Goal: Task Accomplishment & Management: Manage account settings

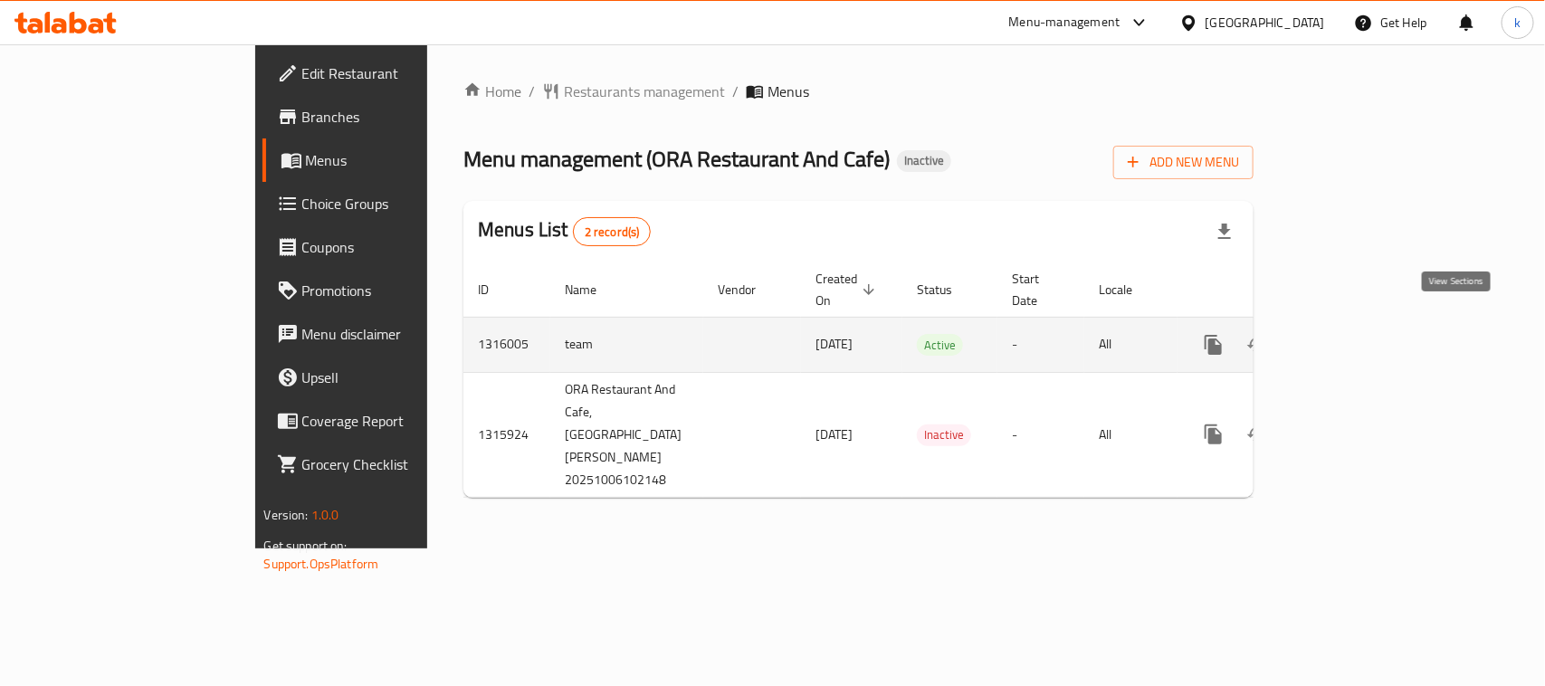
click at [1355, 334] on icon "enhanced table" at bounding box center [1344, 345] width 22 height 22
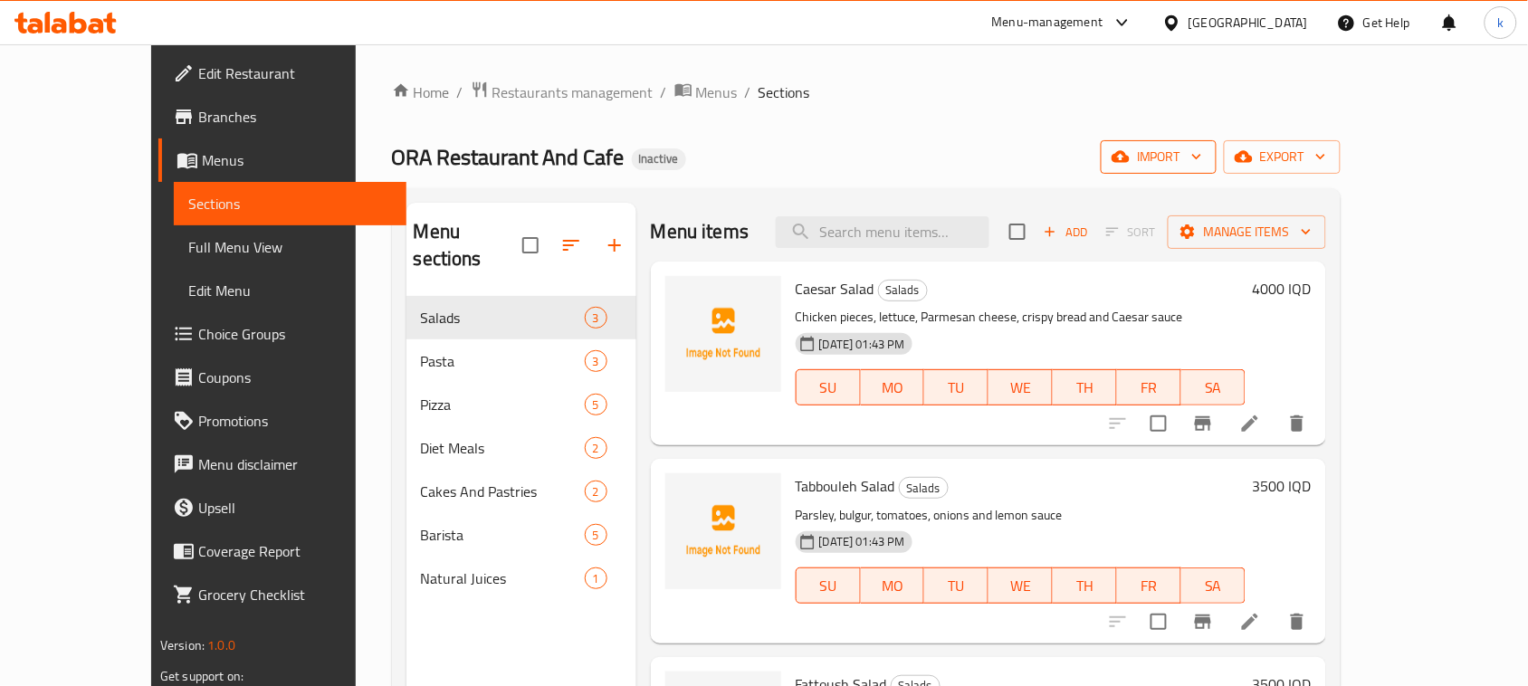
click at [1129, 161] on icon "button" at bounding box center [1120, 157] width 18 height 12
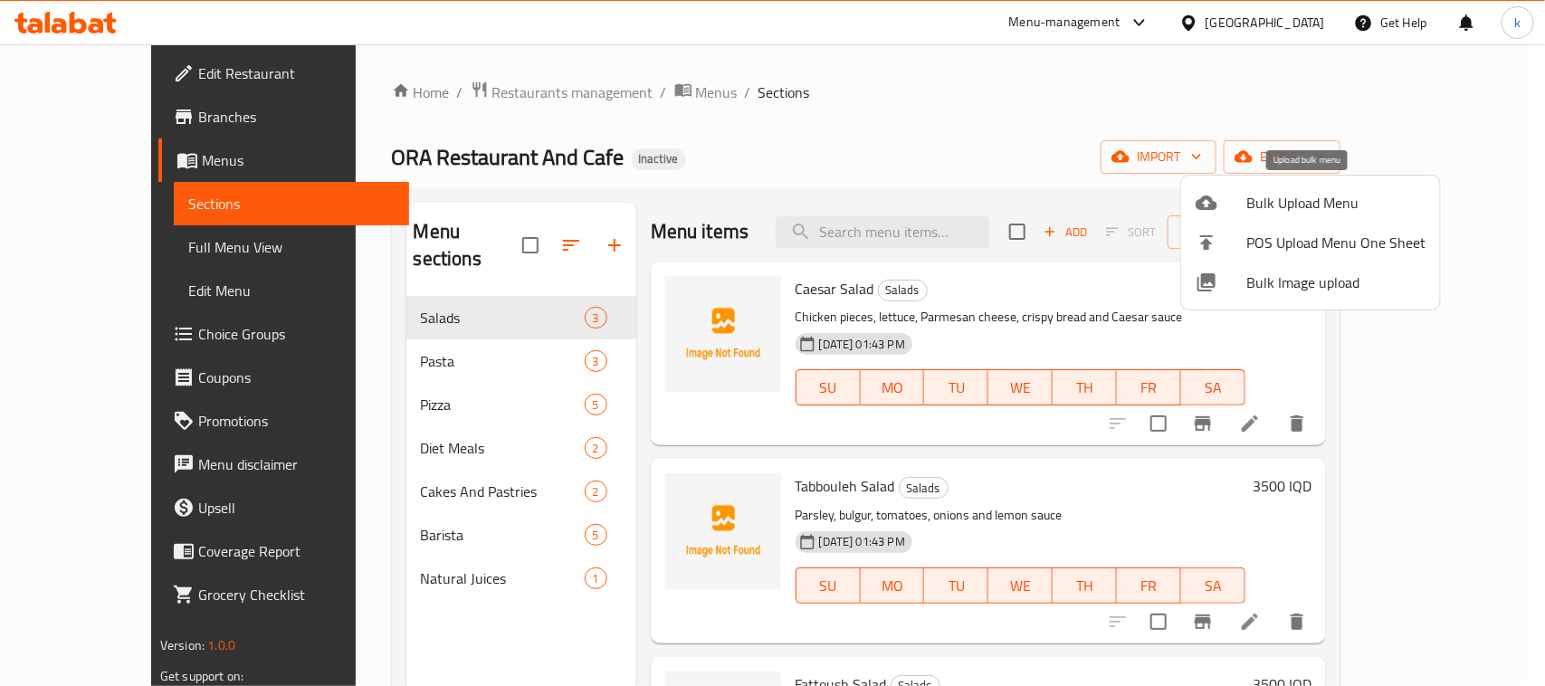
click at [1253, 197] on span "Bulk Upload Menu" at bounding box center [1335, 203] width 179 height 22
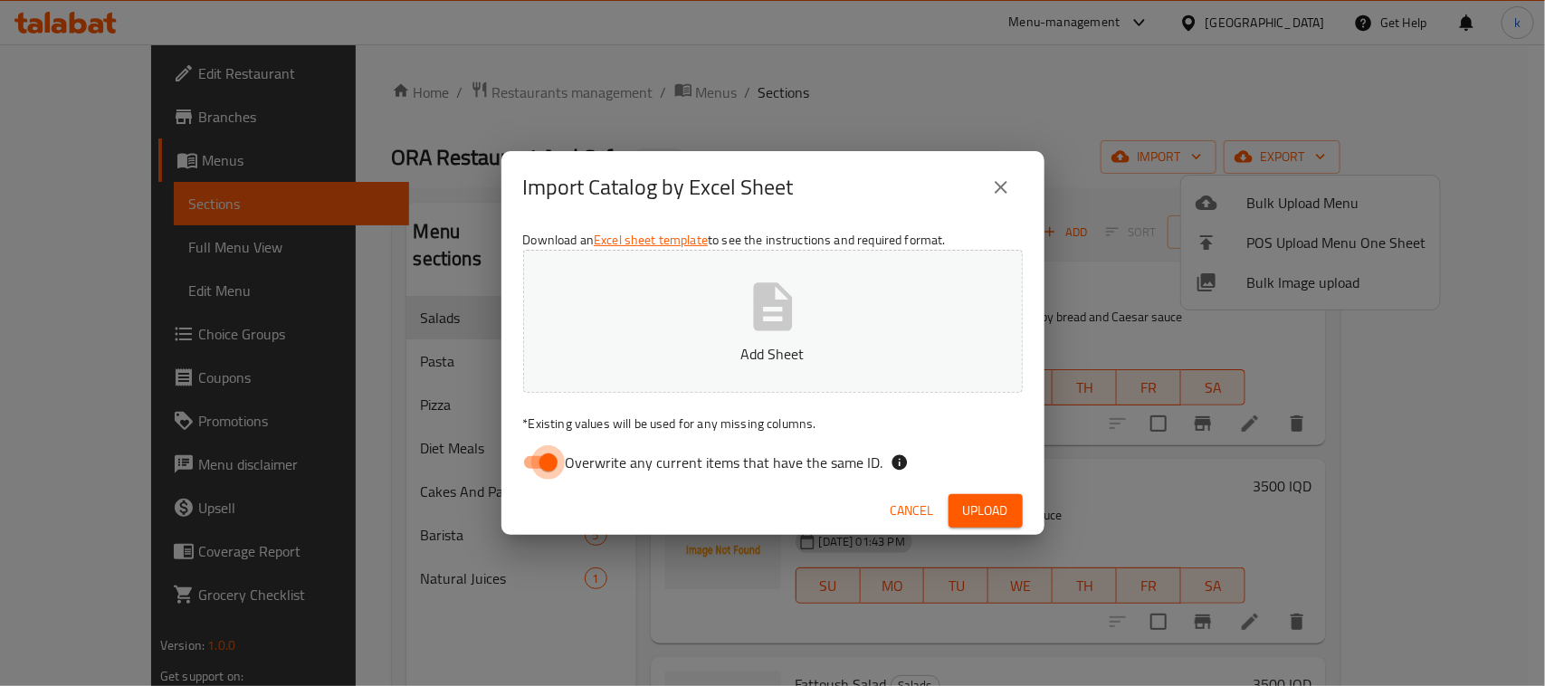
drag, startPoint x: 553, startPoint y: 460, endPoint x: 654, endPoint y: 371, distance: 134.7
click at [553, 459] on input "Overwrite any current items that have the same ID." at bounding box center [548, 462] width 103 height 34
checkbox input "false"
click at [657, 367] on button "Add Sheet" at bounding box center [773, 321] width 500 height 143
click at [975, 507] on span "Upload" at bounding box center [985, 511] width 45 height 23
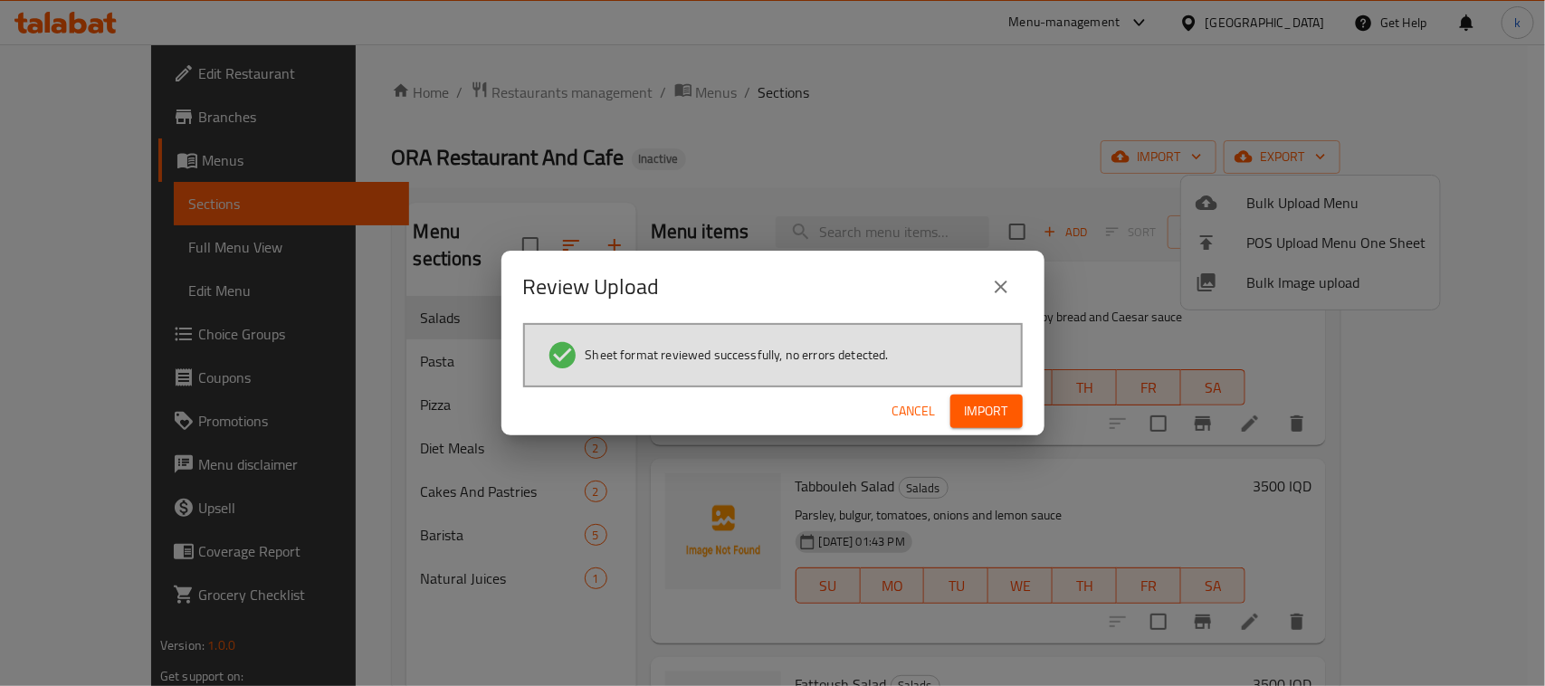
click at [1001, 422] on span "Import" at bounding box center [986, 411] width 43 height 23
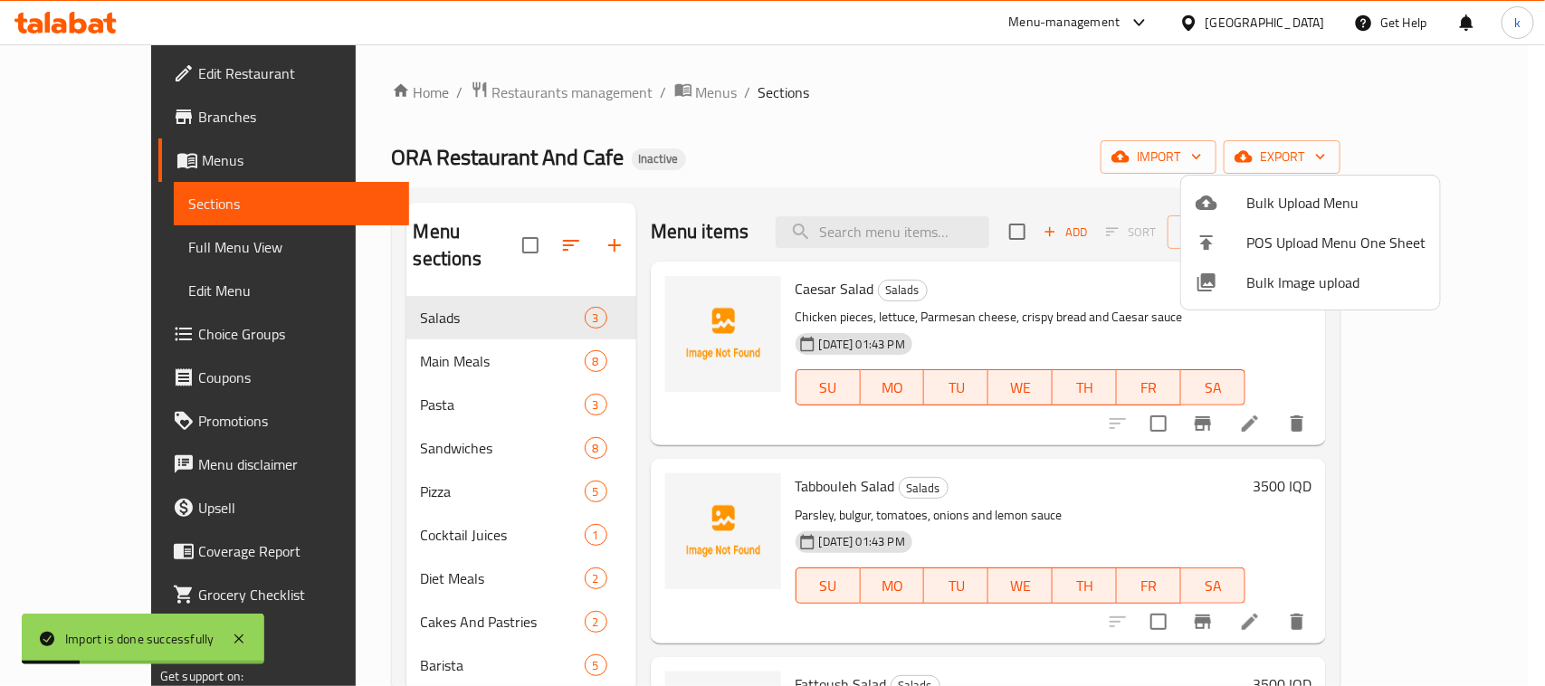
click at [898, 118] on div at bounding box center [772, 343] width 1545 height 686
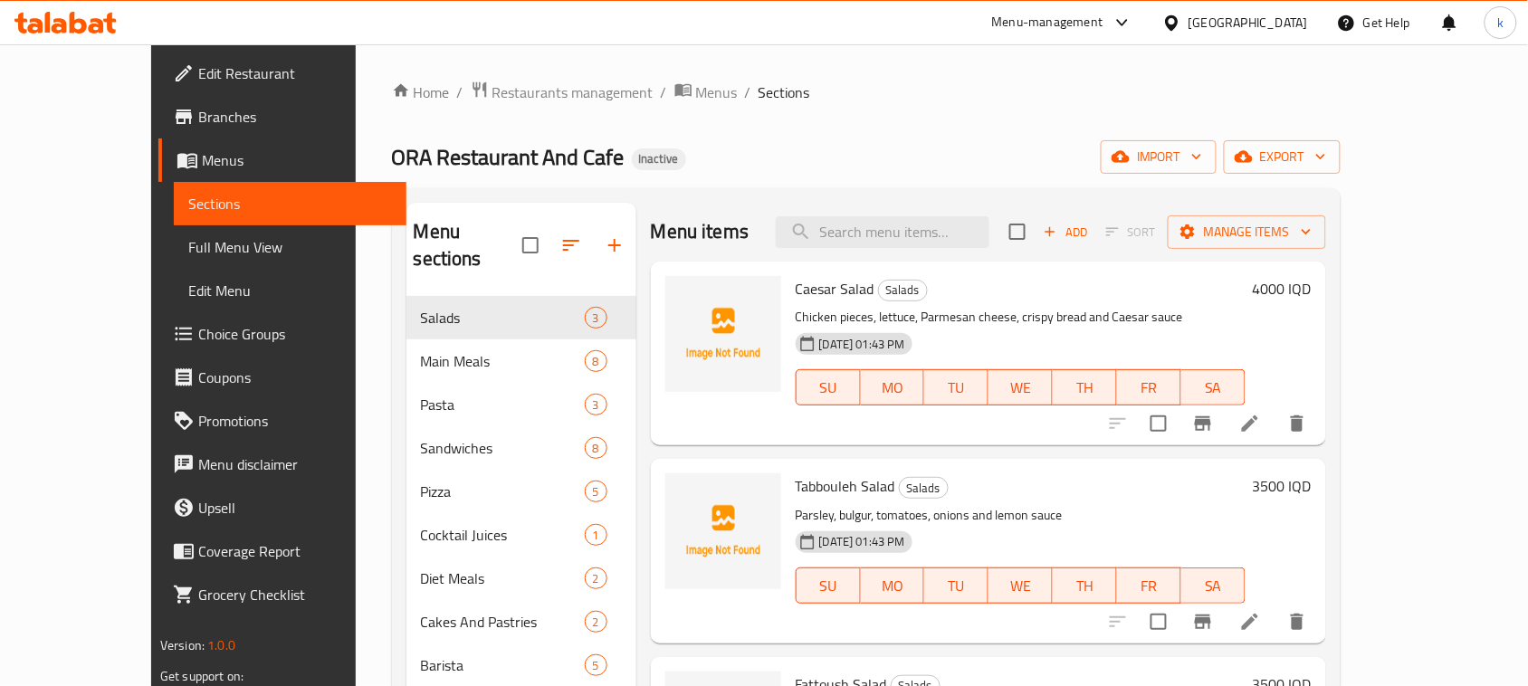
click at [803, 110] on div "Home / Restaurants management / Menus / Sections ORA Restaurant And Cafe Inacti…" at bounding box center [866, 492] width 948 height 823
click at [875, 106] on div "Home / Restaurants management / Menus / Sections ORA Restaurant And Cafe Inacti…" at bounding box center [866, 492] width 948 height 823
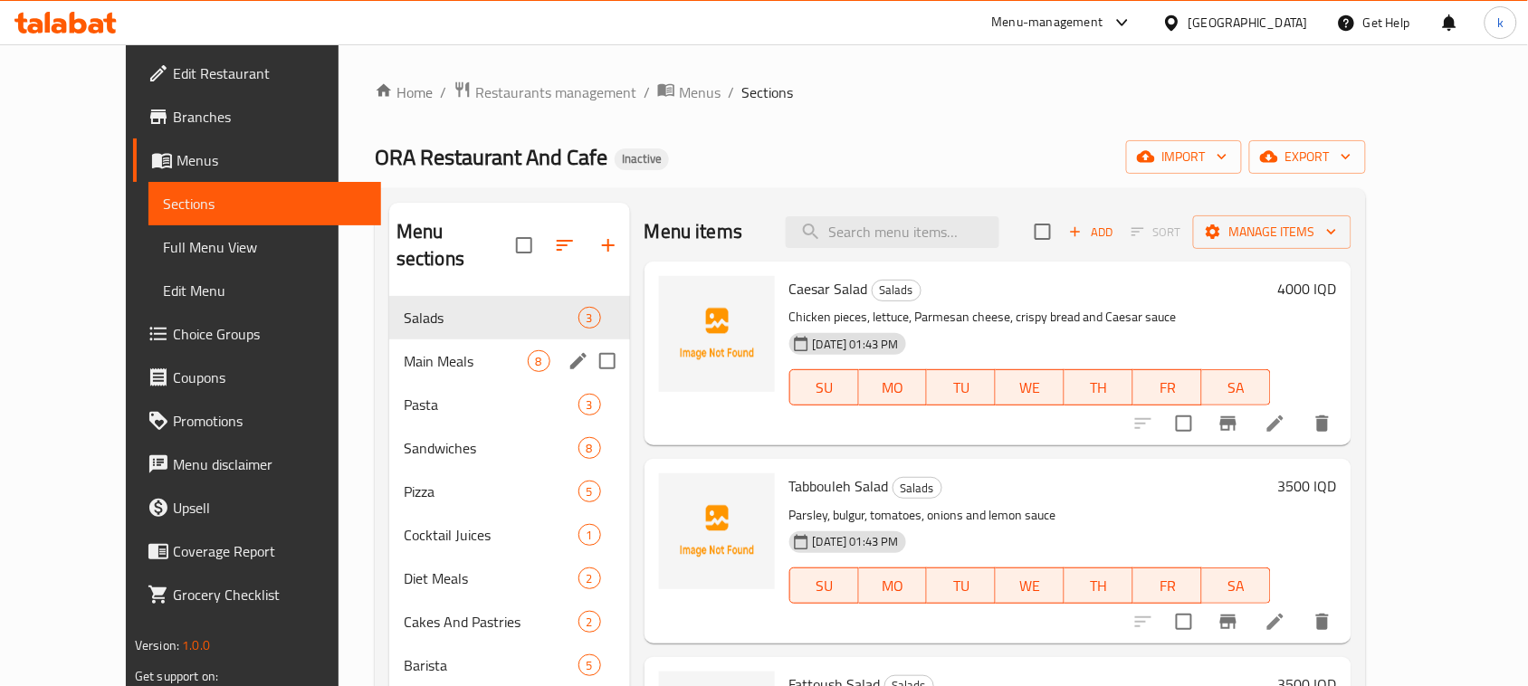
click at [409, 350] on span "Main Meals" at bounding box center [466, 361] width 124 height 22
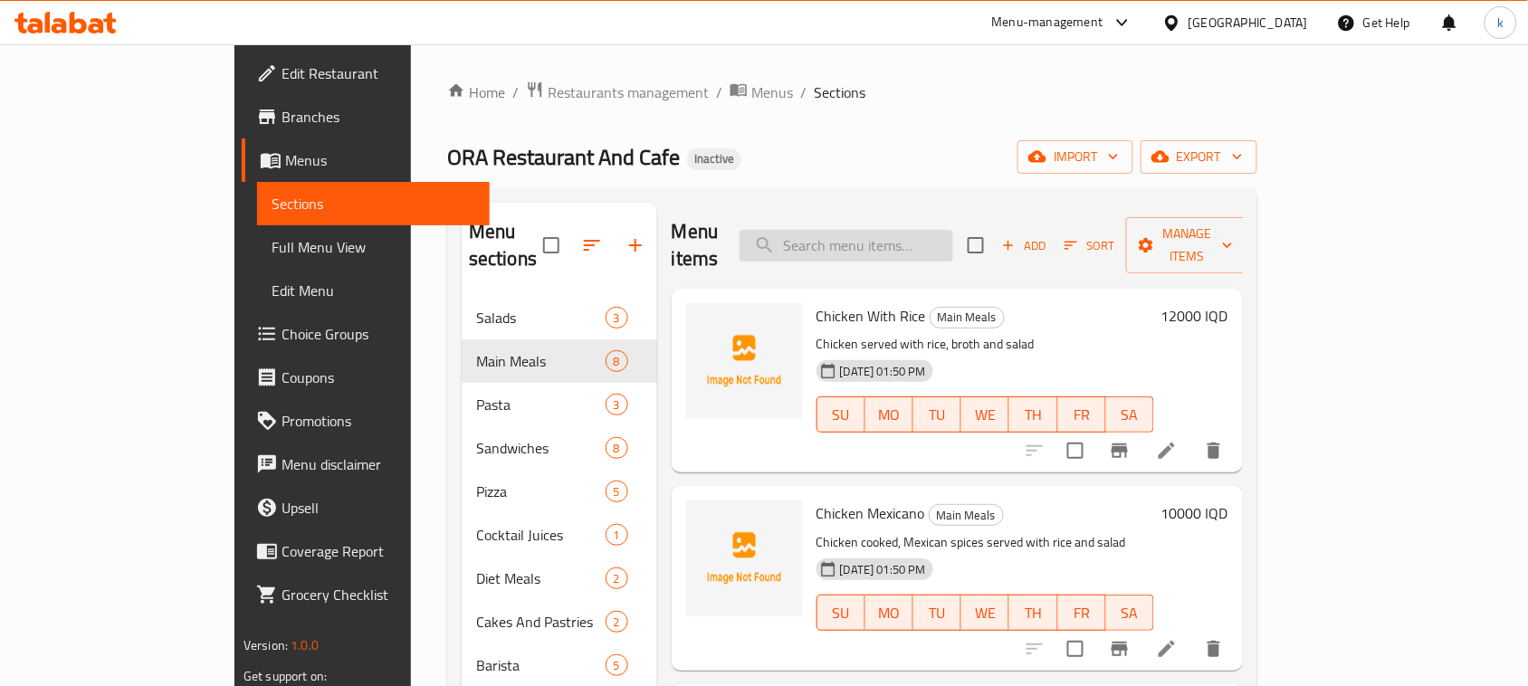
click at [907, 233] on input "search" at bounding box center [846, 246] width 214 height 32
paste input "ريزو"
type input "ريزو"
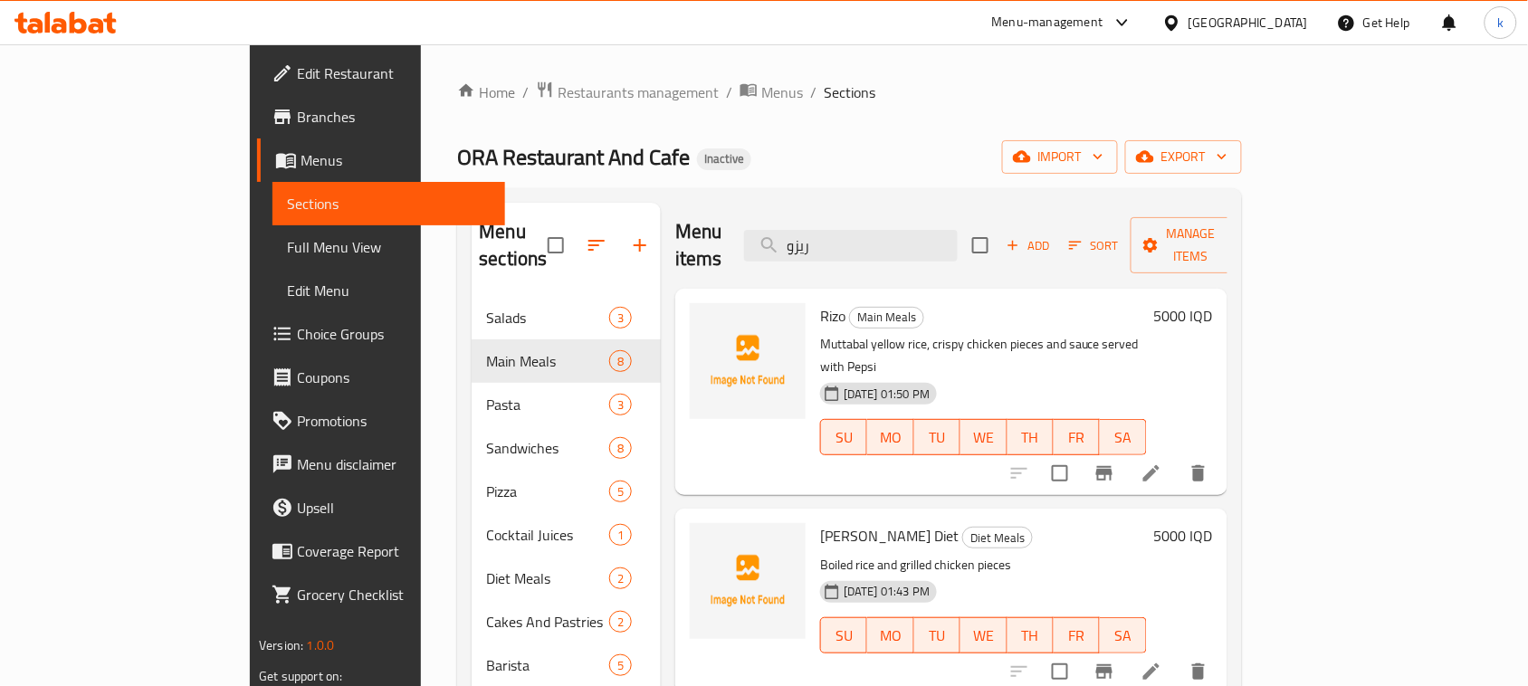
drag, startPoint x: 920, startPoint y: 243, endPoint x: 776, endPoint y: 251, distance: 144.1
click at [779, 251] on div "Menu items ريزو Add Sort Manage items" at bounding box center [951, 246] width 552 height 86
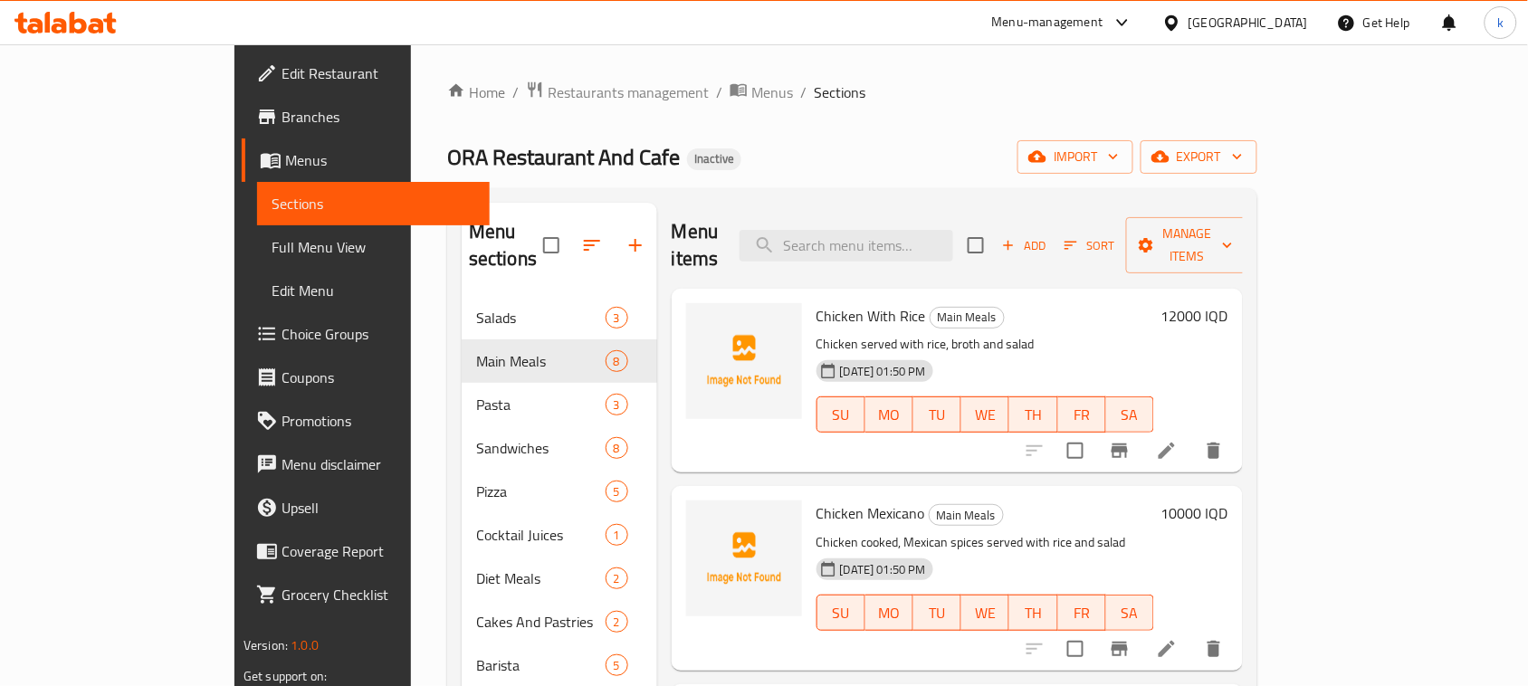
click at [767, 190] on div "Menu sections Salads 3 Main Meals 8 Pasta 3 Sandwiches 8 Pizza 5 Cocktail Juice…" at bounding box center [852, 545] width 810 height 715
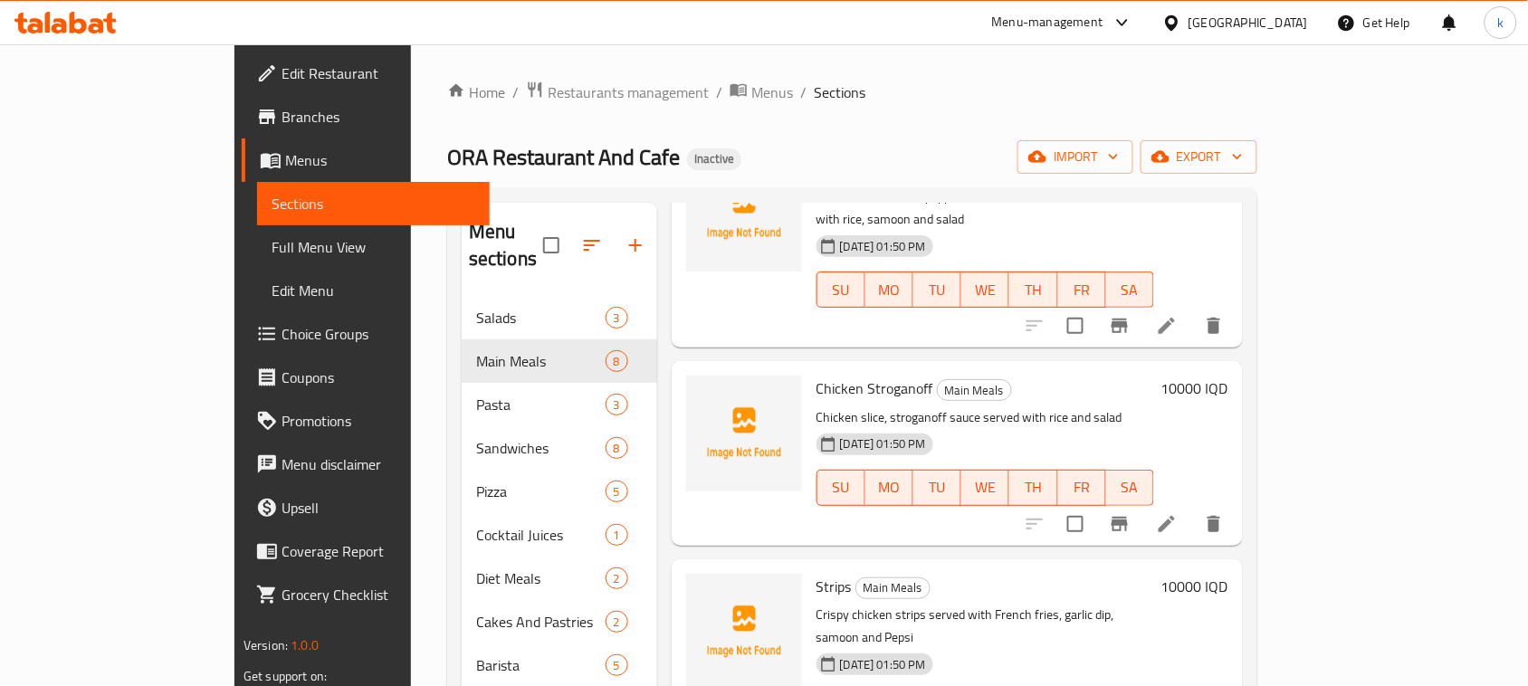
scroll to position [254, 0]
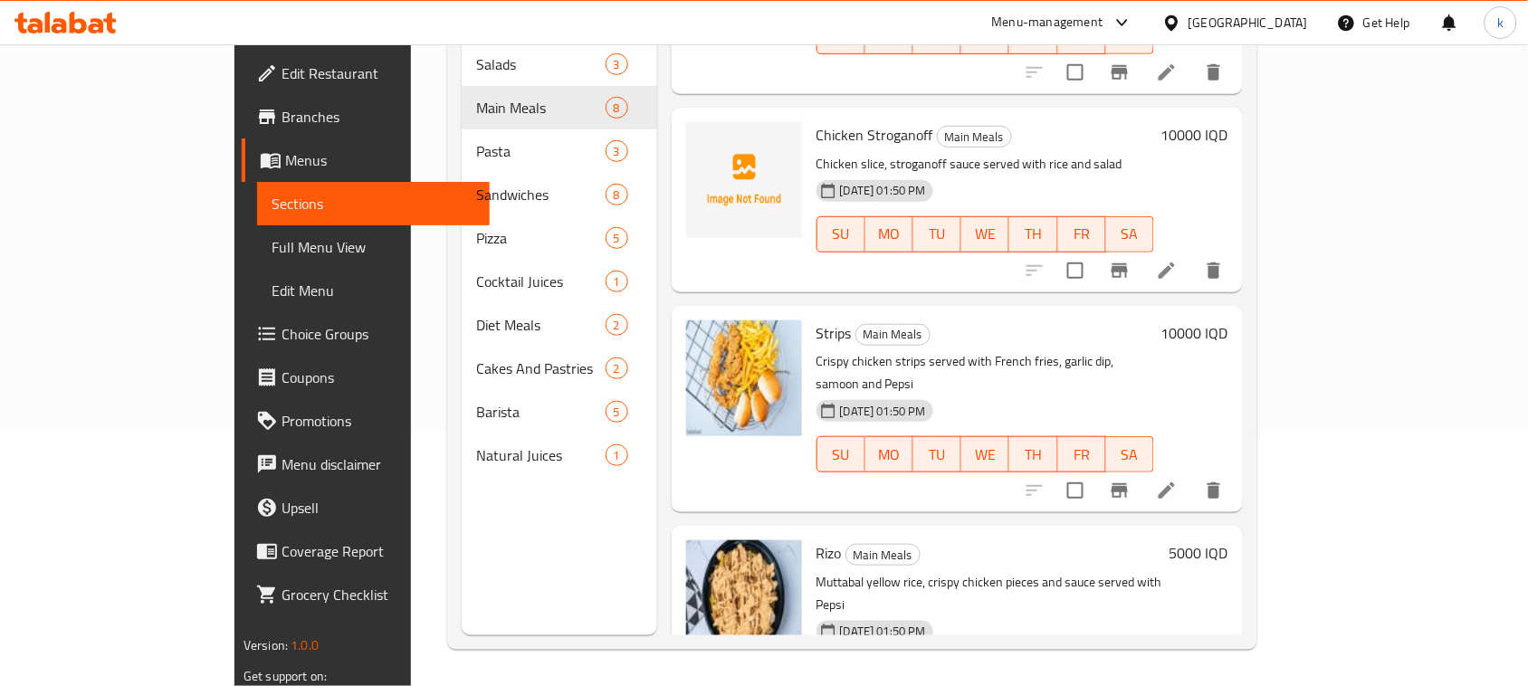
click at [1064, 306] on div "Strips Main Meals Crispy chicken strips served with French fries, garlic dip, s…" at bounding box center [956, 409] width 571 height 206
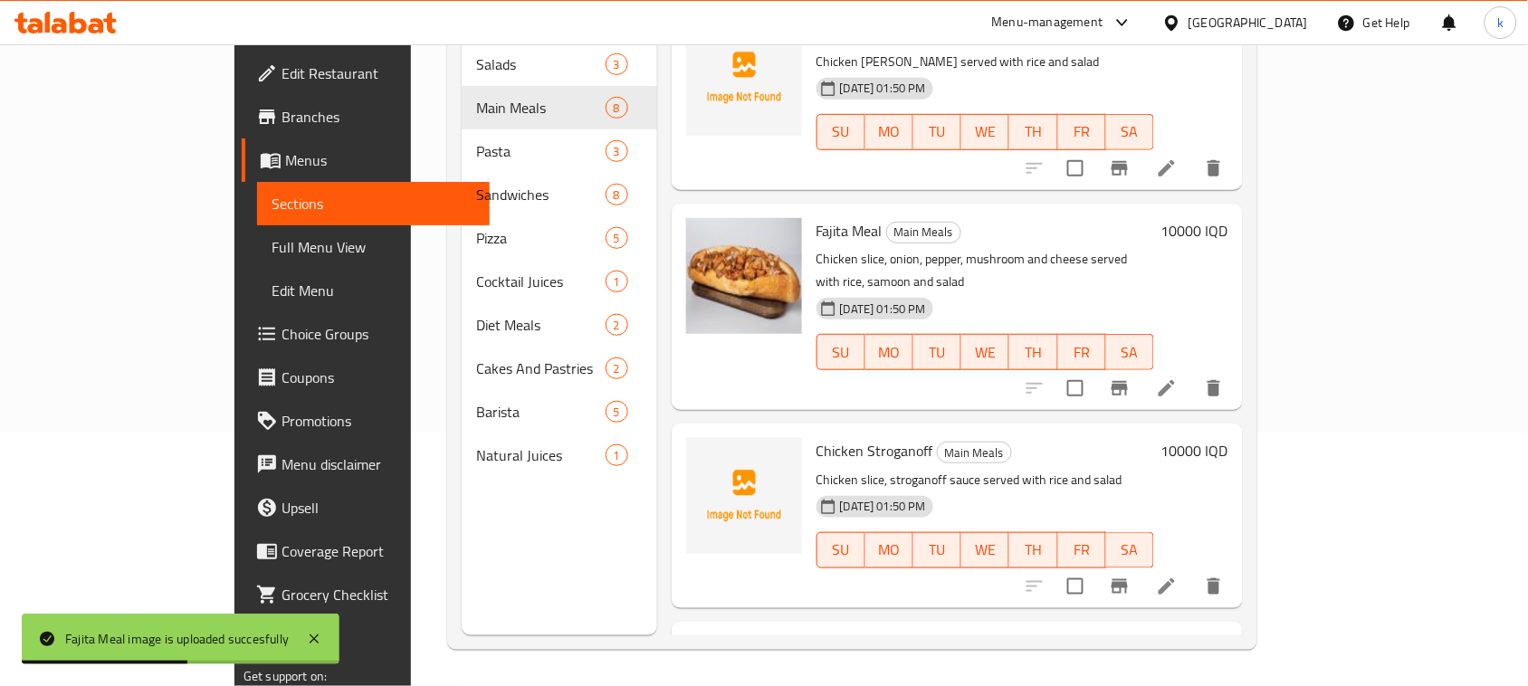
scroll to position [486, 0]
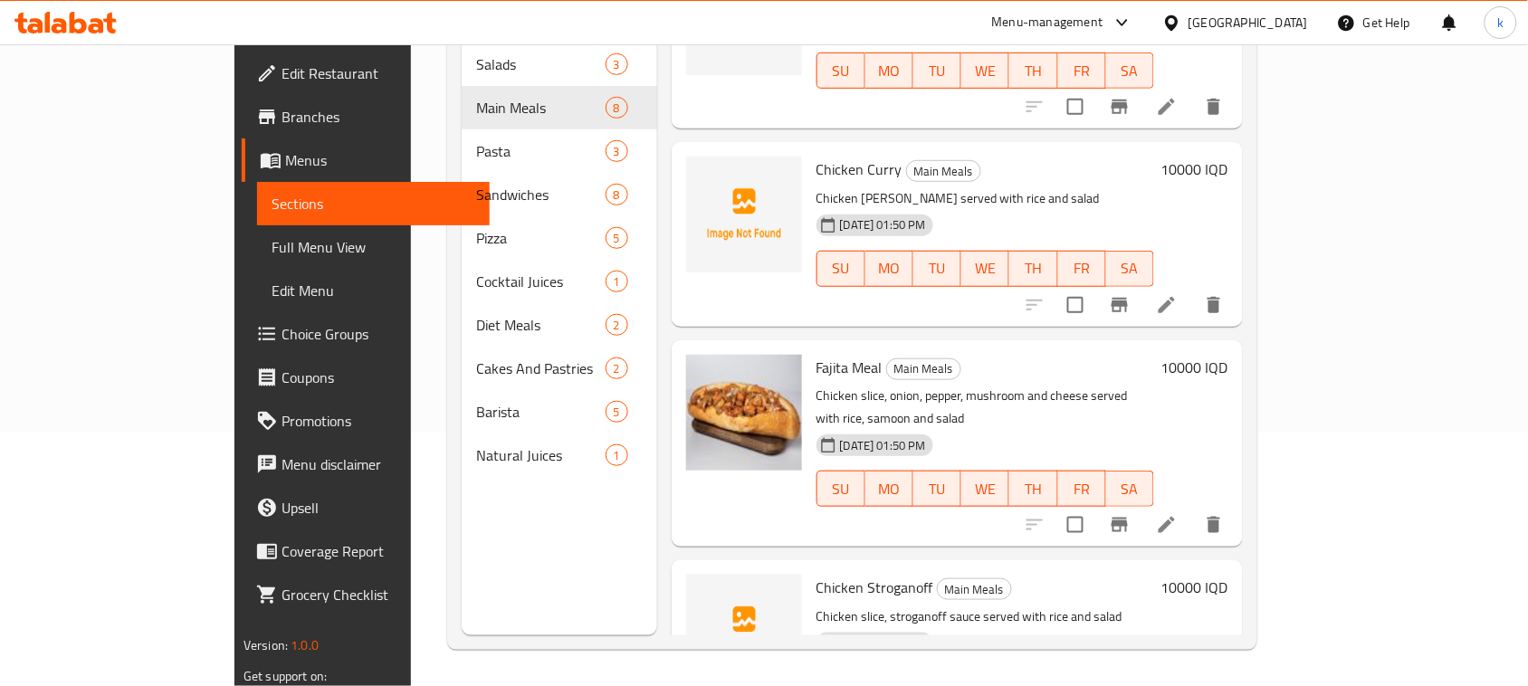
click at [1077, 385] on p "Chicken slice, onion, pepper, mushroom and cheese served with rice, samoon and …" at bounding box center [985, 407] width 338 height 45
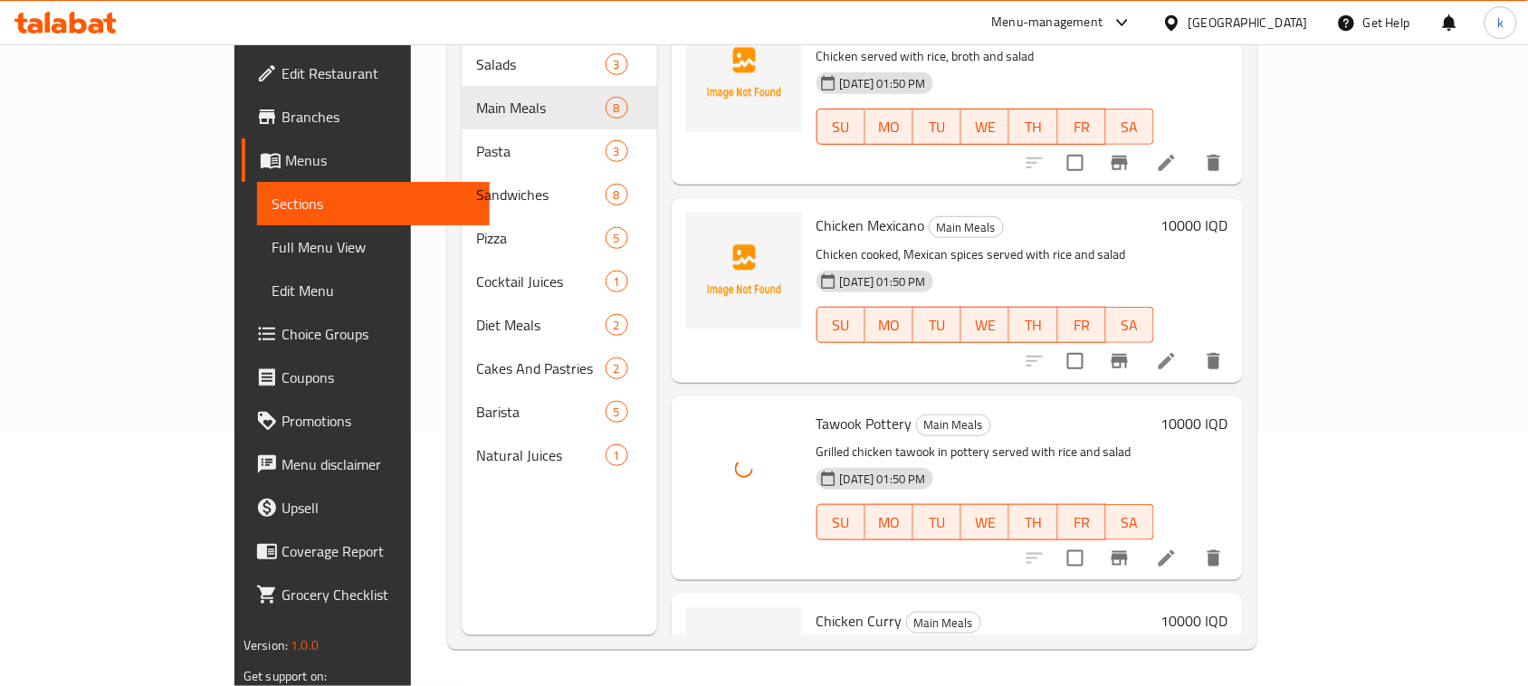
scroll to position [33, 0]
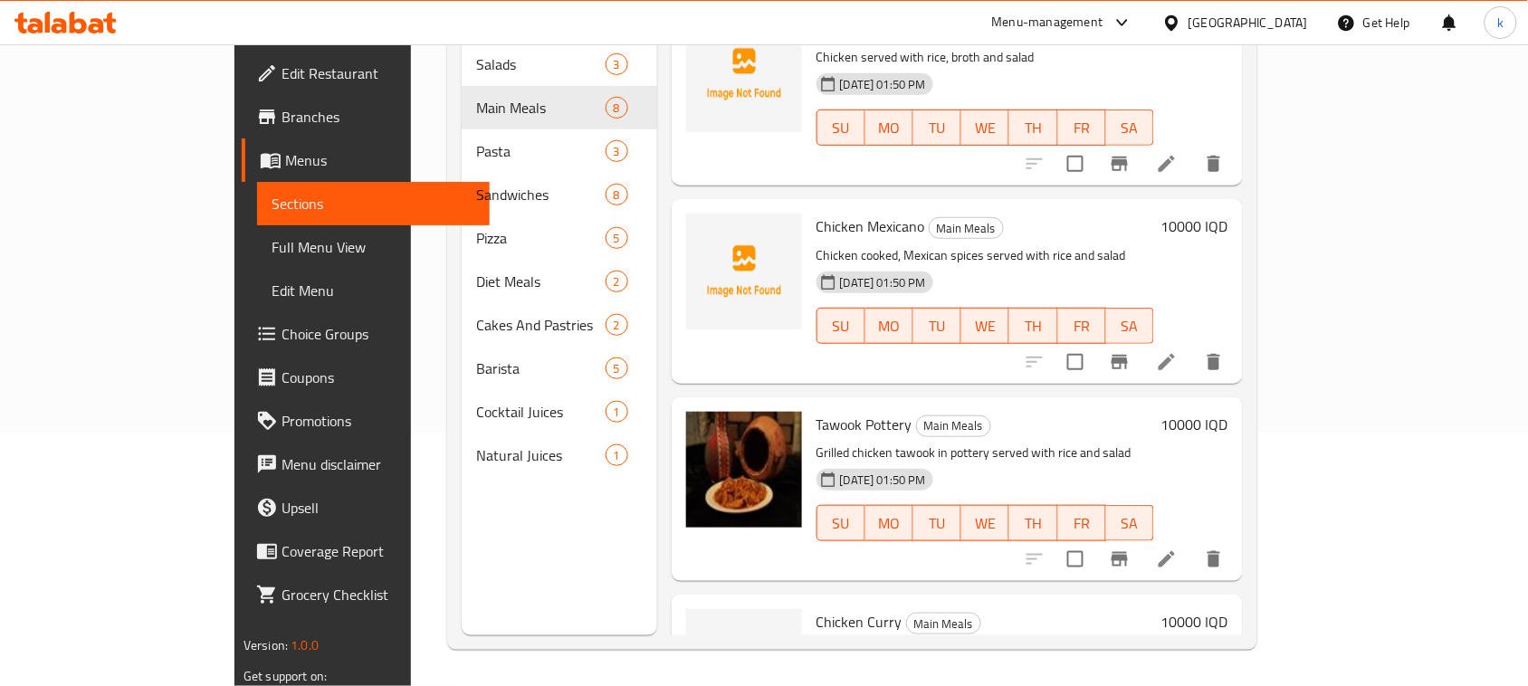
click at [1059, 442] on p "Grilled chicken tawook in pottery served with rice and salad" at bounding box center [985, 453] width 338 height 23
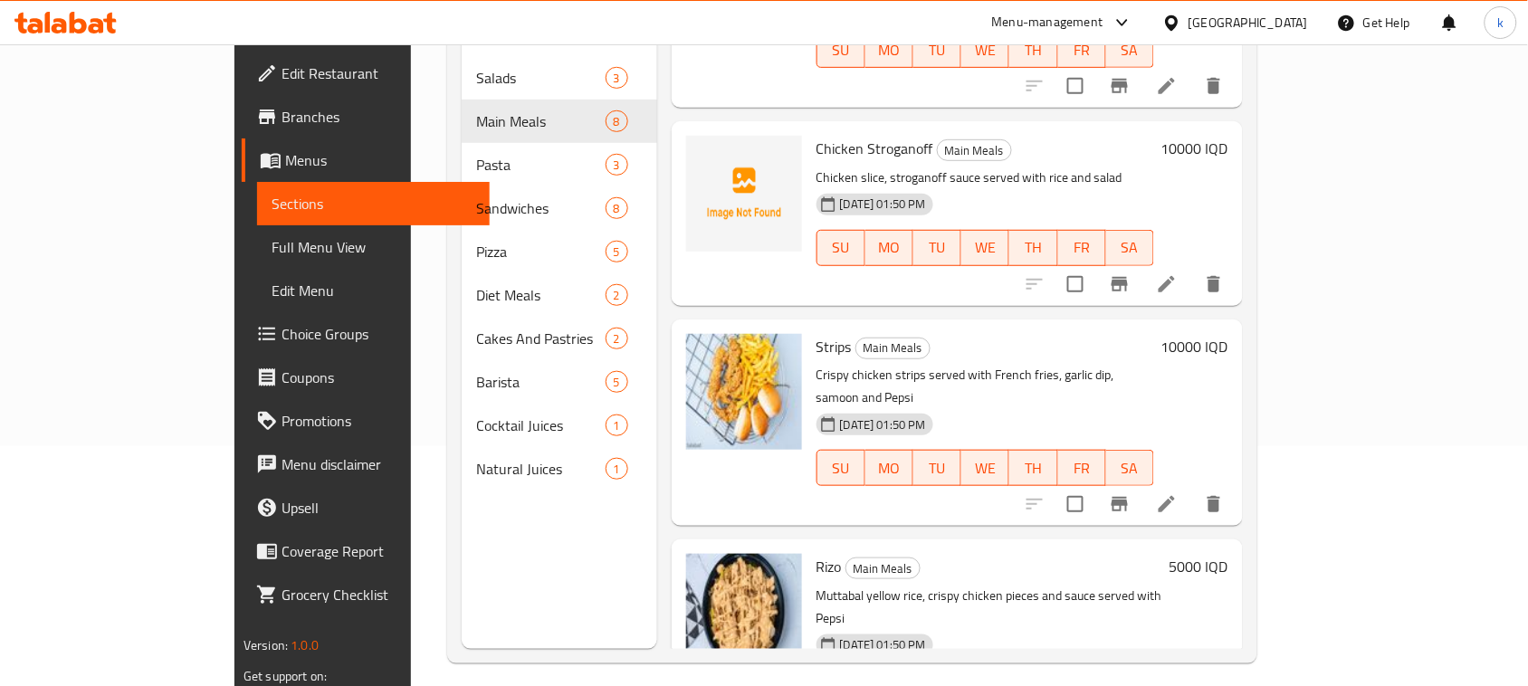
scroll to position [254, 0]
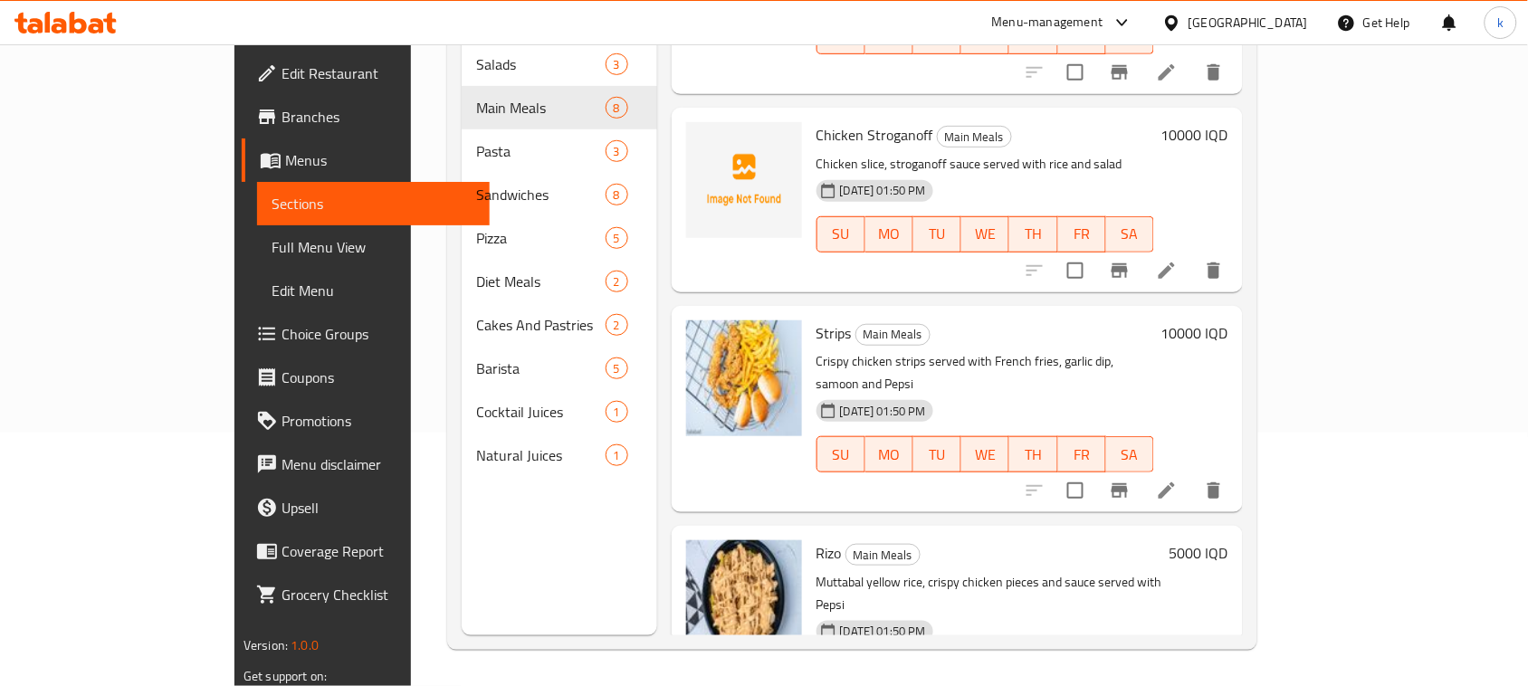
click at [894, 433] on div "Strips Main Meals Crispy chicken strips served with French fries, garlic dip, s…" at bounding box center [956, 409] width 571 height 206
click at [984, 246] on div "Menu items Add Sort Manage items Chicken With Rice Main Meals Chicken served wi…" at bounding box center [950, 292] width 586 height 686
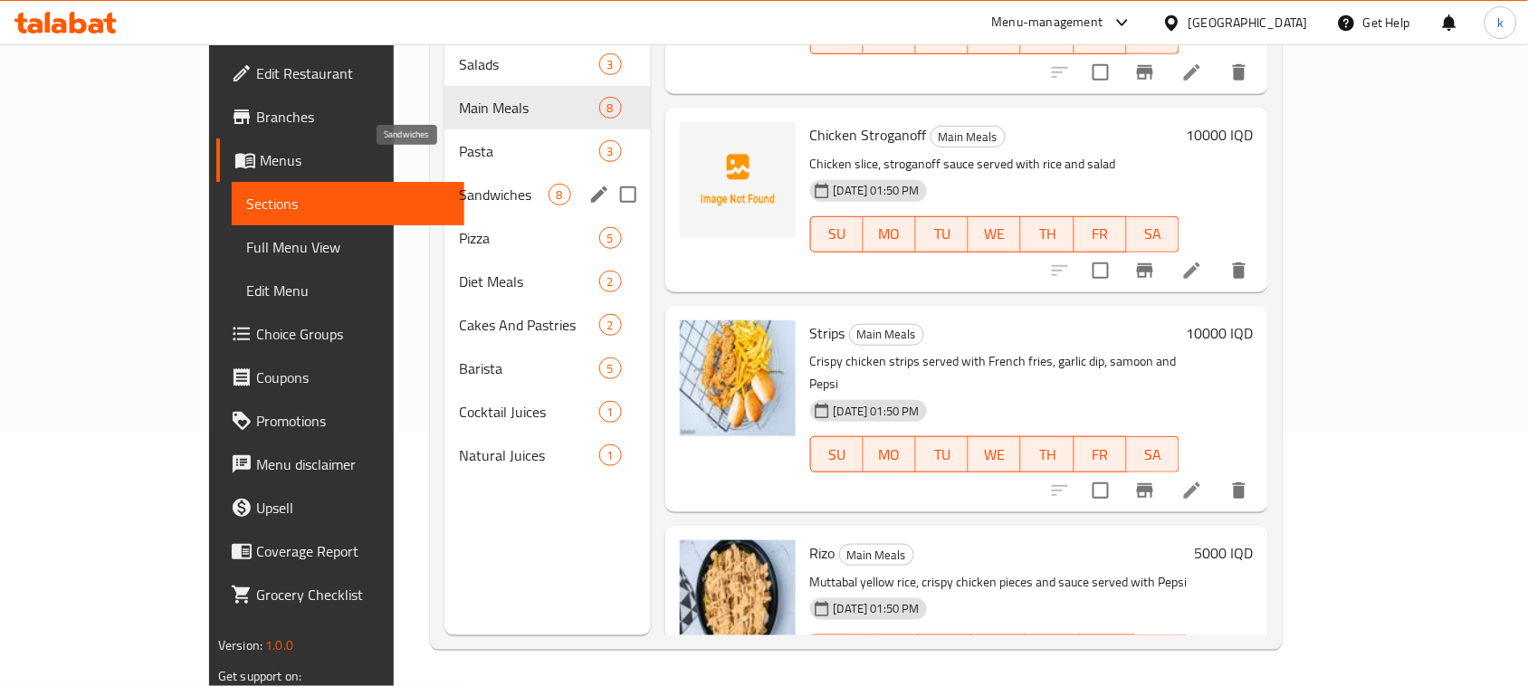
click at [459, 184] on span "Sandwiches" at bounding box center [503, 195] width 89 height 22
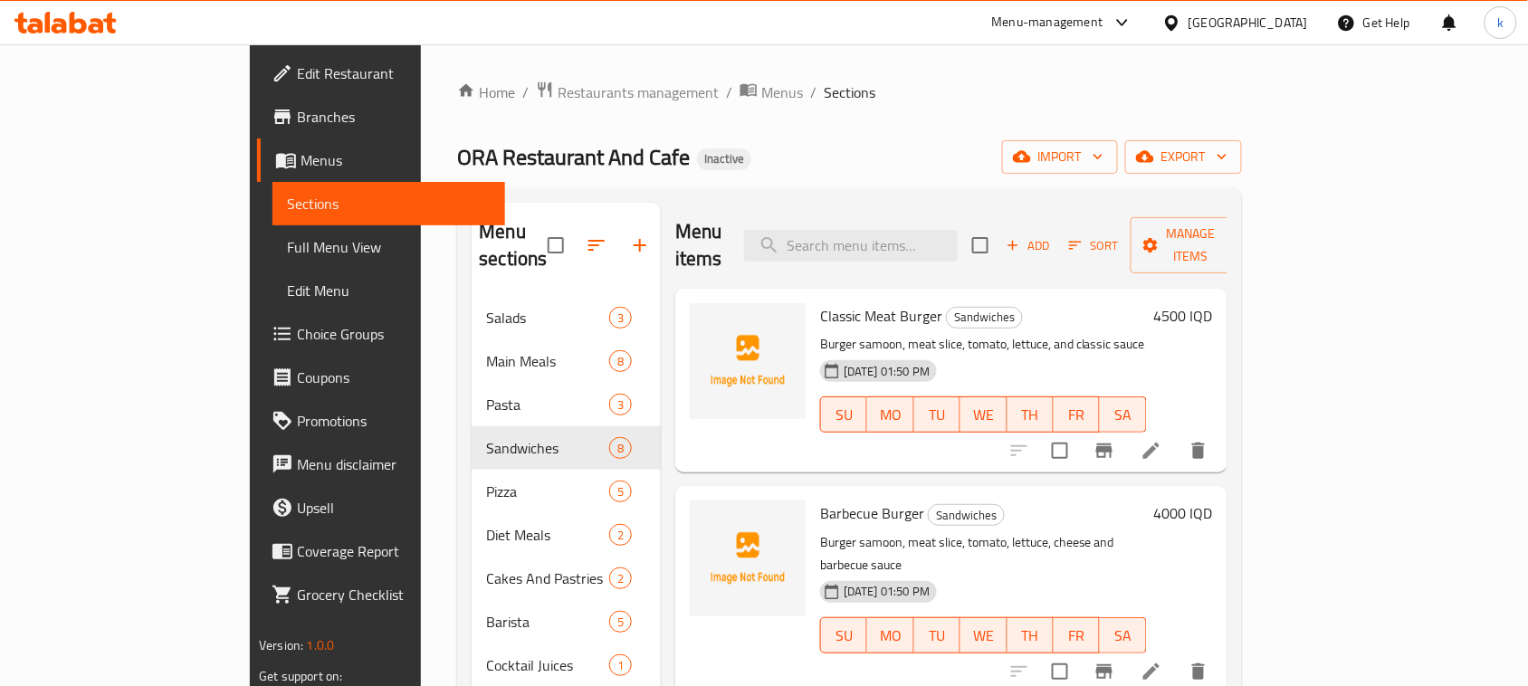
click at [769, 146] on div "ORA Restaurant And Cafe Inactive import export" at bounding box center [849, 156] width 784 height 33
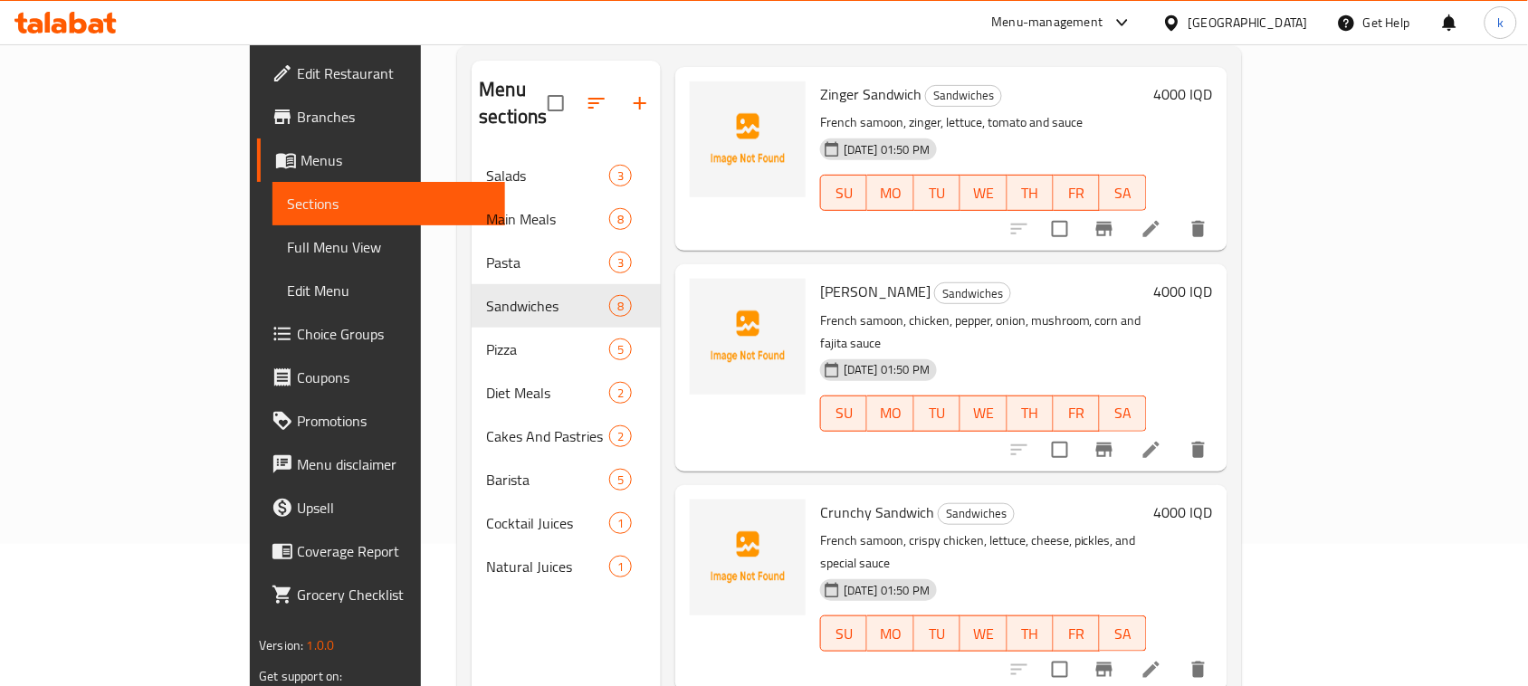
scroll to position [254, 0]
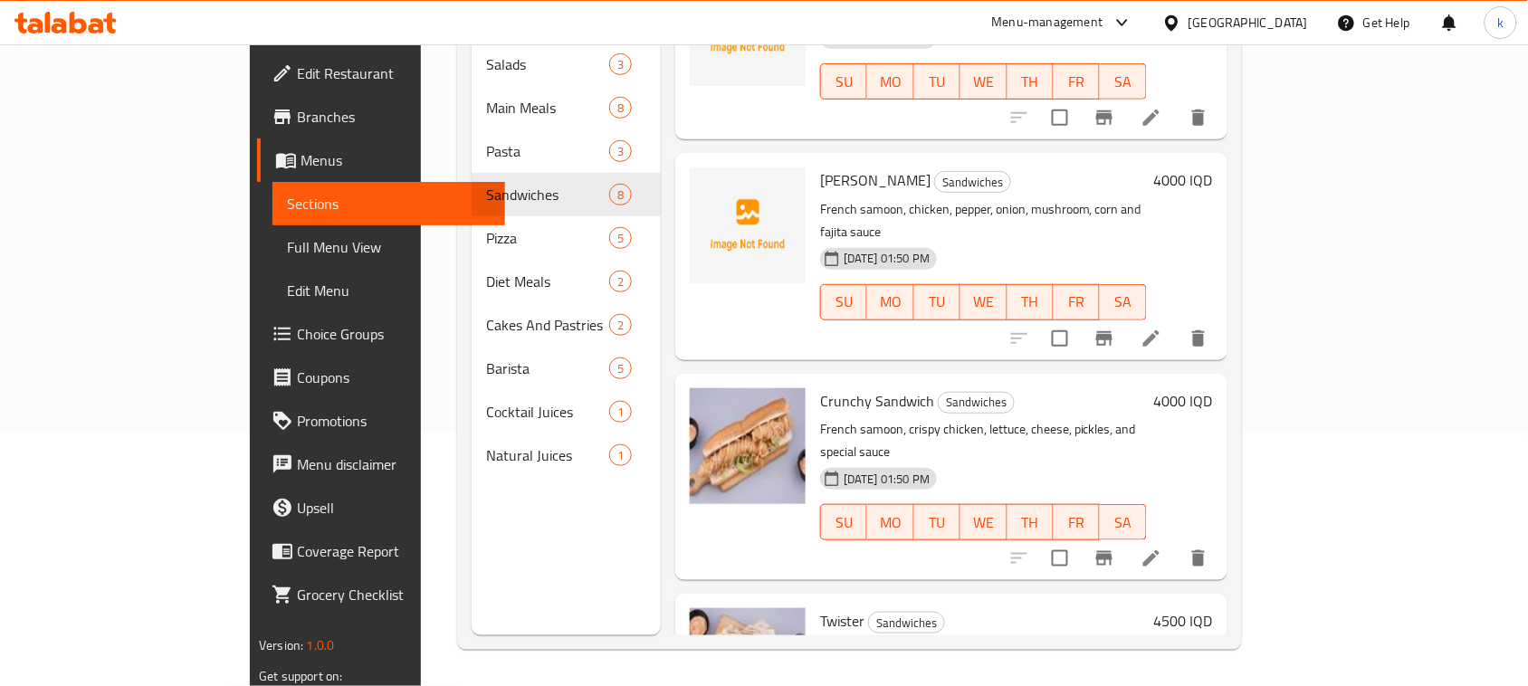
click at [1154, 241] on div "[DATE] 01:50 PM SU MO TU WE TH FR SA" at bounding box center [983, 290] width 341 height 98
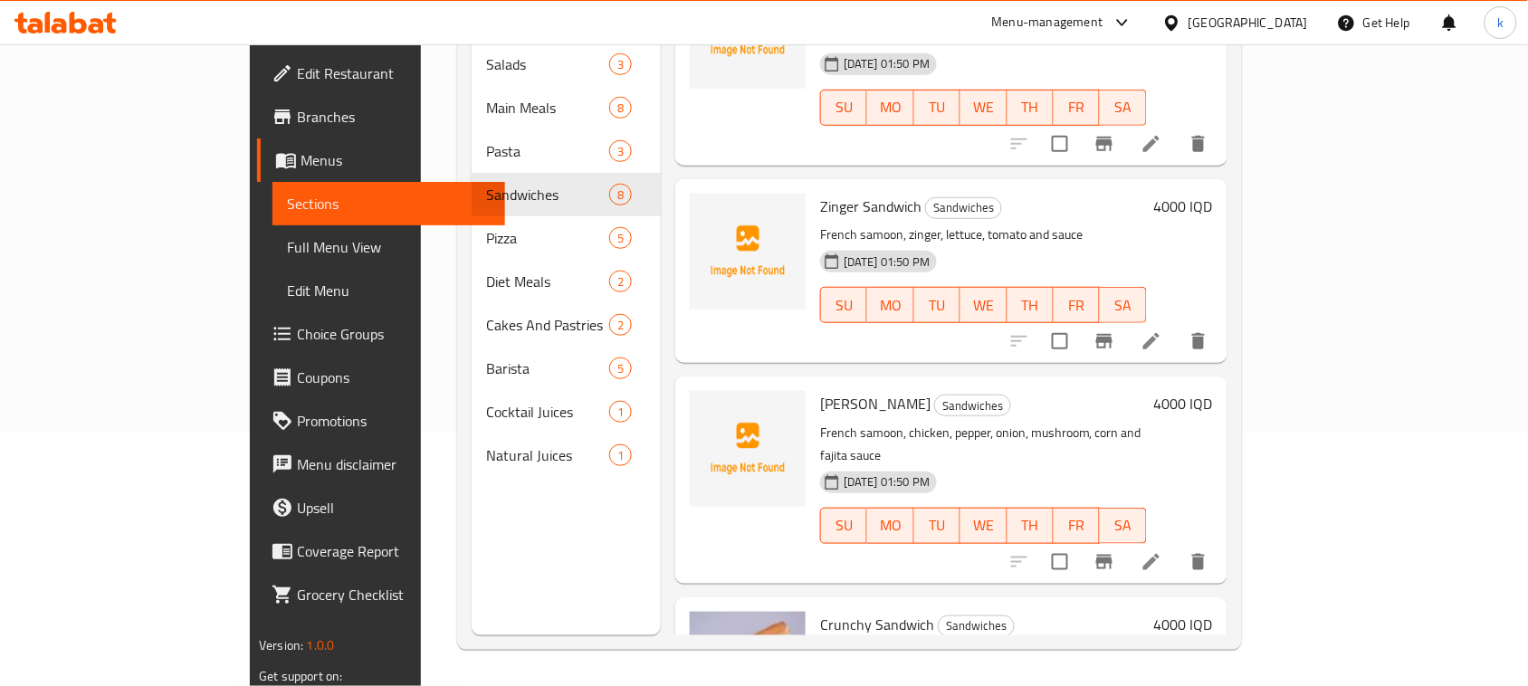
scroll to position [712, 0]
click at [820, 393] on span "[PERSON_NAME]" at bounding box center [875, 406] width 110 height 27
copy span "Fajita"
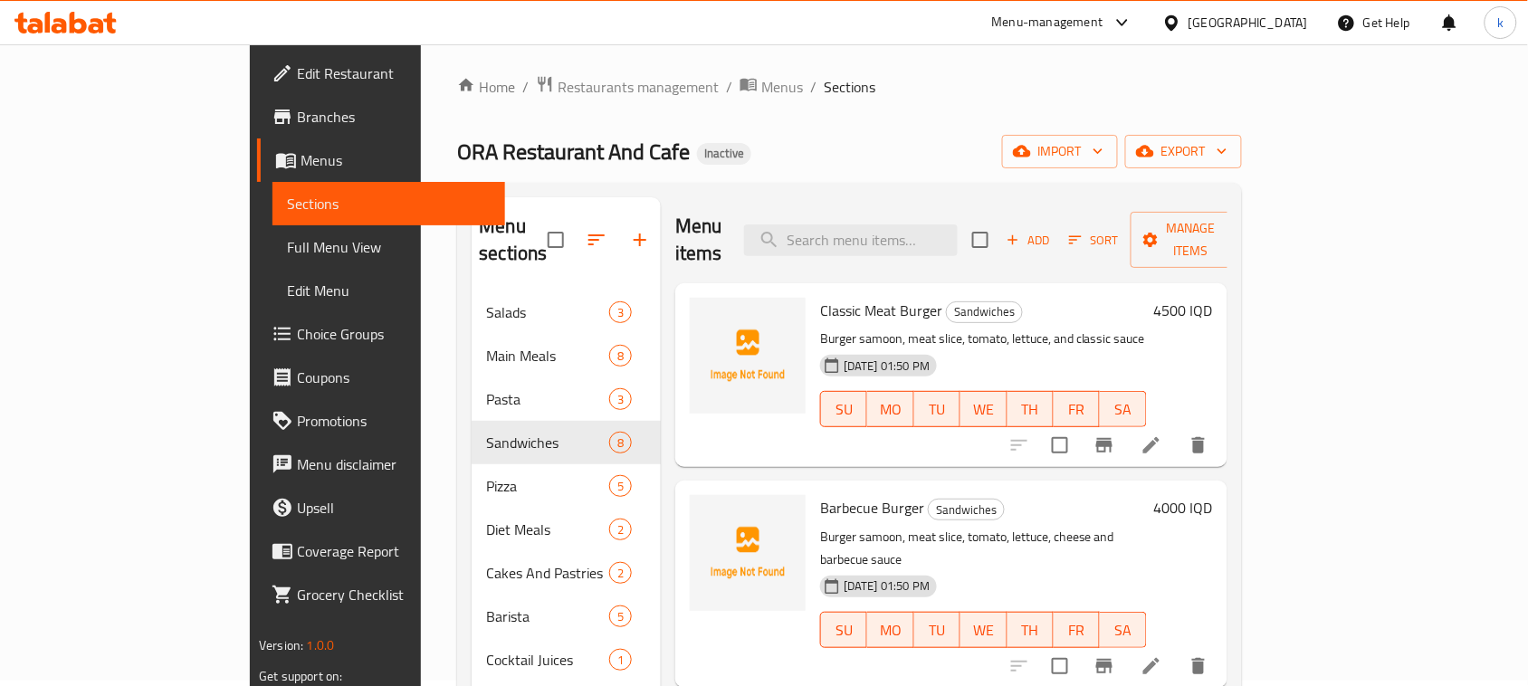
scroll to position [0, 0]
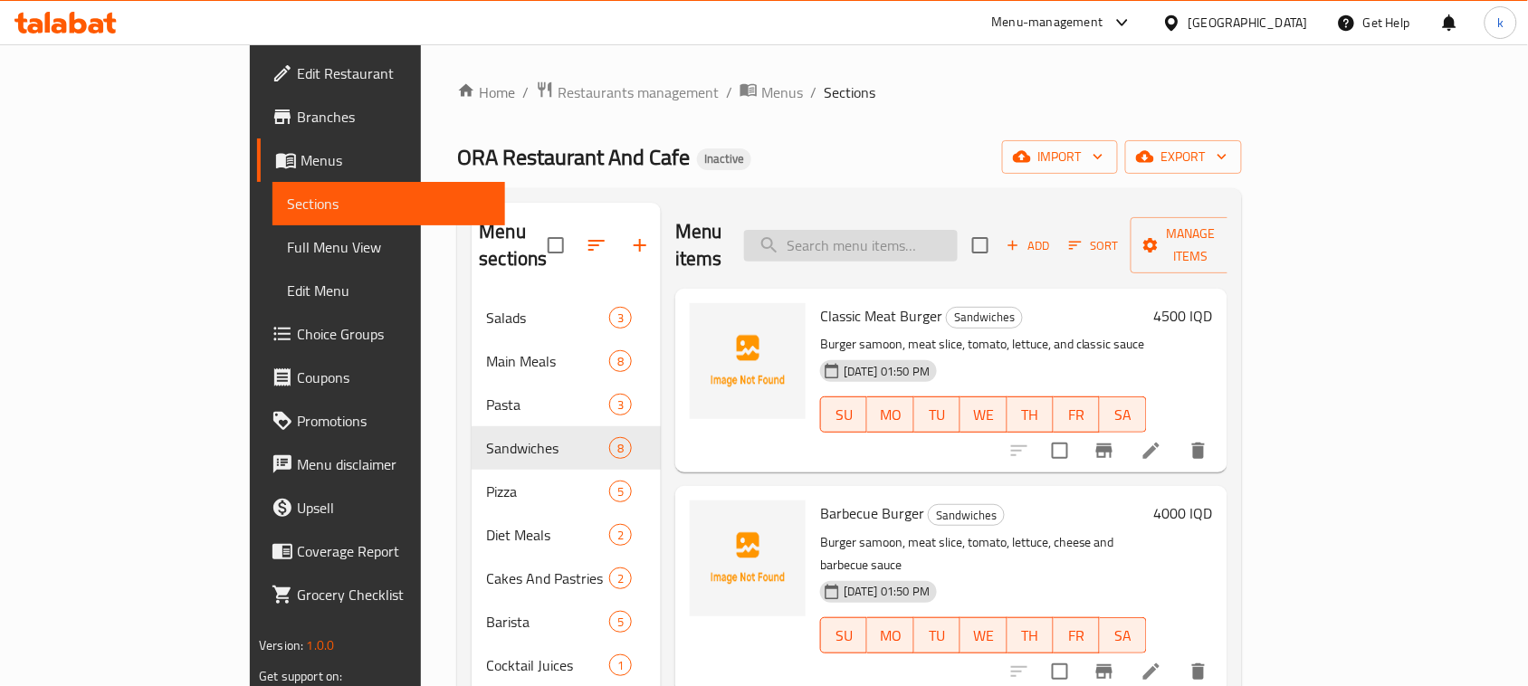
click at [957, 230] on input "search" at bounding box center [851, 246] width 214 height 32
paste input "Fajita"
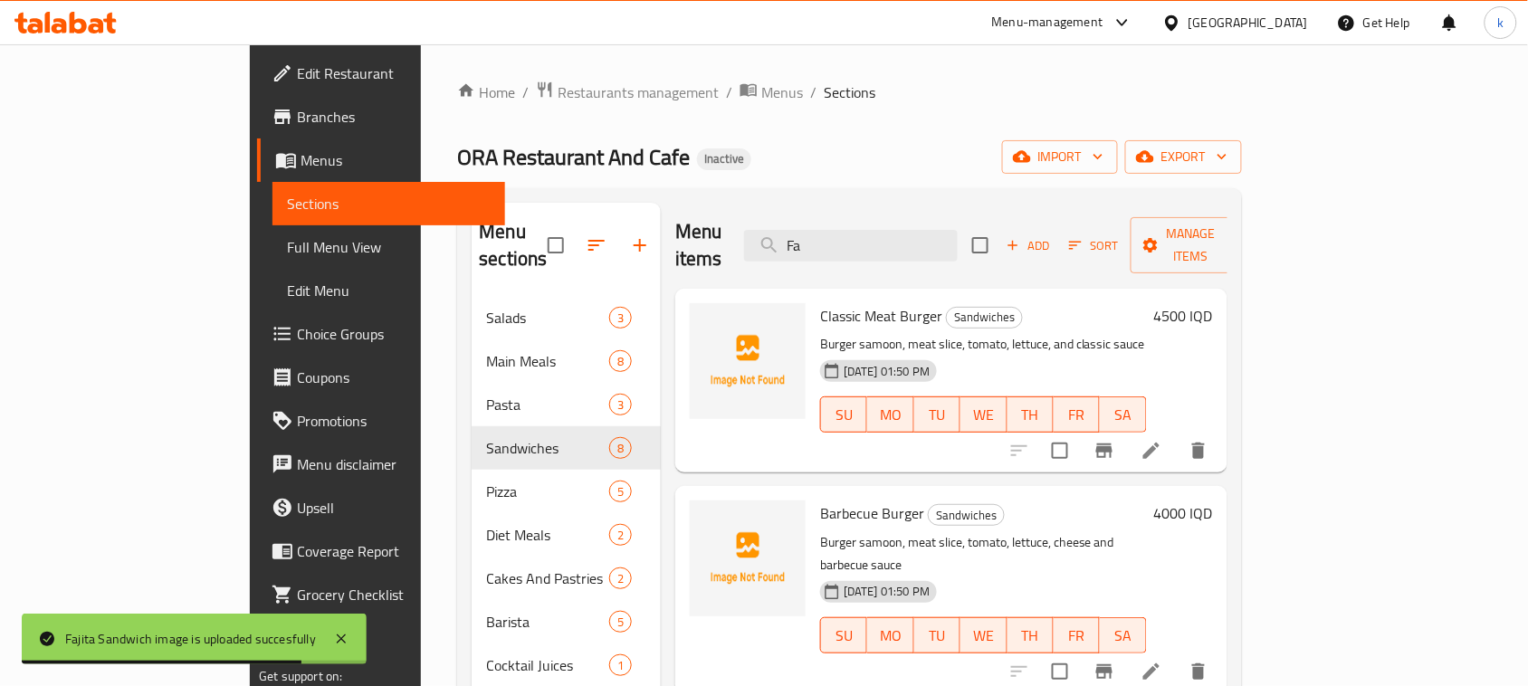
type input "F"
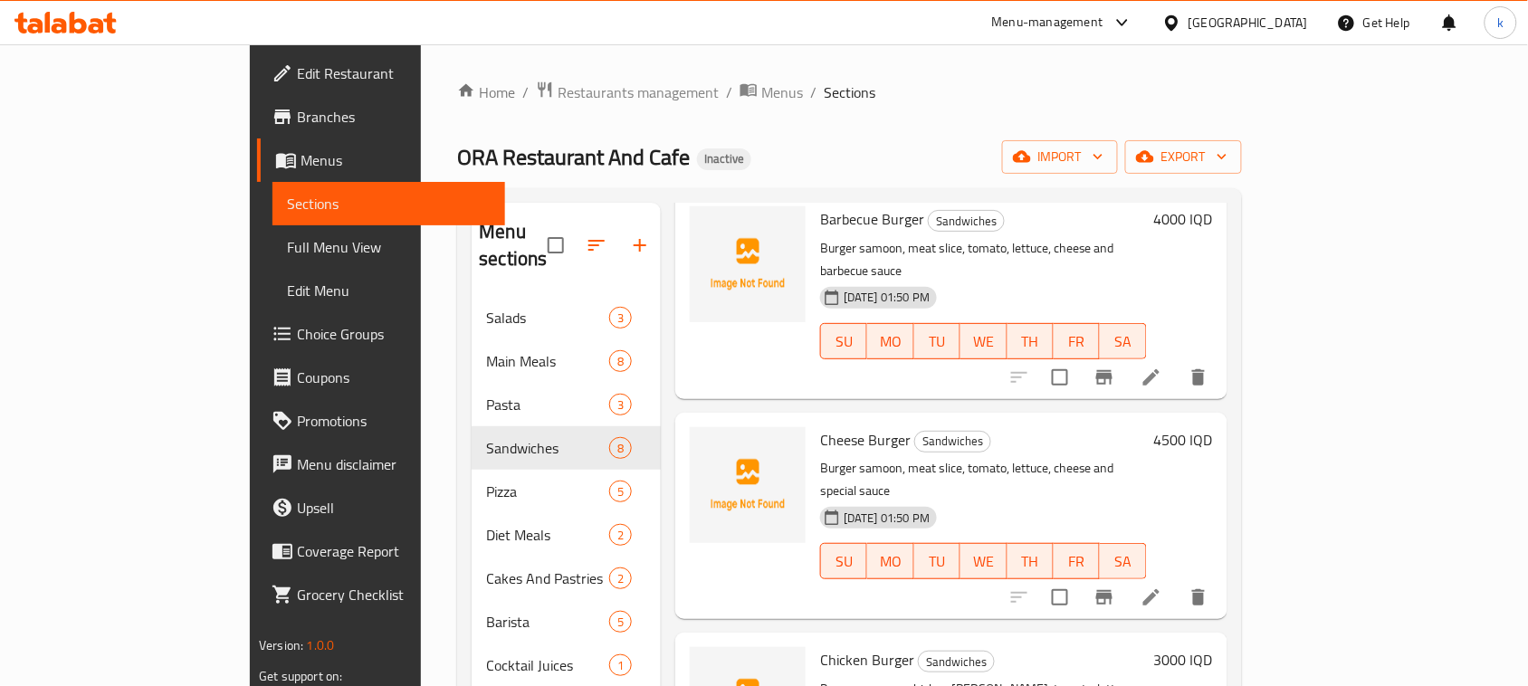
scroll to position [452, 0]
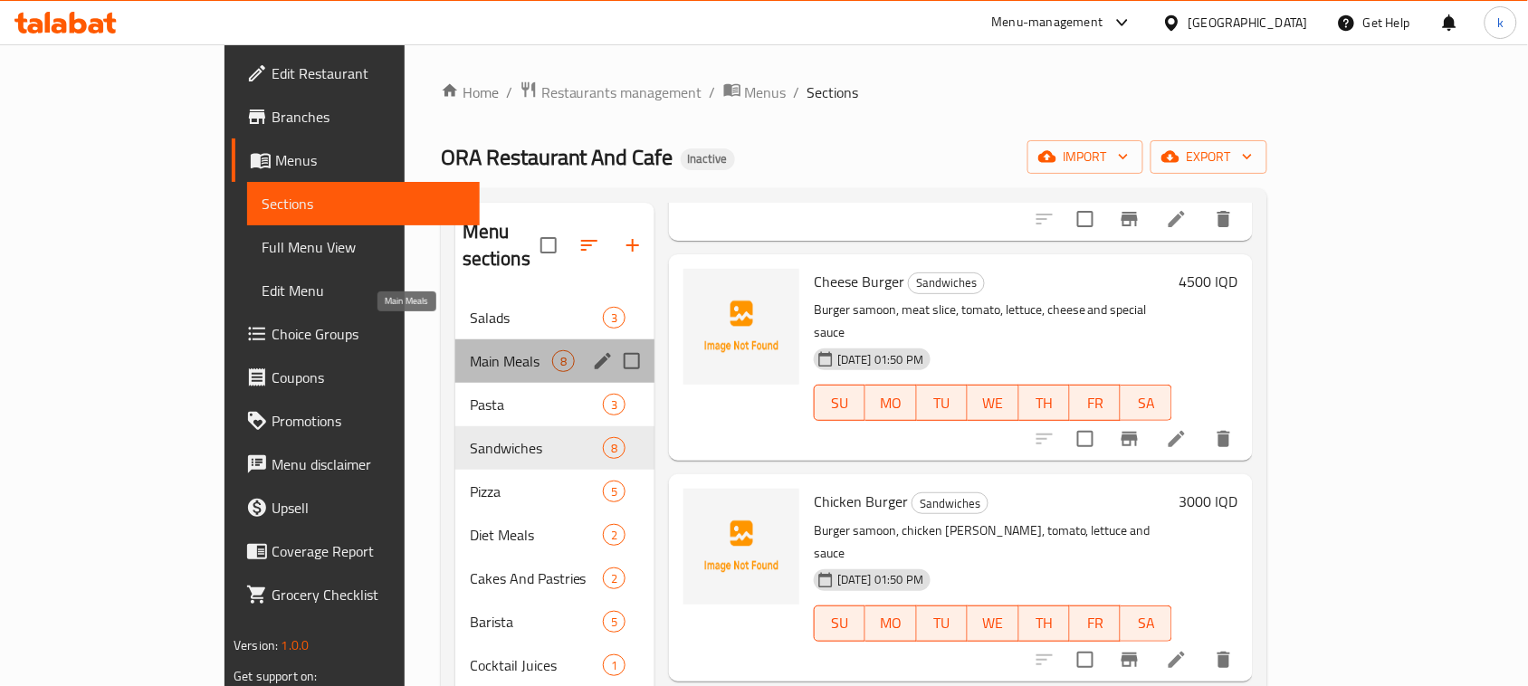
click at [470, 350] on span "Main Meals" at bounding box center [511, 361] width 82 height 22
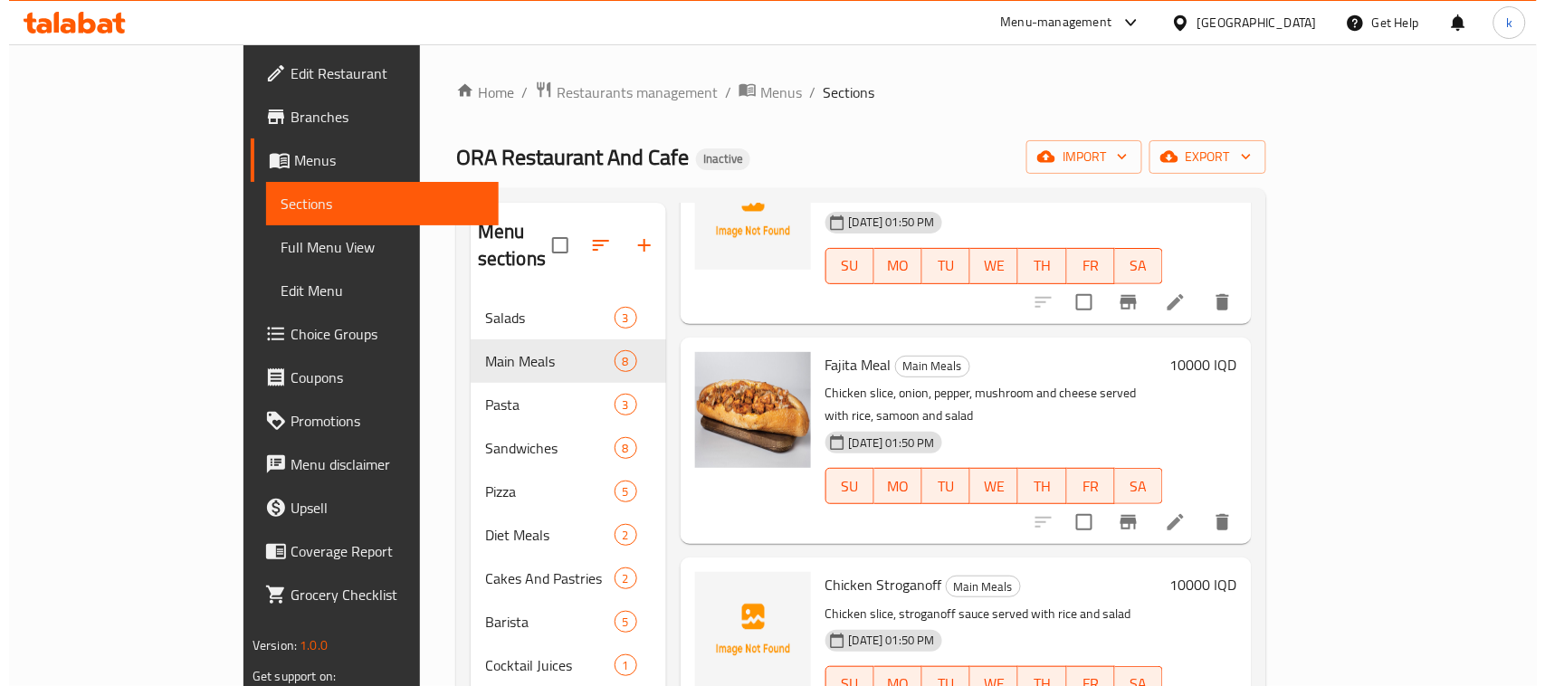
scroll to position [339, 0]
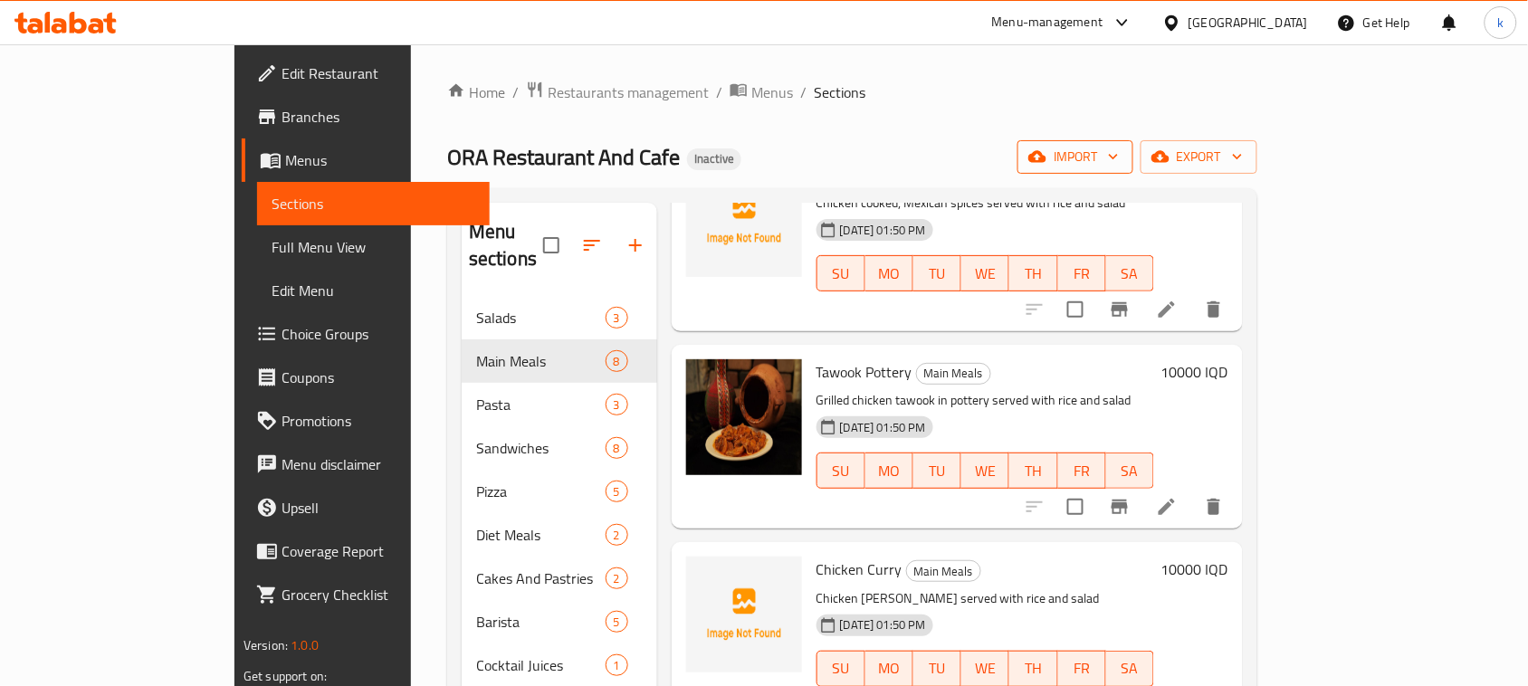
click at [1119, 157] on span "import" at bounding box center [1075, 157] width 87 height 23
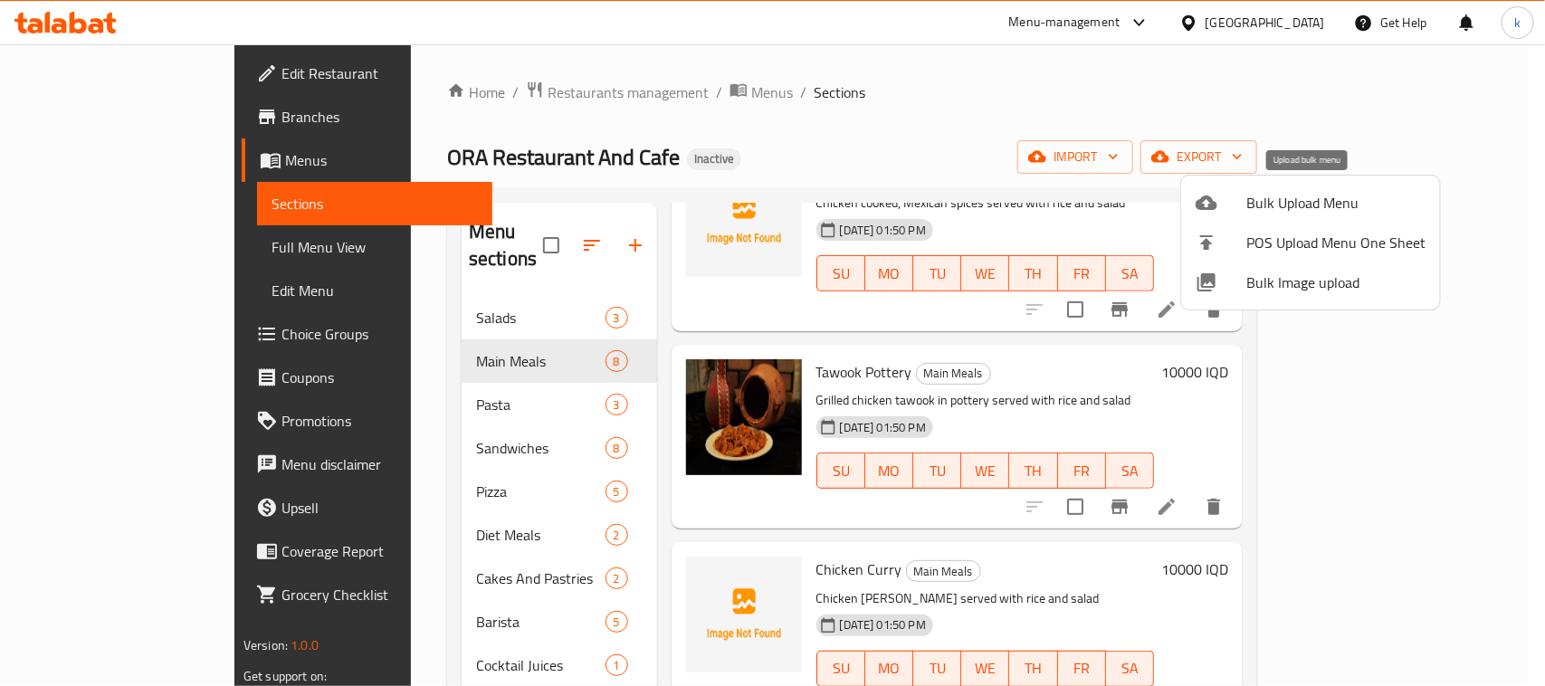
click at [1252, 206] on span "Bulk Upload Menu" at bounding box center [1335, 203] width 179 height 22
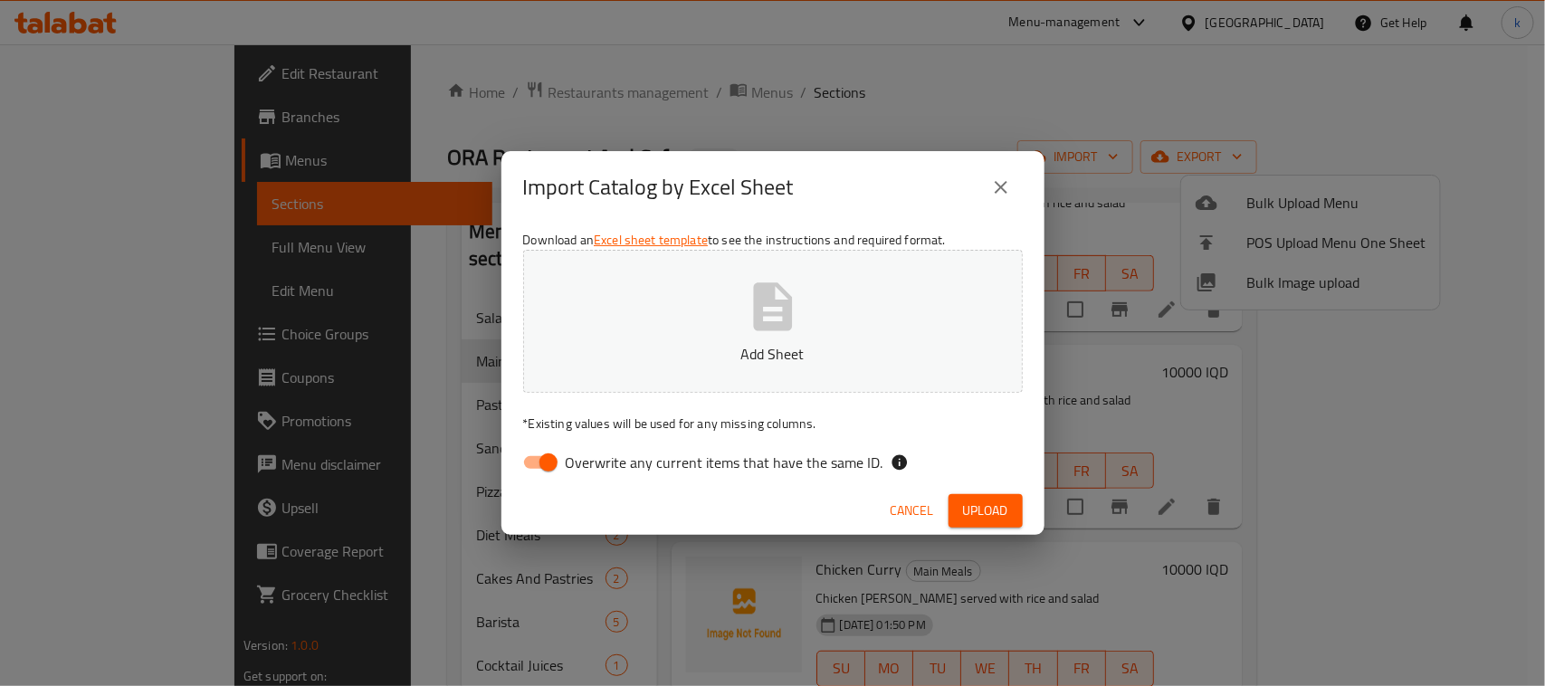
click at [1000, 196] on icon "close" at bounding box center [1001, 187] width 22 height 22
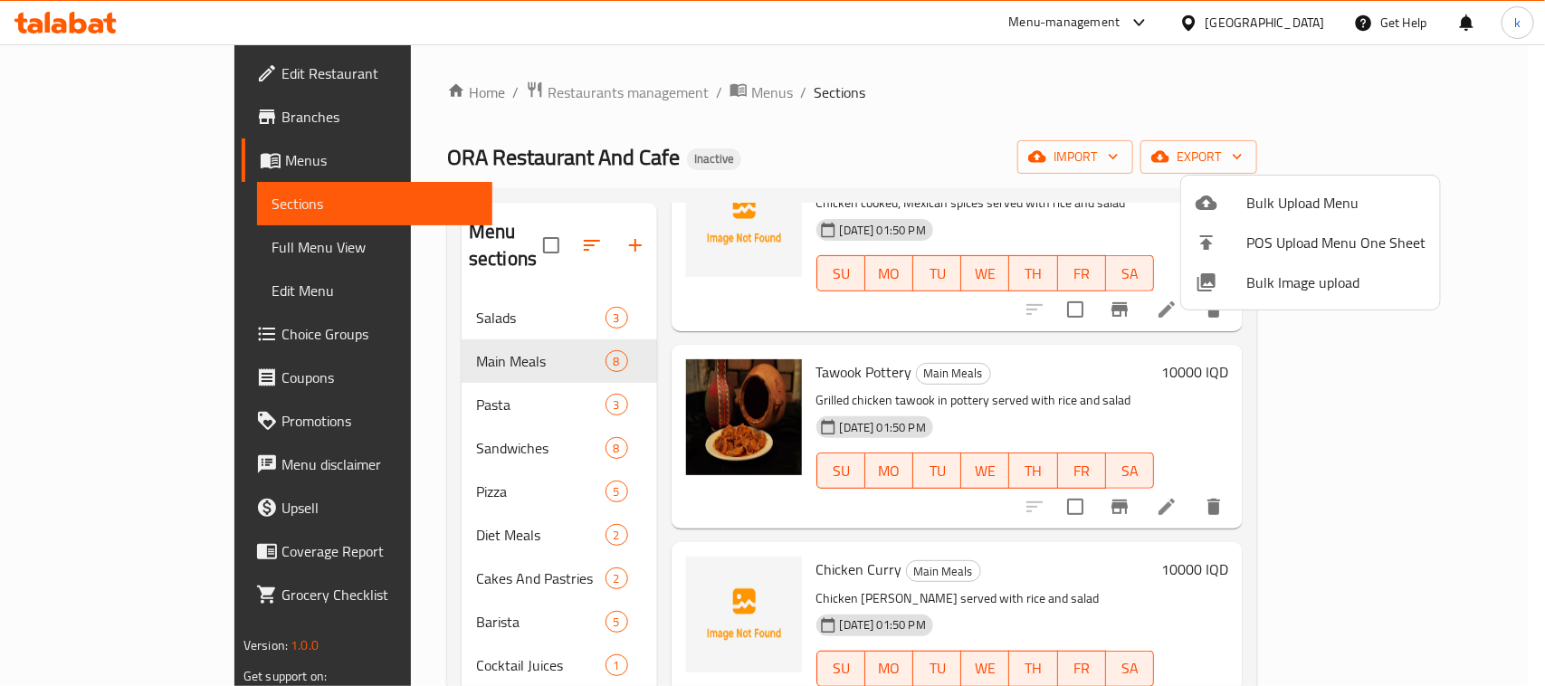
drag, startPoint x: 1152, startPoint y: 128, endPoint x: 1174, endPoint y: 138, distance: 24.3
click at [1155, 128] on div at bounding box center [772, 343] width 1545 height 686
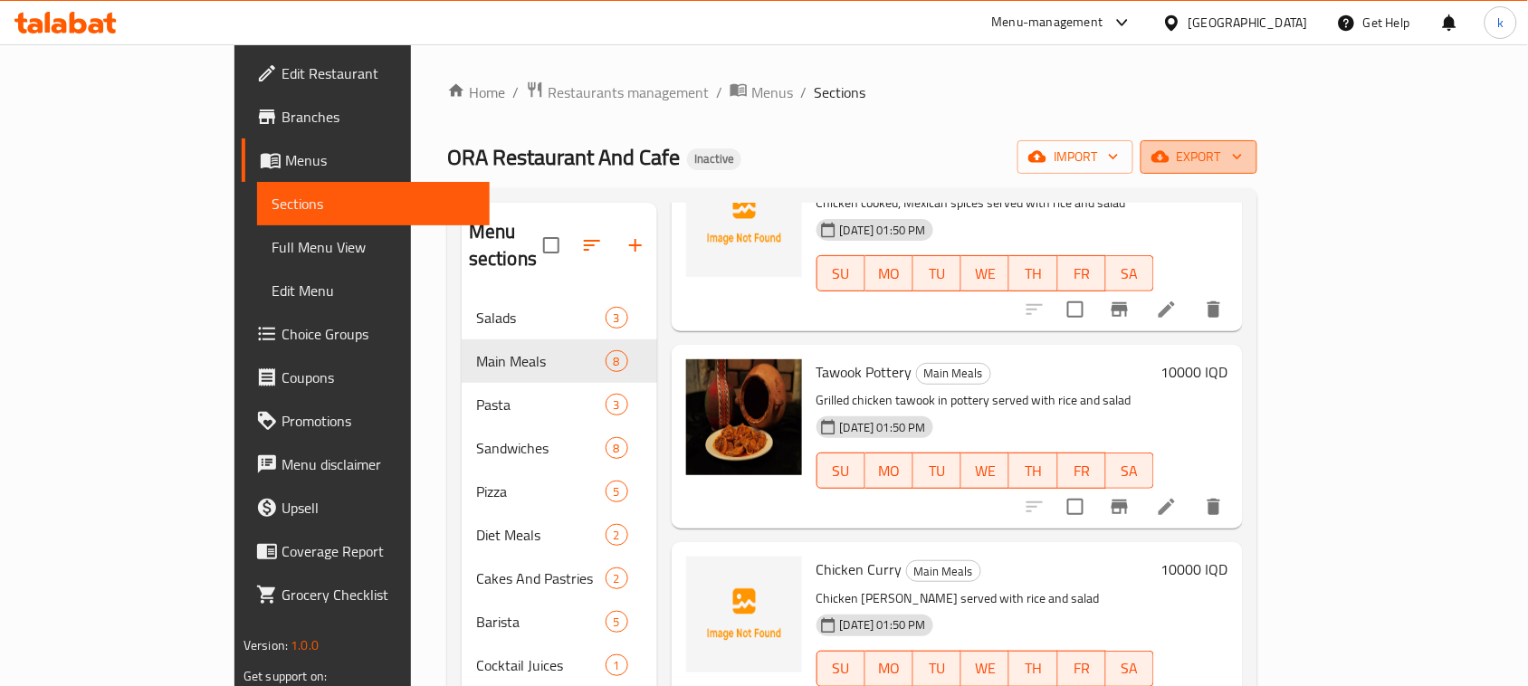
click at [1243, 154] on span "export" at bounding box center [1199, 157] width 88 height 23
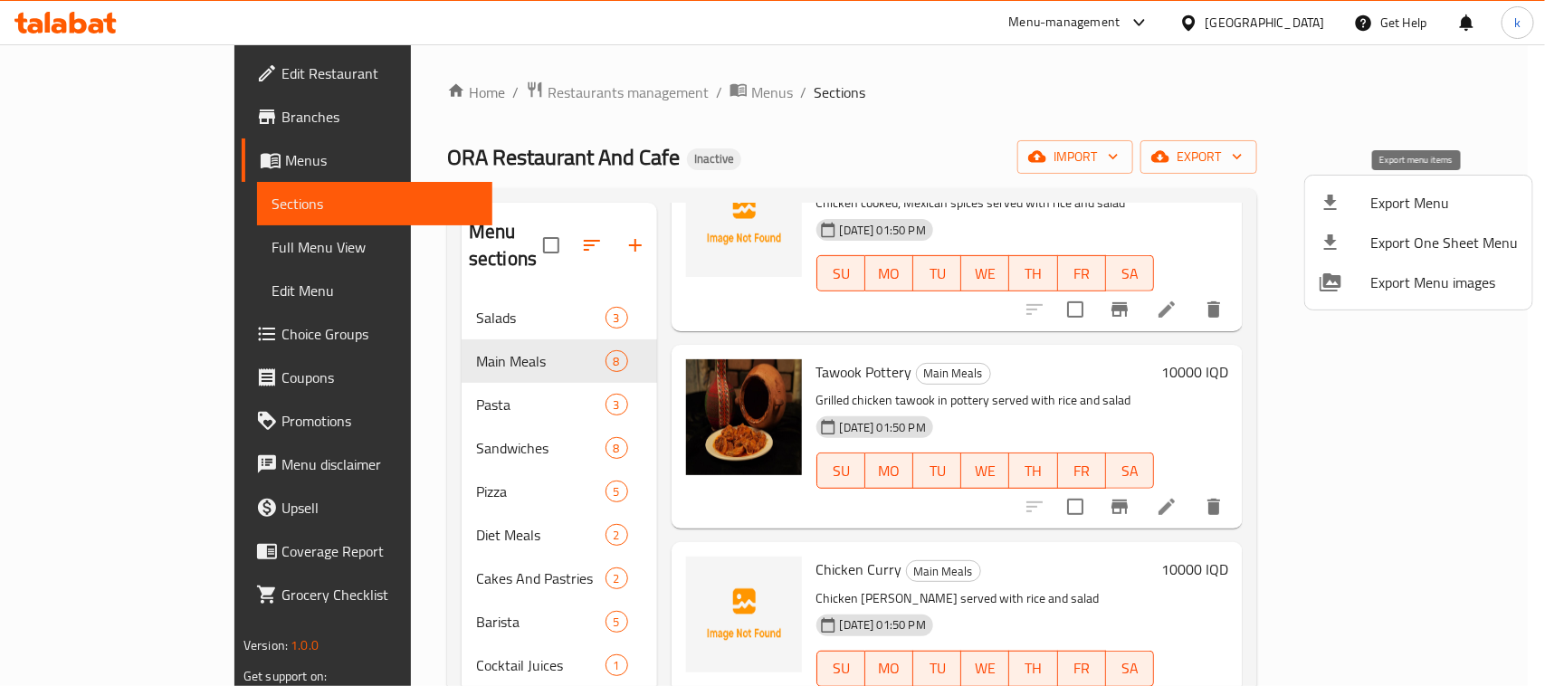
click at [1347, 206] on div at bounding box center [1344, 203] width 51 height 22
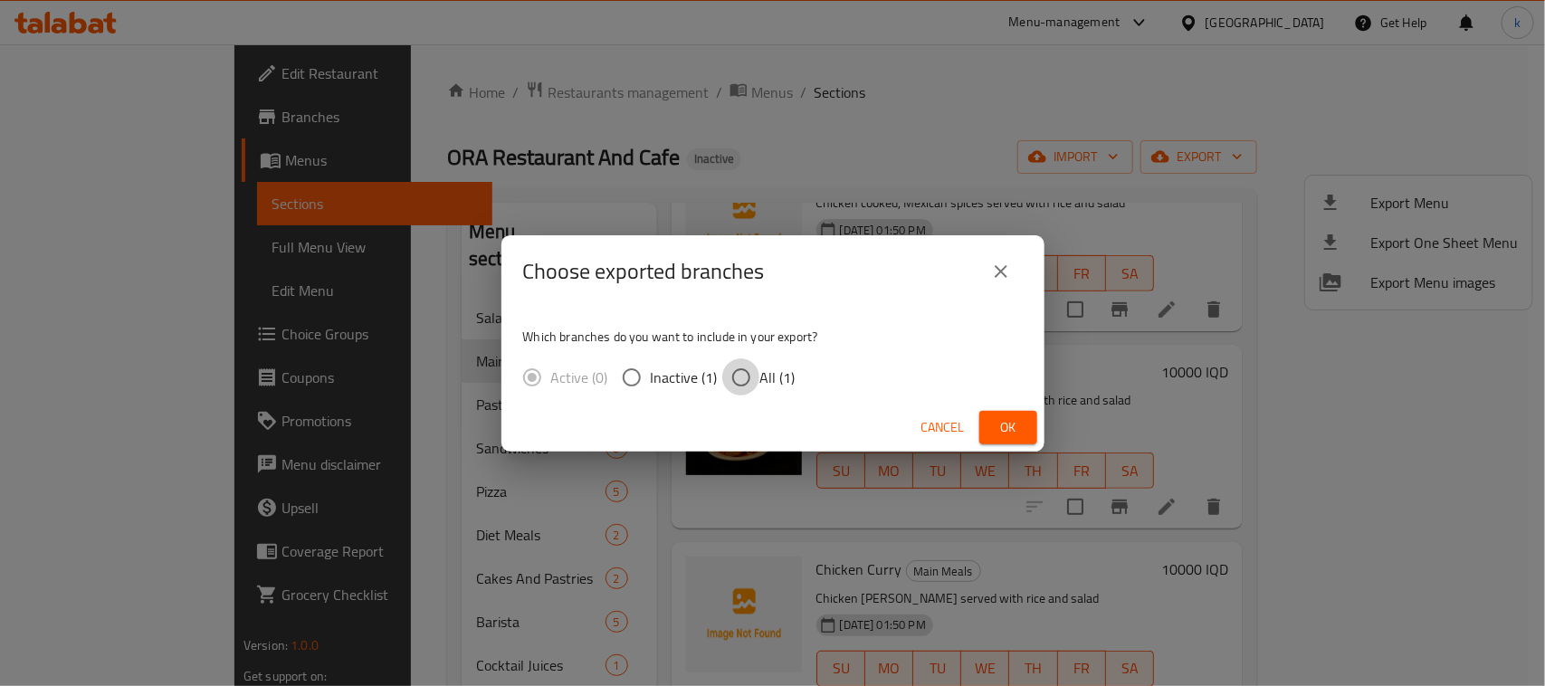
click at [740, 374] on input "All (1)" at bounding box center [741, 377] width 38 height 38
radio input "true"
click at [1014, 428] on span "Ok" at bounding box center [1008, 427] width 29 height 23
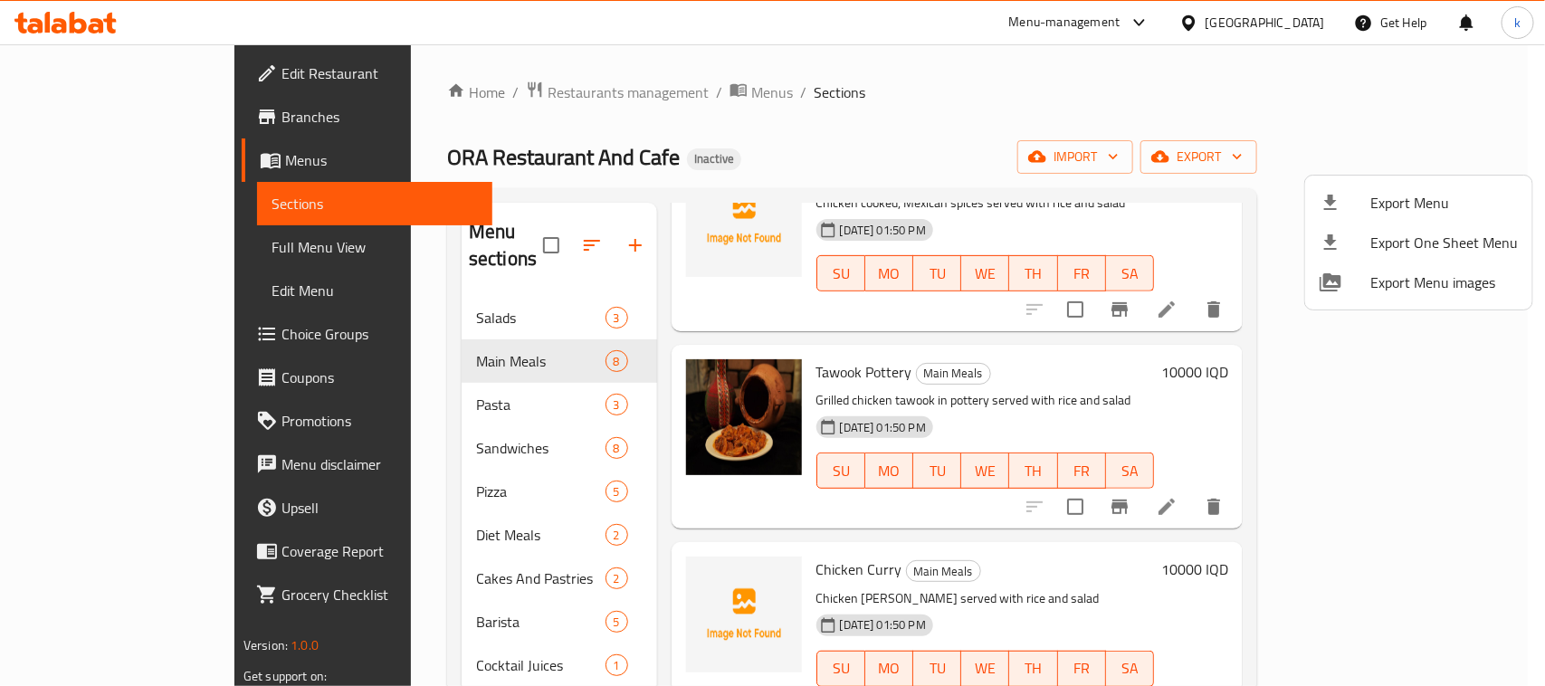
click at [60, 170] on div at bounding box center [772, 343] width 1545 height 686
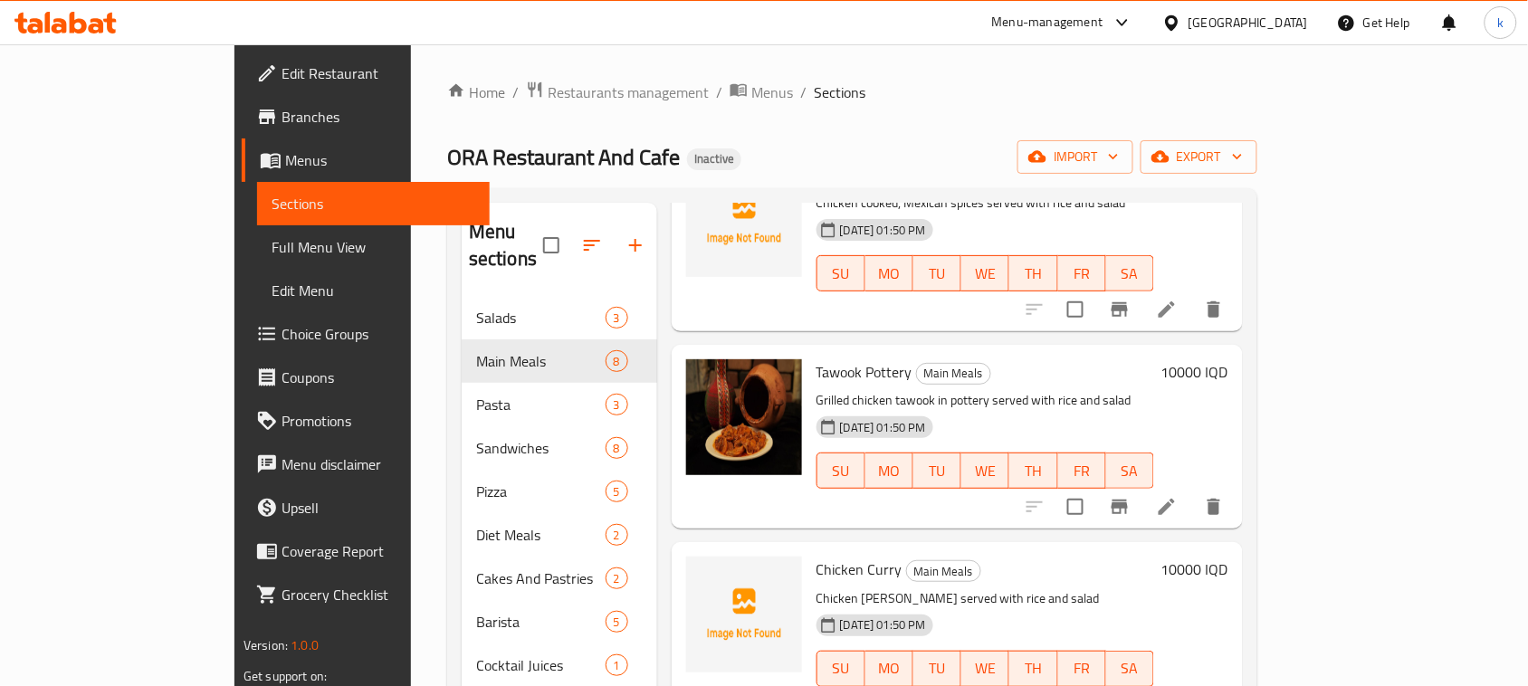
click at [242, 140] on link "Menus" at bounding box center [366, 159] width 248 height 43
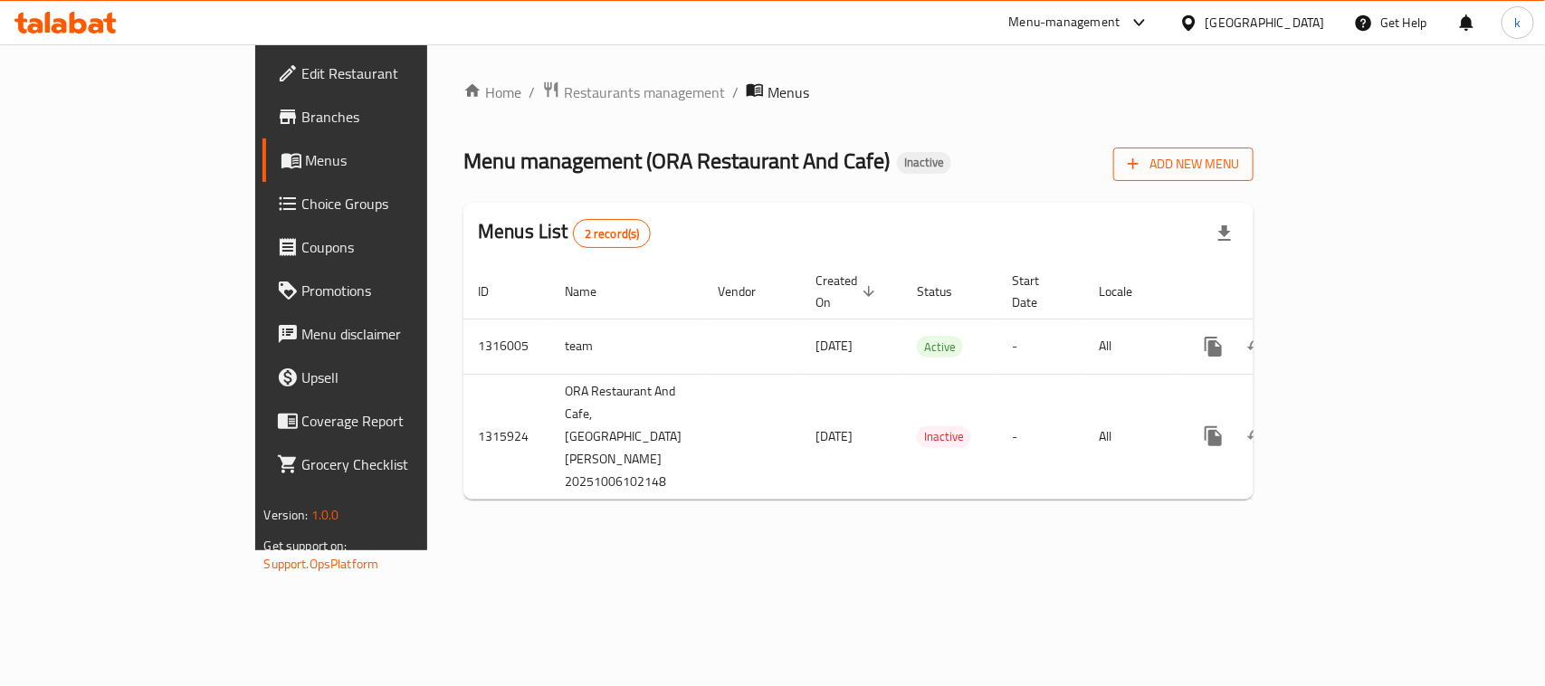
click at [1239, 174] on span "Add New Menu" at bounding box center [1183, 164] width 111 height 23
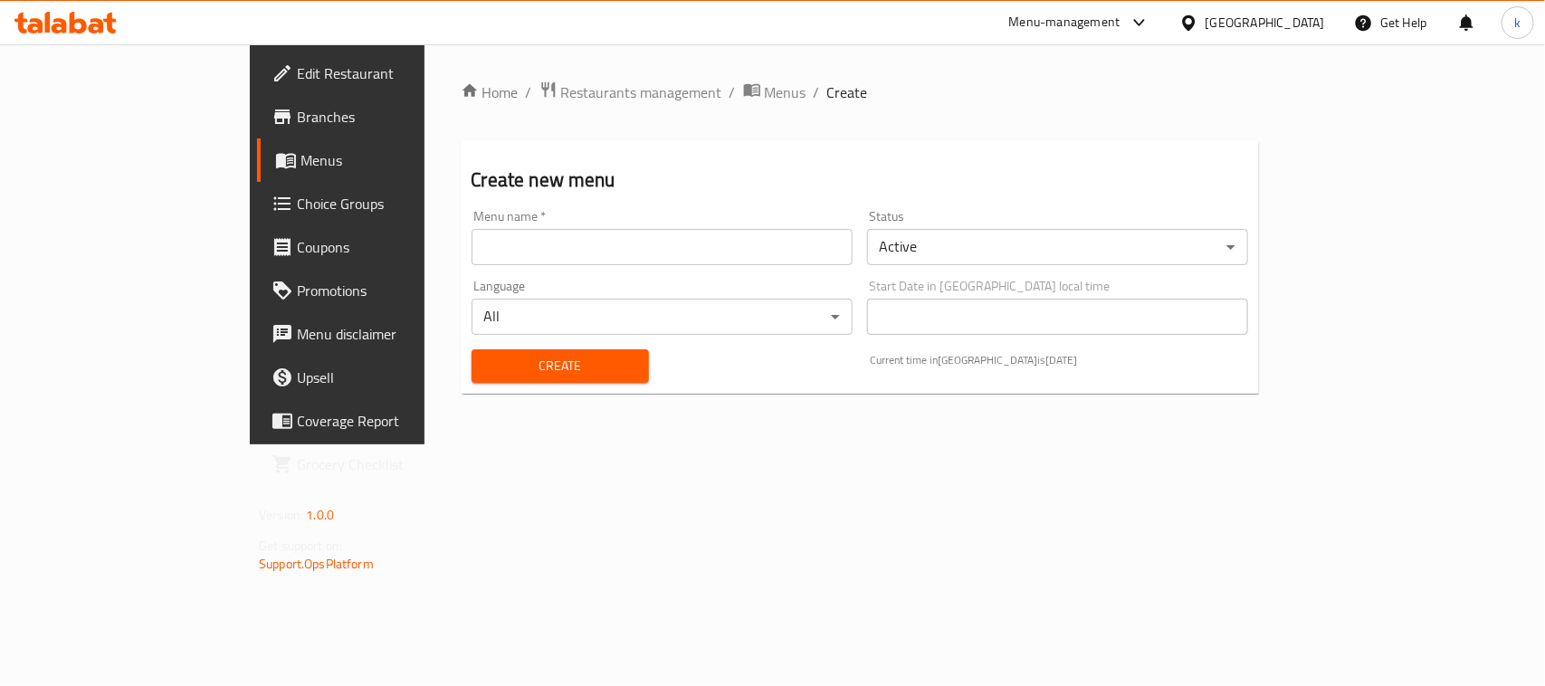
click at [471, 250] on input "text" at bounding box center [661, 247] width 381 height 36
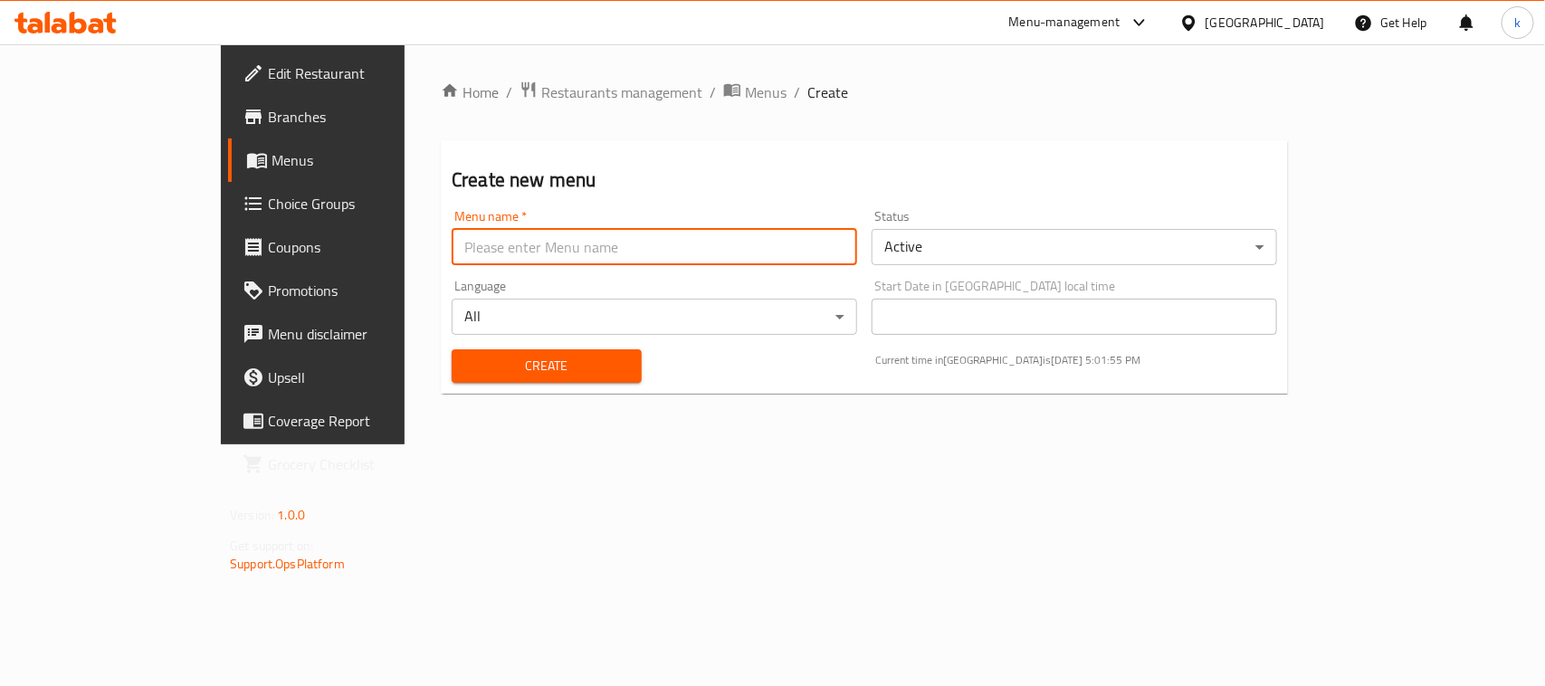
click at [405, 444] on div "Home / Restaurants management / Menus / Create Create new menu Menu name   * Me…" at bounding box center [864, 244] width 919 height 400
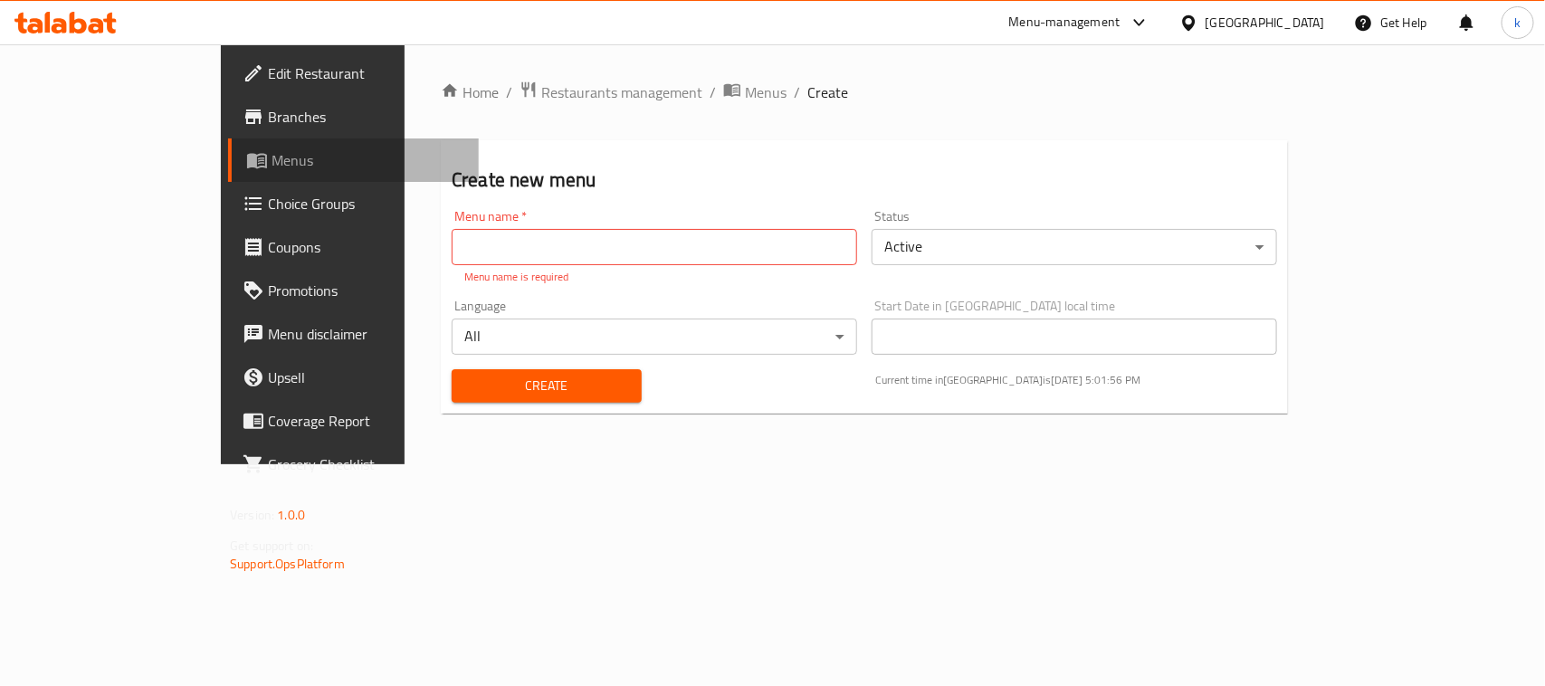
click at [228, 138] on link "Menus" at bounding box center [353, 159] width 251 height 43
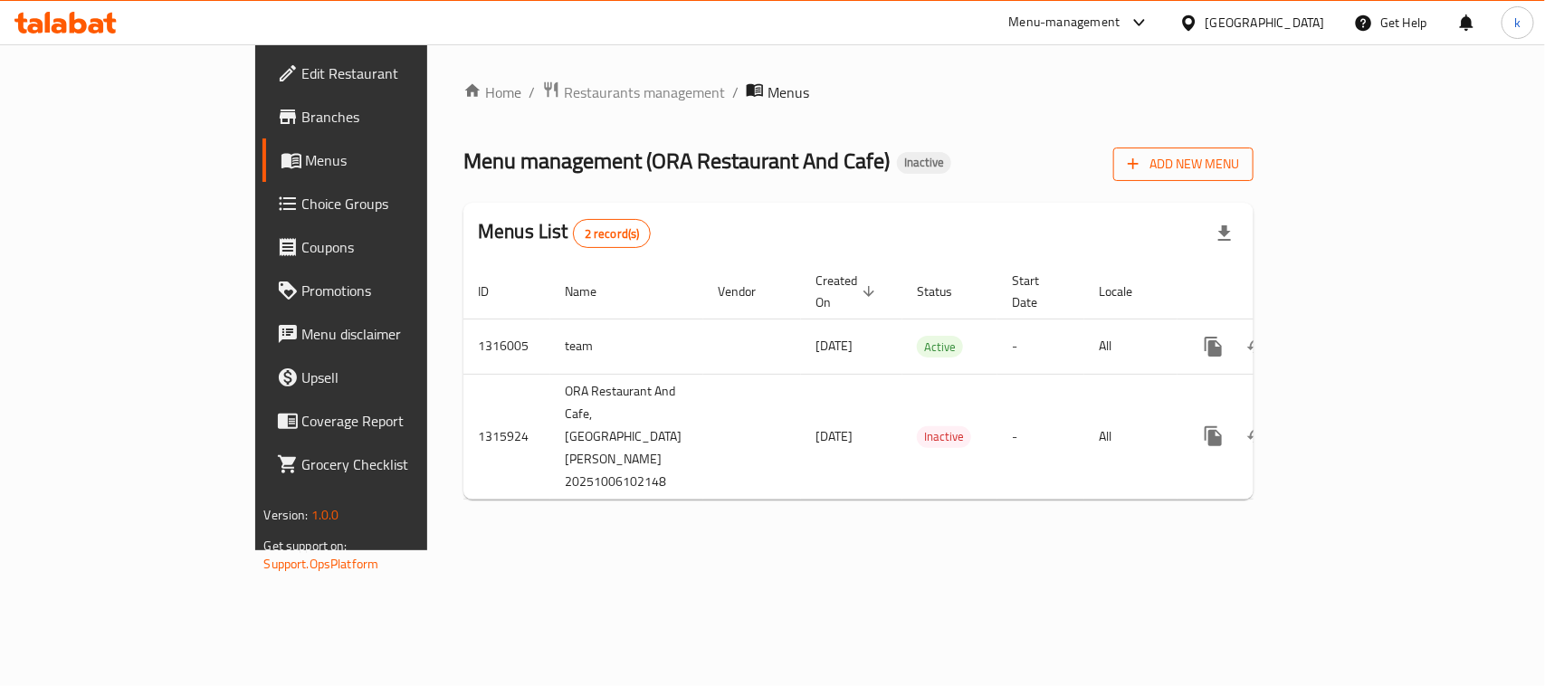
click at [1239, 174] on span "Add New Menu" at bounding box center [1183, 164] width 111 height 23
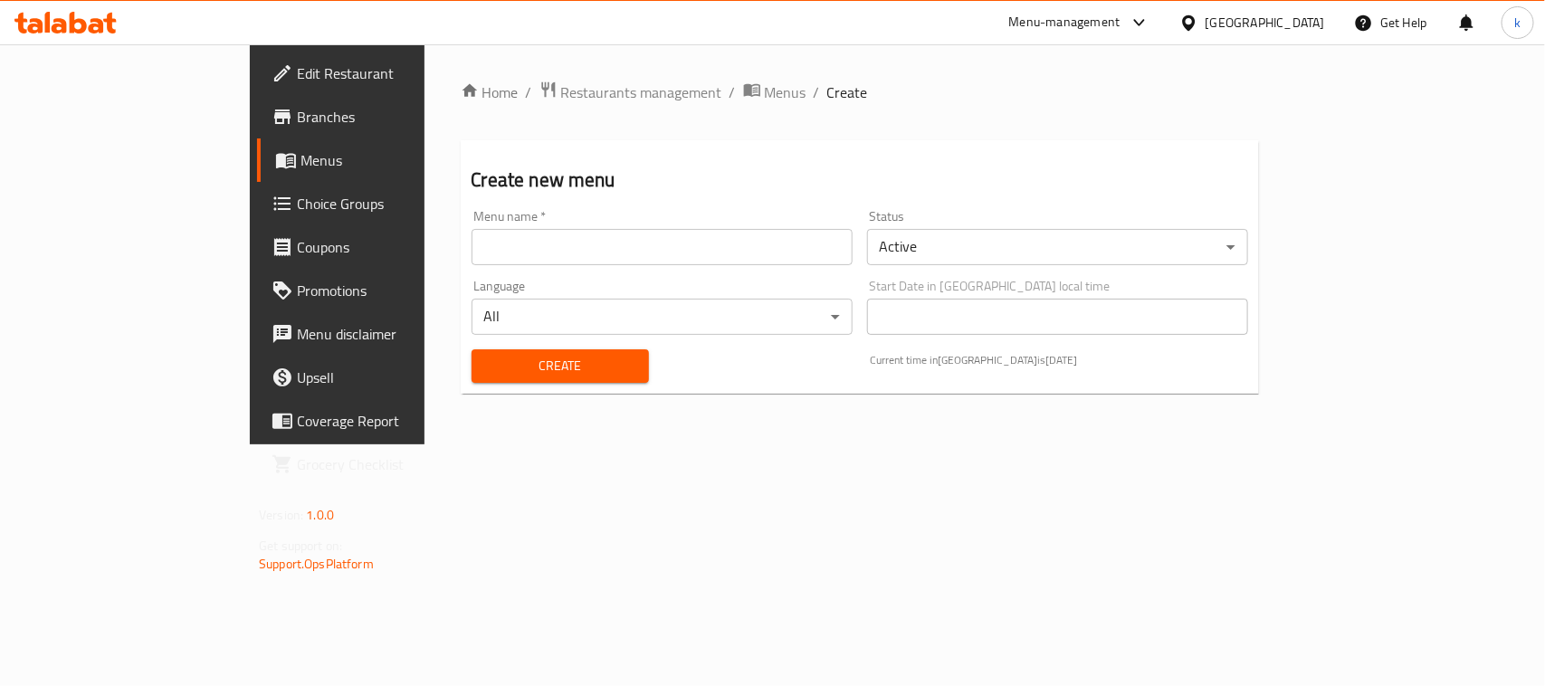
click at [471, 251] on input "text" at bounding box center [661, 247] width 381 height 36
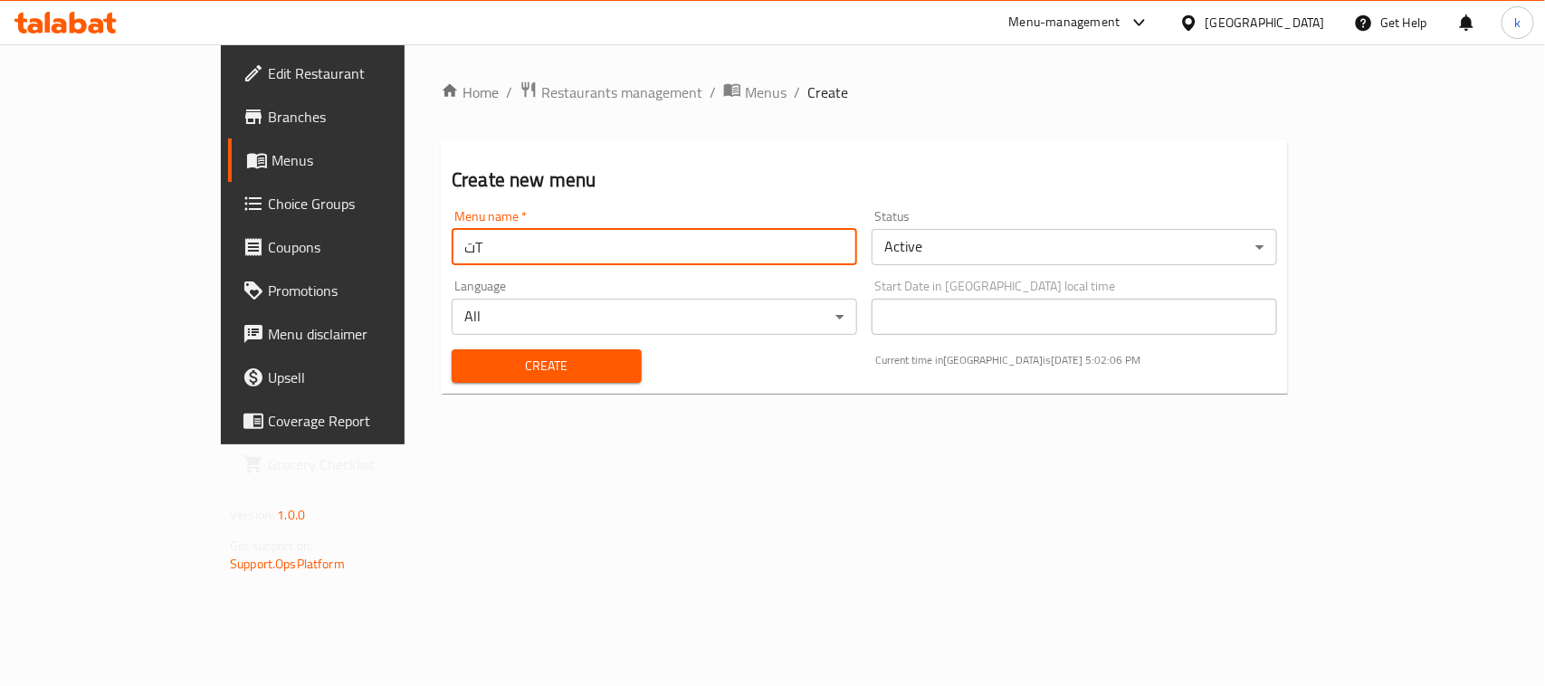
type input "ت"
type input "team"
click at [481, 373] on span "Create" at bounding box center [546, 366] width 161 height 23
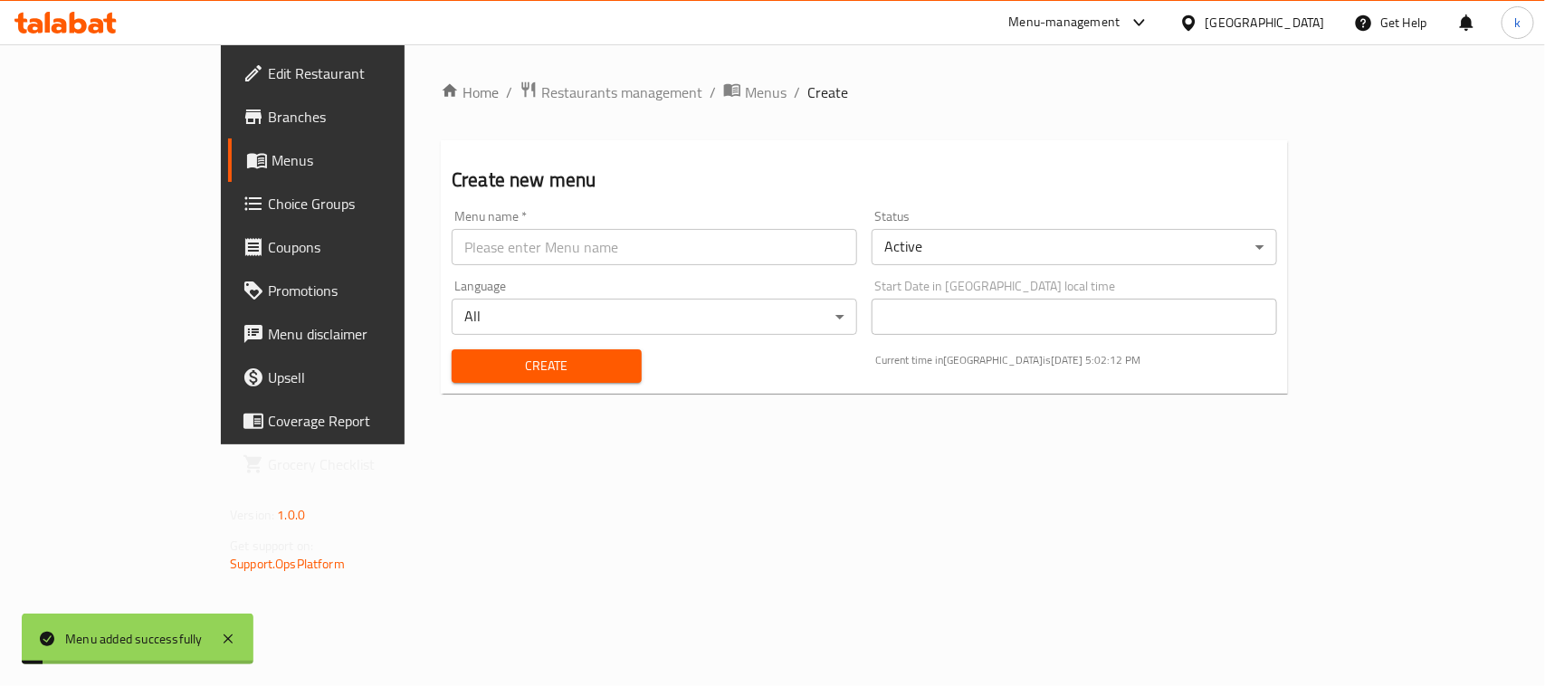
click at [246, 157] on icon at bounding box center [257, 160] width 22 height 22
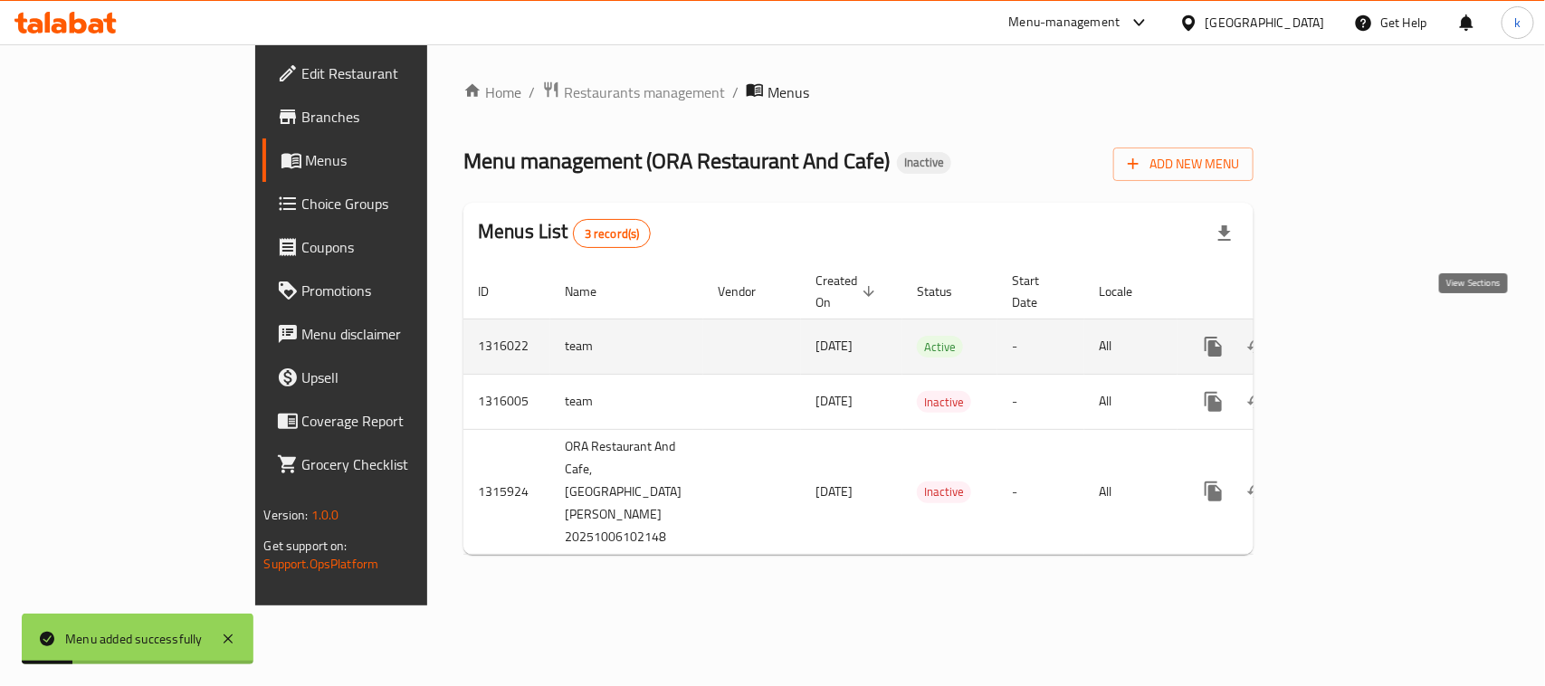
click at [1355, 336] on icon "enhanced table" at bounding box center [1344, 347] width 22 height 22
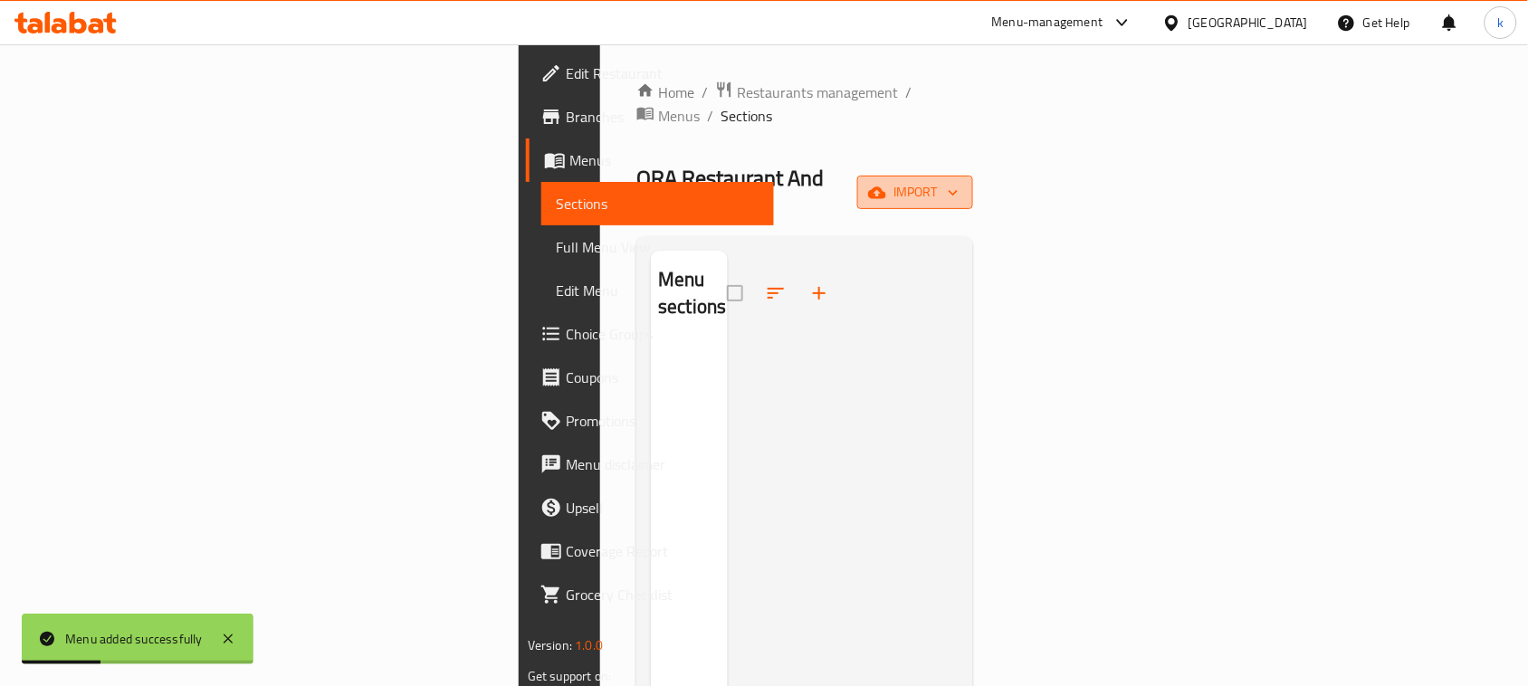
click at [958, 181] on span "import" at bounding box center [914, 192] width 87 height 23
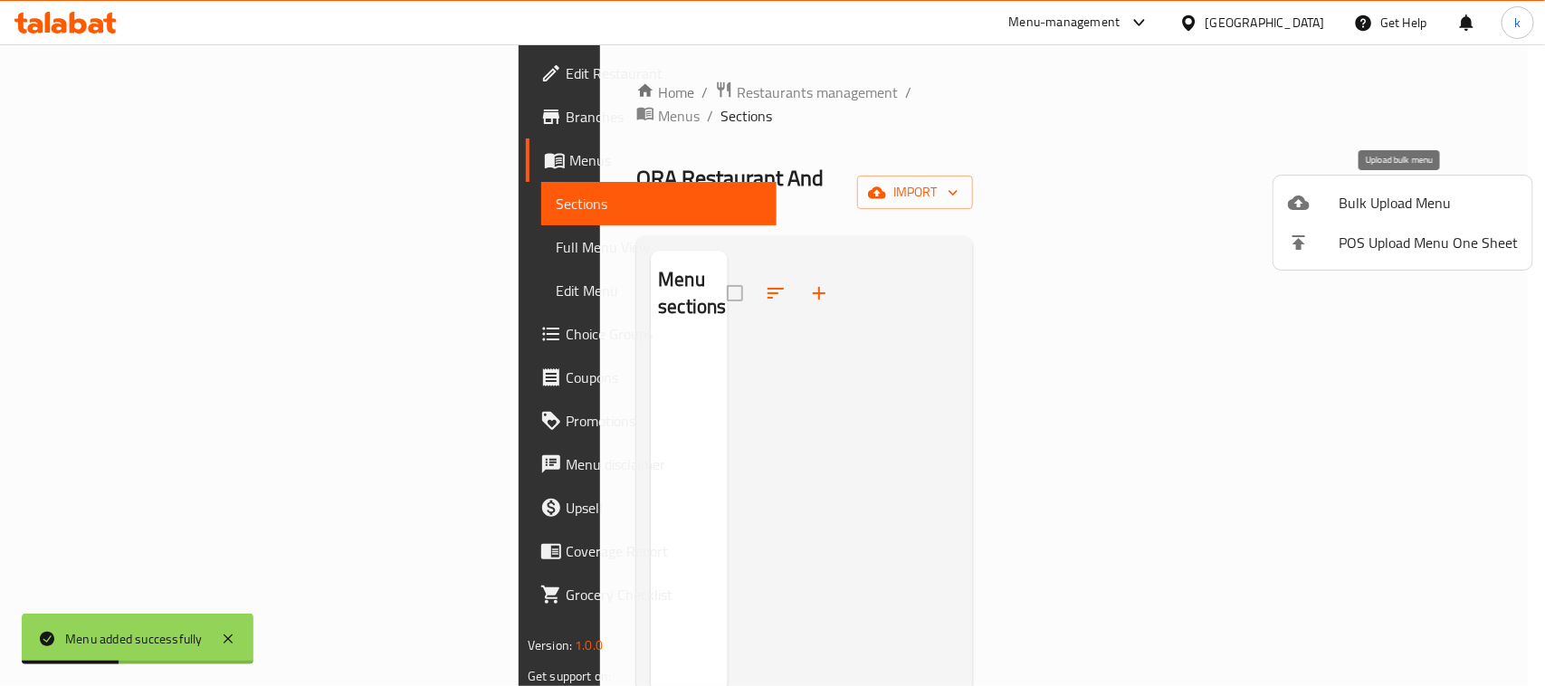
click at [1359, 209] on span "Bulk Upload Menu" at bounding box center [1427, 203] width 179 height 22
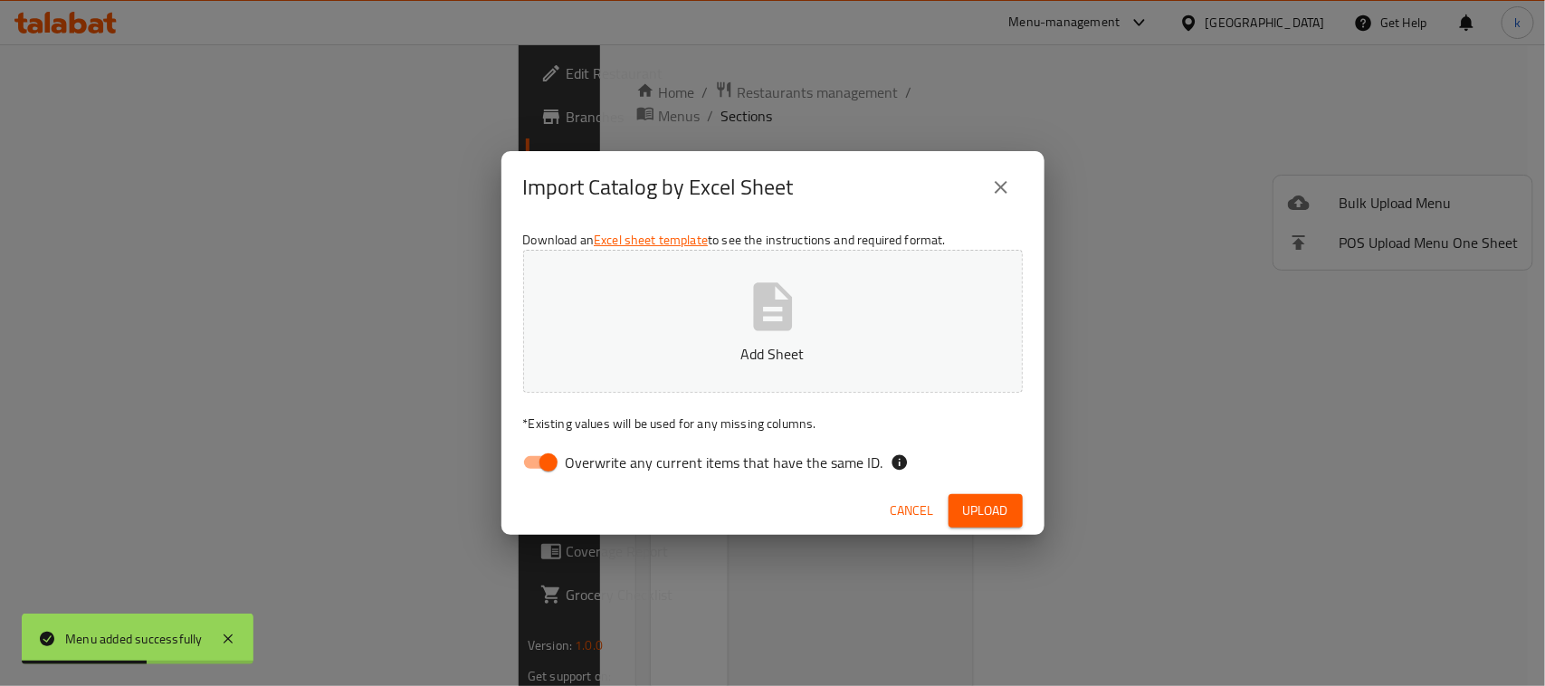
click at [543, 446] on input "Overwrite any current items that have the same ID." at bounding box center [548, 462] width 103 height 34
checkbox input "false"
click at [843, 292] on button "Add Sheet" at bounding box center [773, 321] width 500 height 143
click at [964, 490] on div "Cancel Upload" at bounding box center [772, 511] width 543 height 48
click at [979, 505] on span "Upload" at bounding box center [985, 511] width 45 height 23
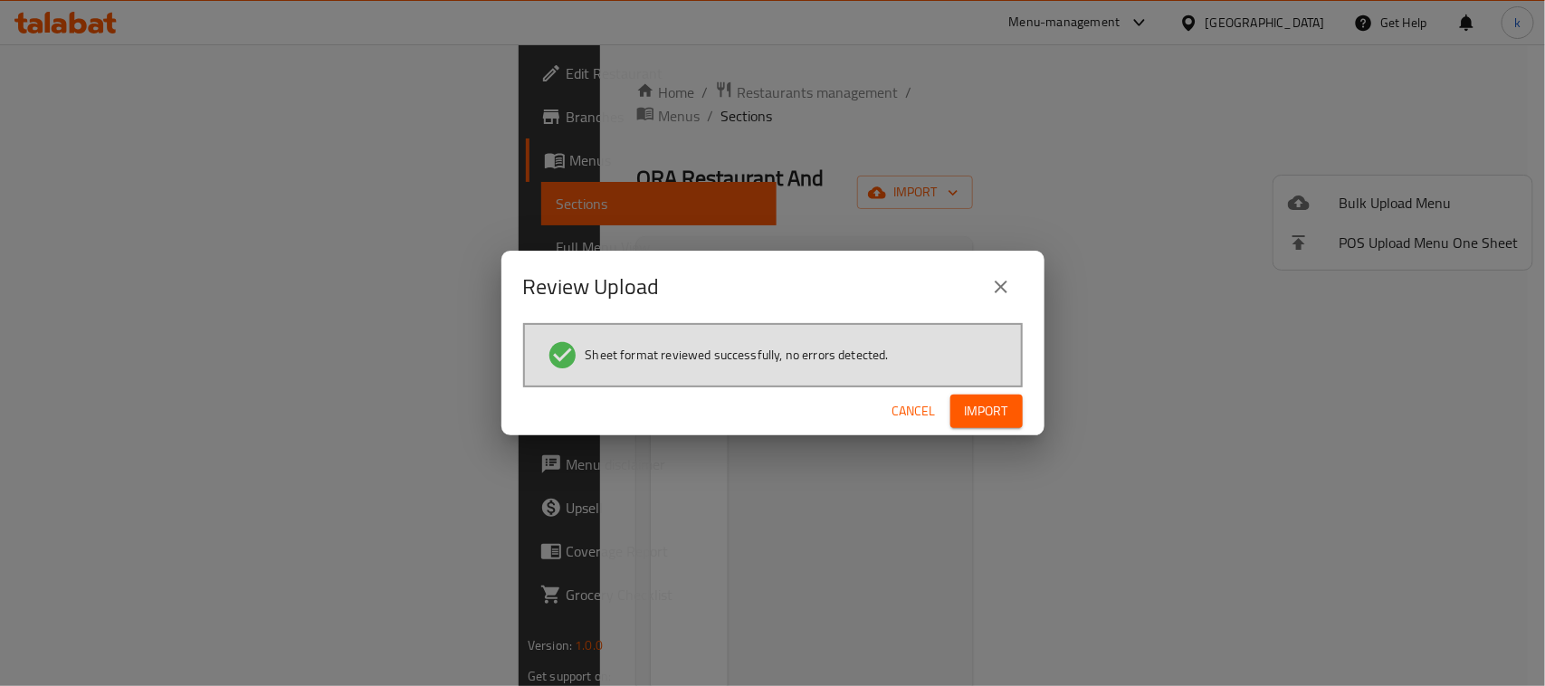
click at [947, 395] on div "Cancel Import" at bounding box center [772, 411] width 543 height 48
click at [984, 408] on span "Import" at bounding box center [986, 411] width 43 height 23
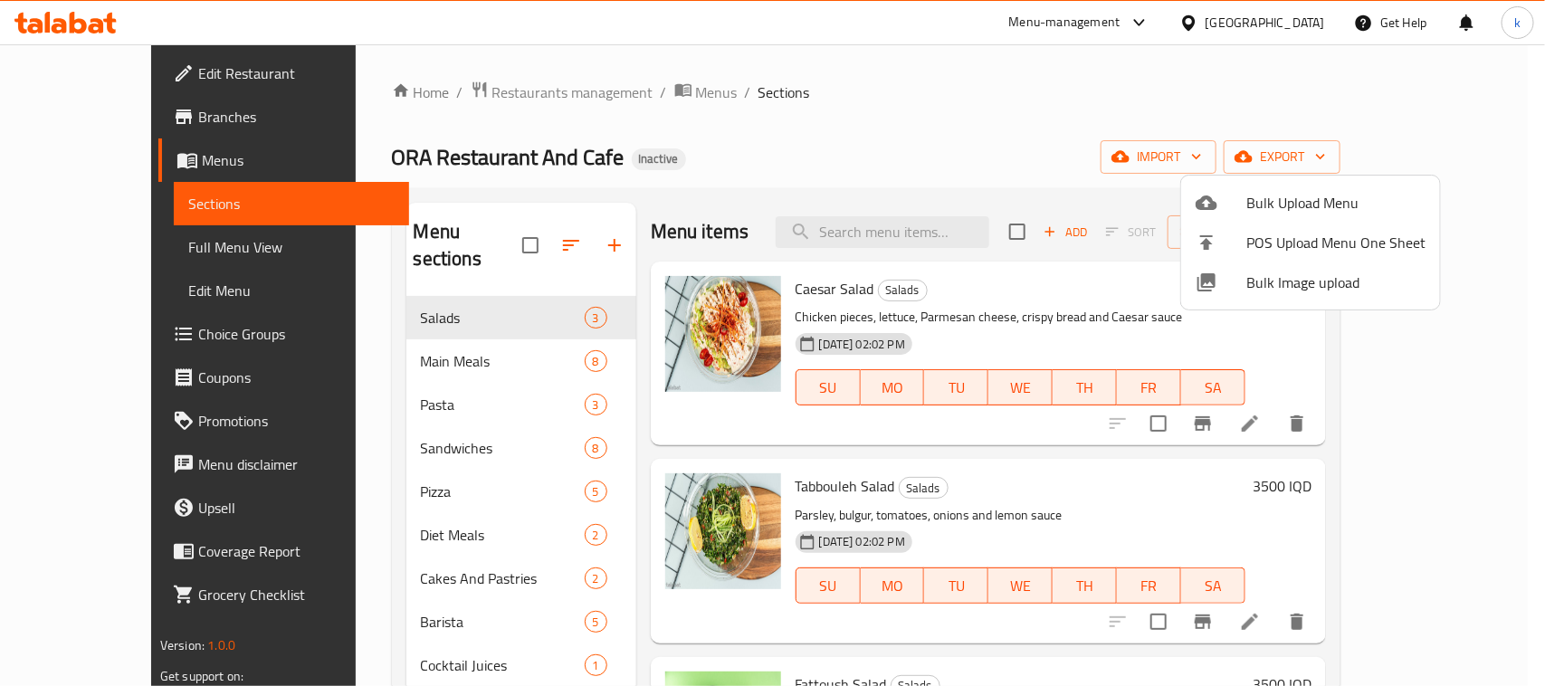
click at [107, 155] on div at bounding box center [772, 343] width 1545 height 686
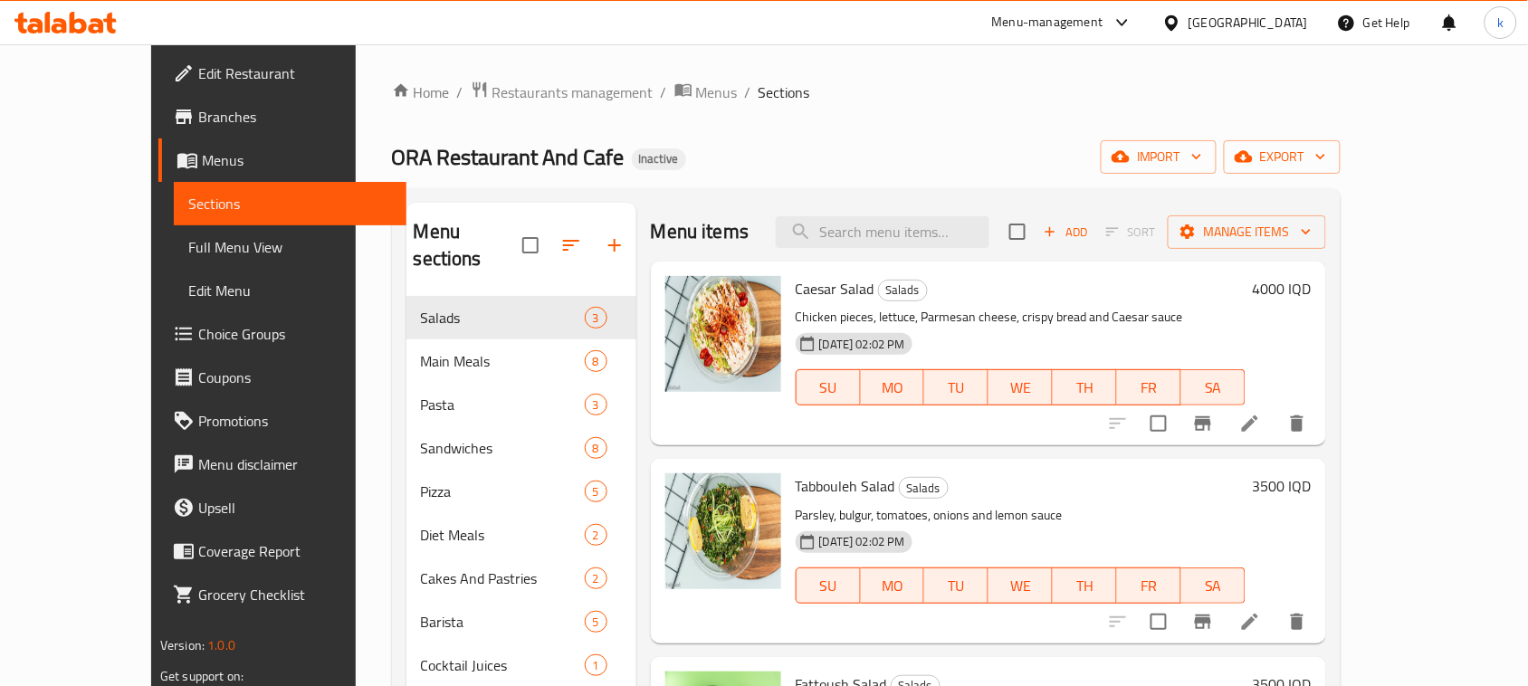
click at [202, 154] on span "Menus" at bounding box center [297, 160] width 190 height 22
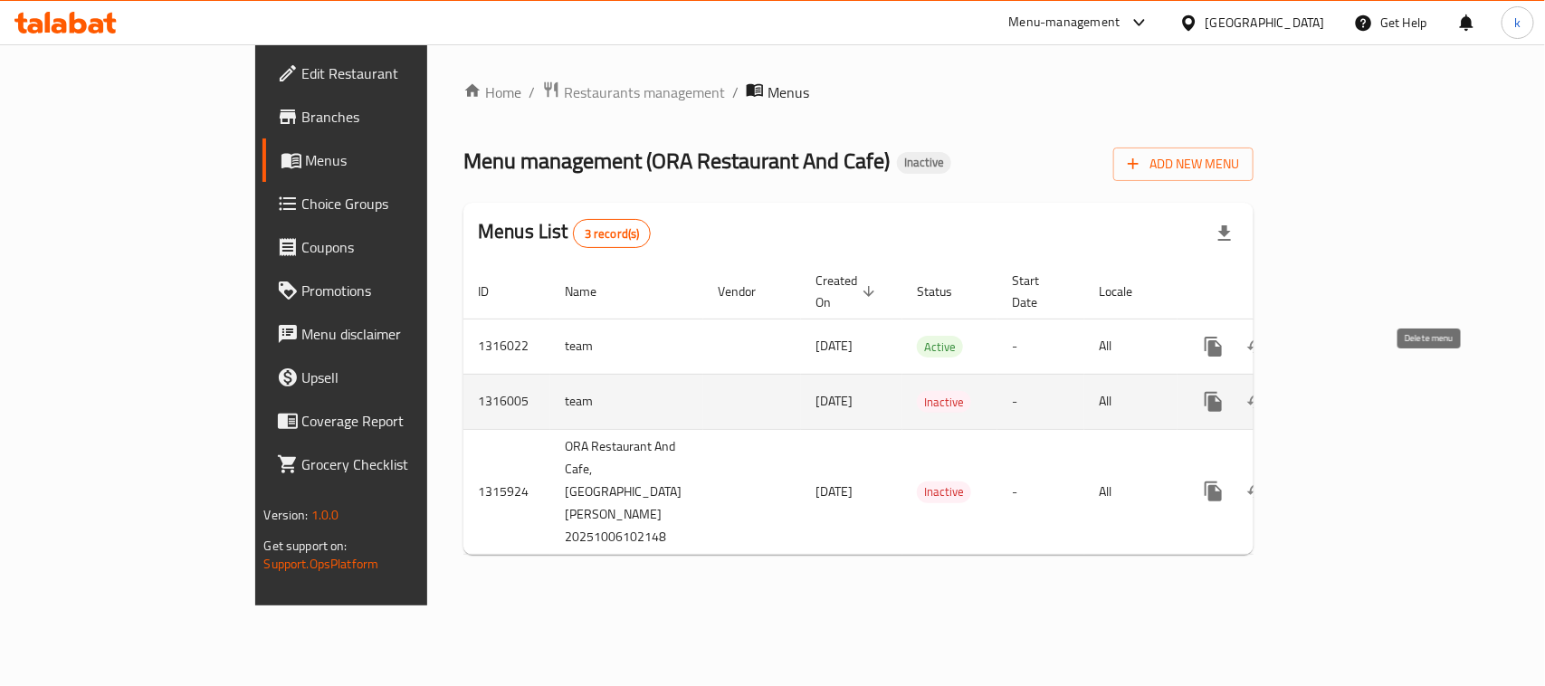
click at [1311, 391] on icon "enhanced table" at bounding box center [1301, 402] width 22 height 22
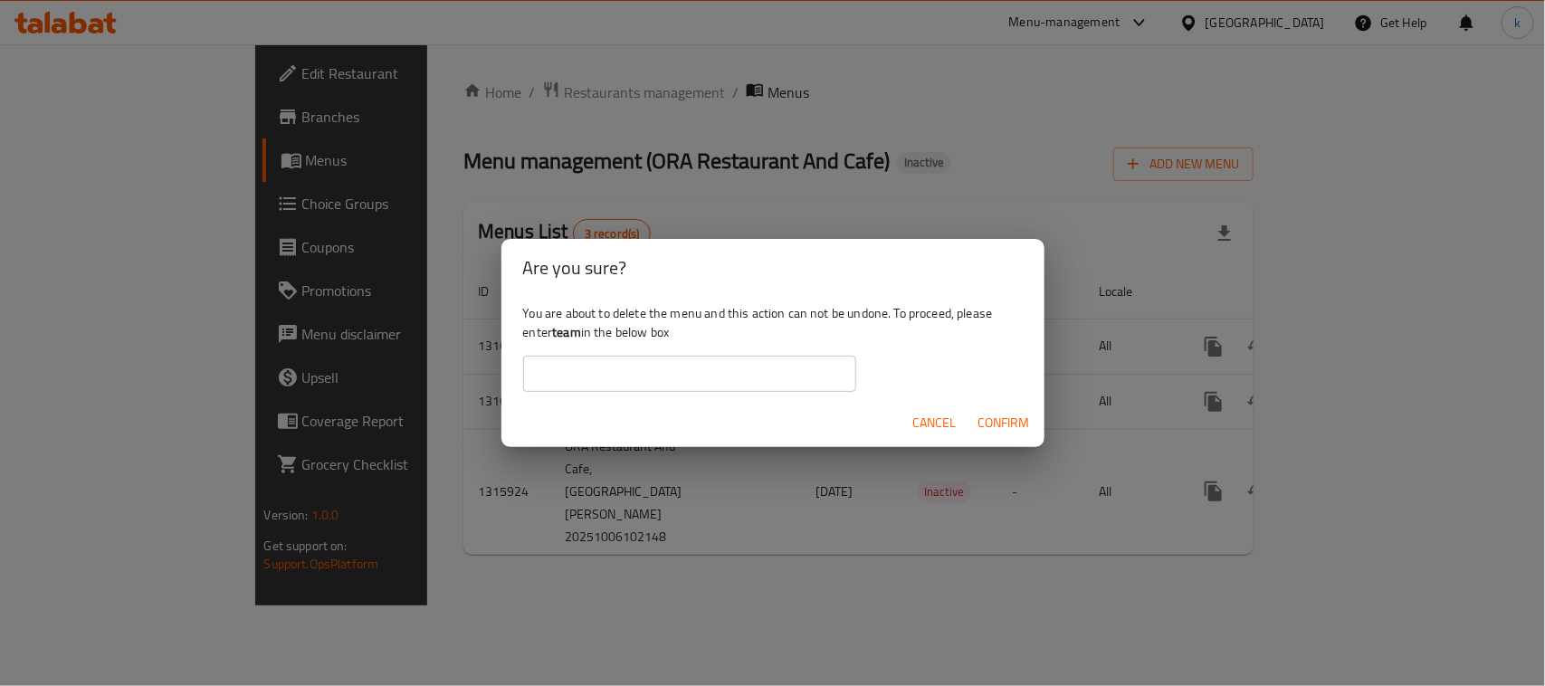
click at [564, 342] on b "team" at bounding box center [566, 332] width 29 height 24
copy div "team"
click at [590, 382] on input "text" at bounding box center [689, 374] width 333 height 36
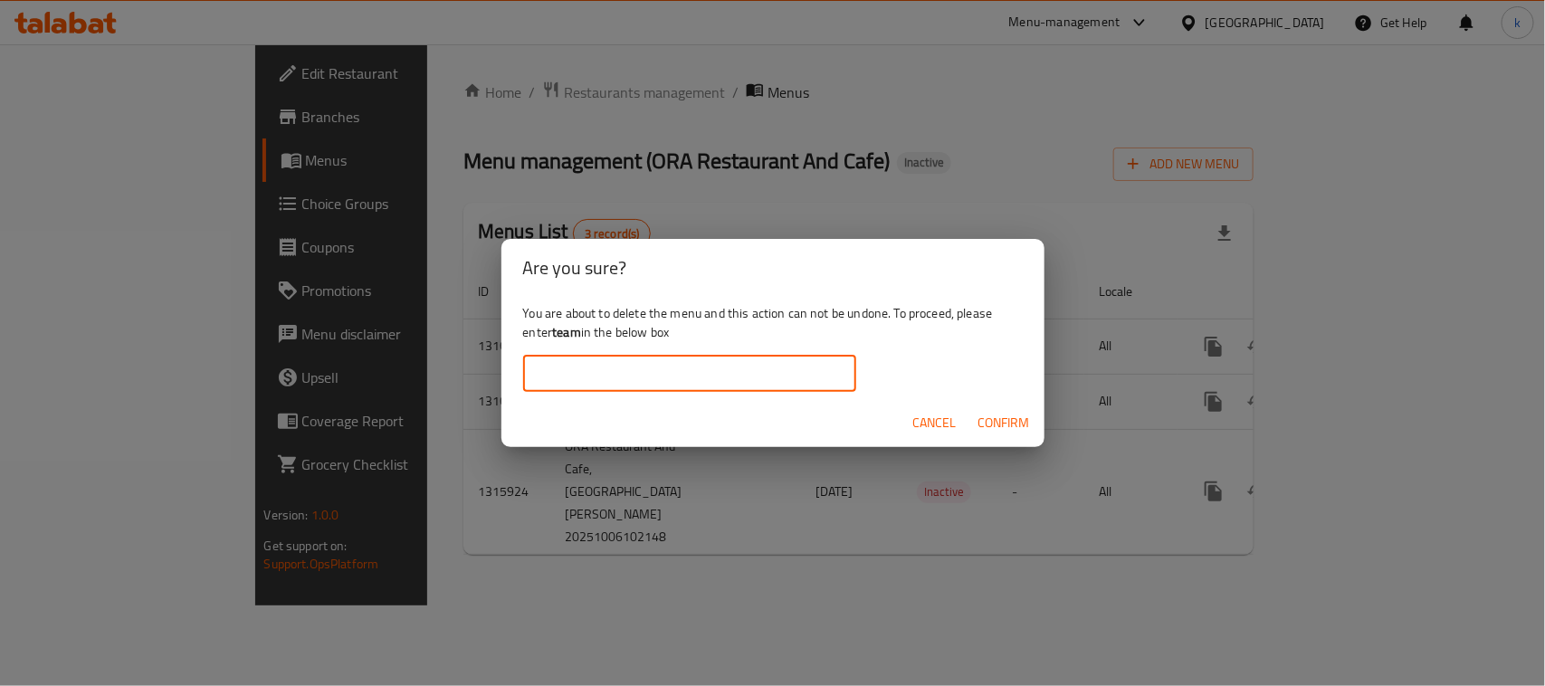
paste input "team"
type input "team"
click at [987, 418] on span "Confirm" at bounding box center [1004, 423] width 52 height 23
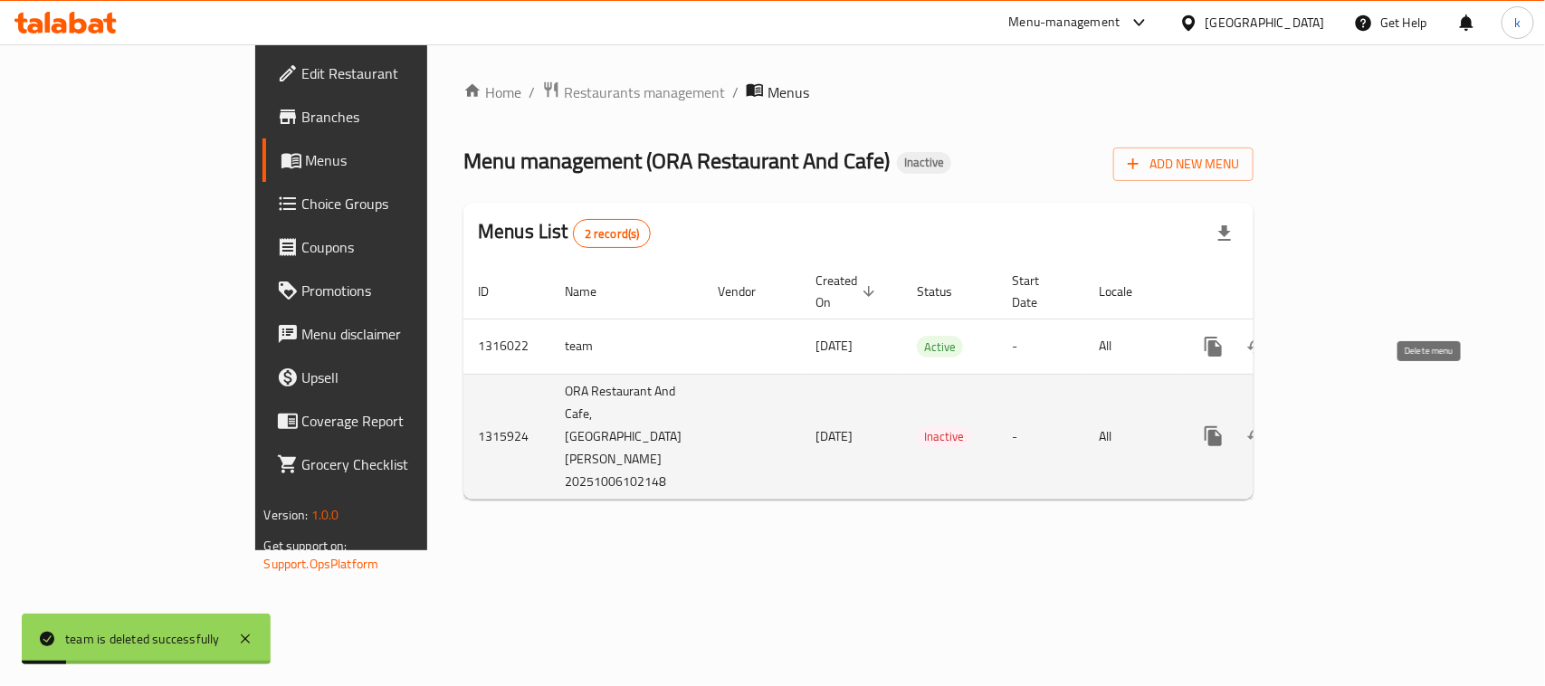
click at [1311, 425] on icon "enhanced table" at bounding box center [1301, 436] width 22 height 22
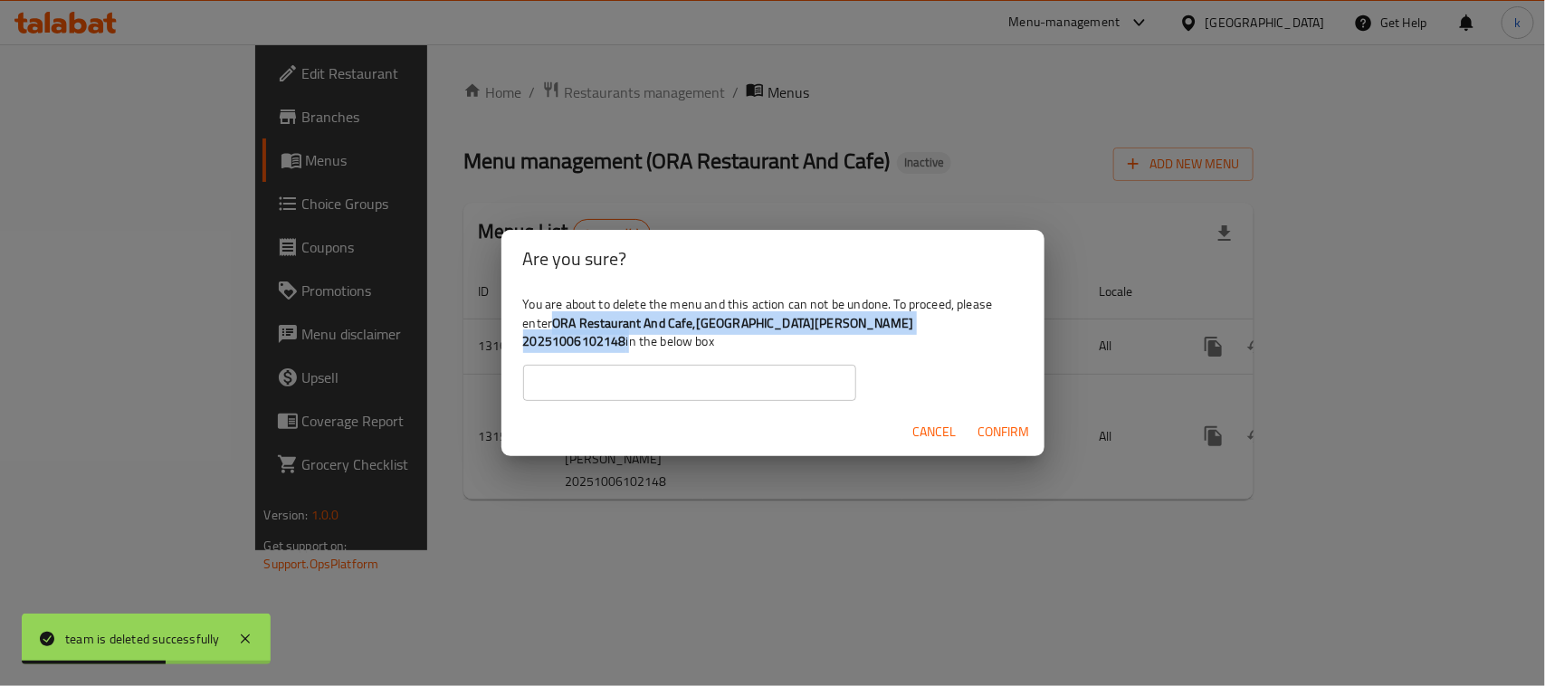
drag, startPoint x: 557, startPoint y: 333, endPoint x: 843, endPoint y: 338, distance: 285.1
click at [843, 338] on div "You are about to delete the menu and this action can not be undone. To proceed,…" at bounding box center [772, 347] width 543 height 119
copy div "ORA Restaurant And Cafe,[GEOGRAPHIC_DATA][PERSON_NAME] 20251006102148"
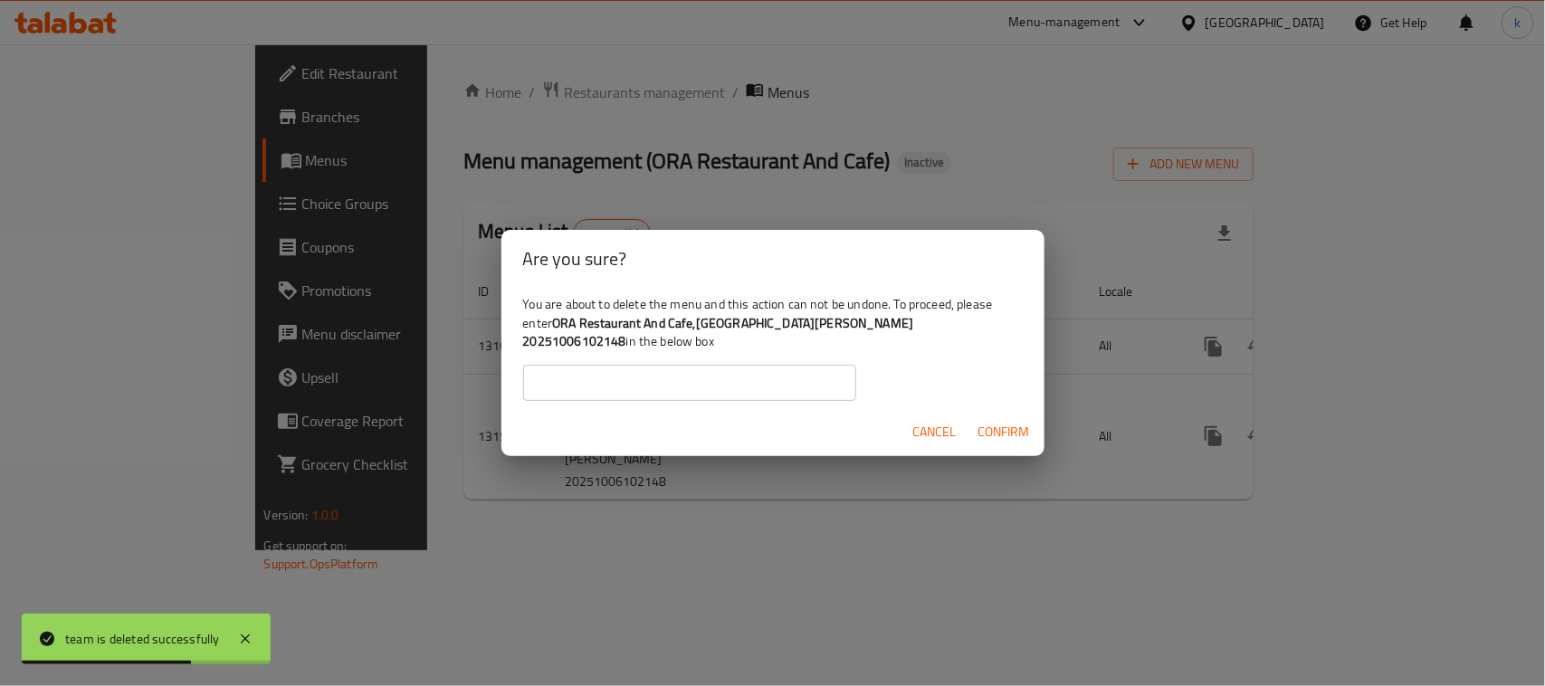
click at [694, 368] on input "text" at bounding box center [689, 383] width 333 height 36
paste input "ORA Restaurant And Cafe,[GEOGRAPHIC_DATA][PERSON_NAME] 20251006102148"
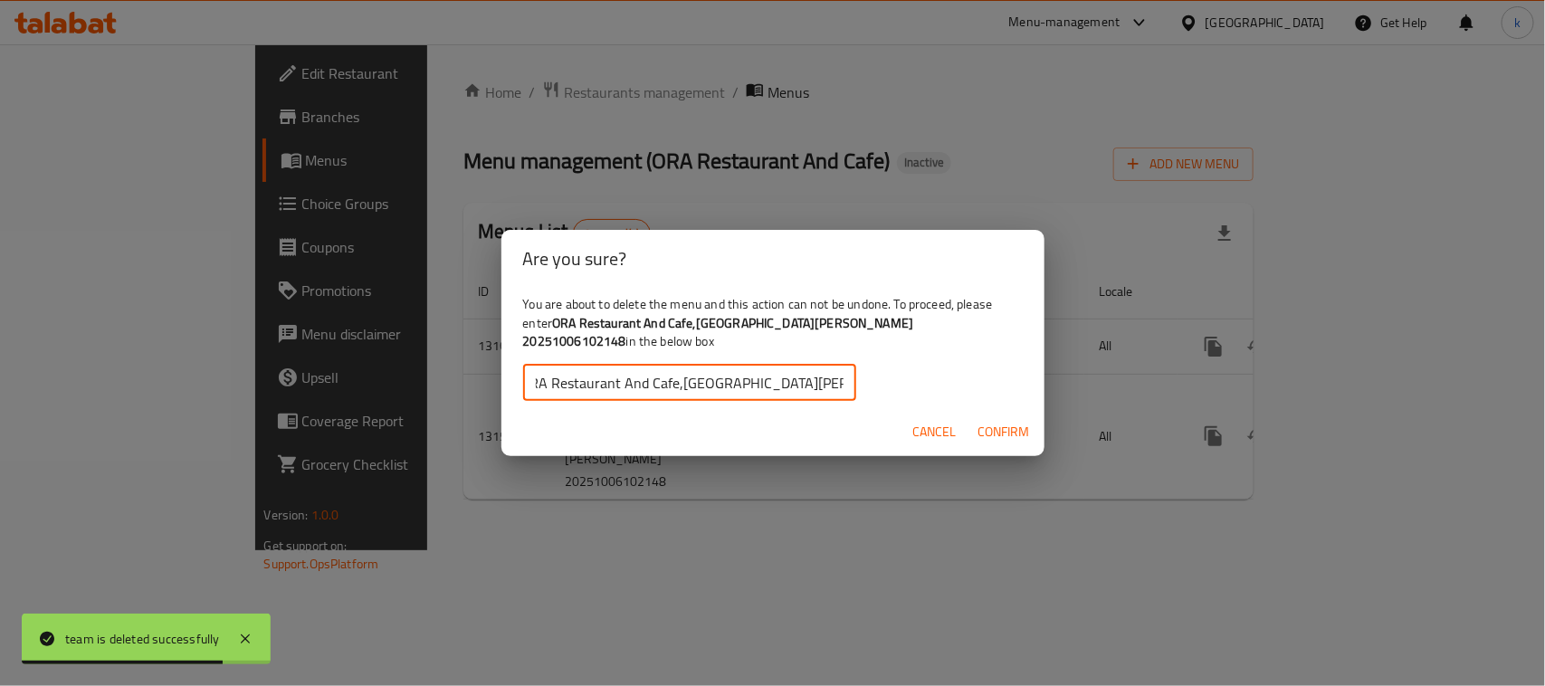
scroll to position [0, 12]
type input "ORA Restaurant And Cafe,[GEOGRAPHIC_DATA][PERSON_NAME] 20251006102148"
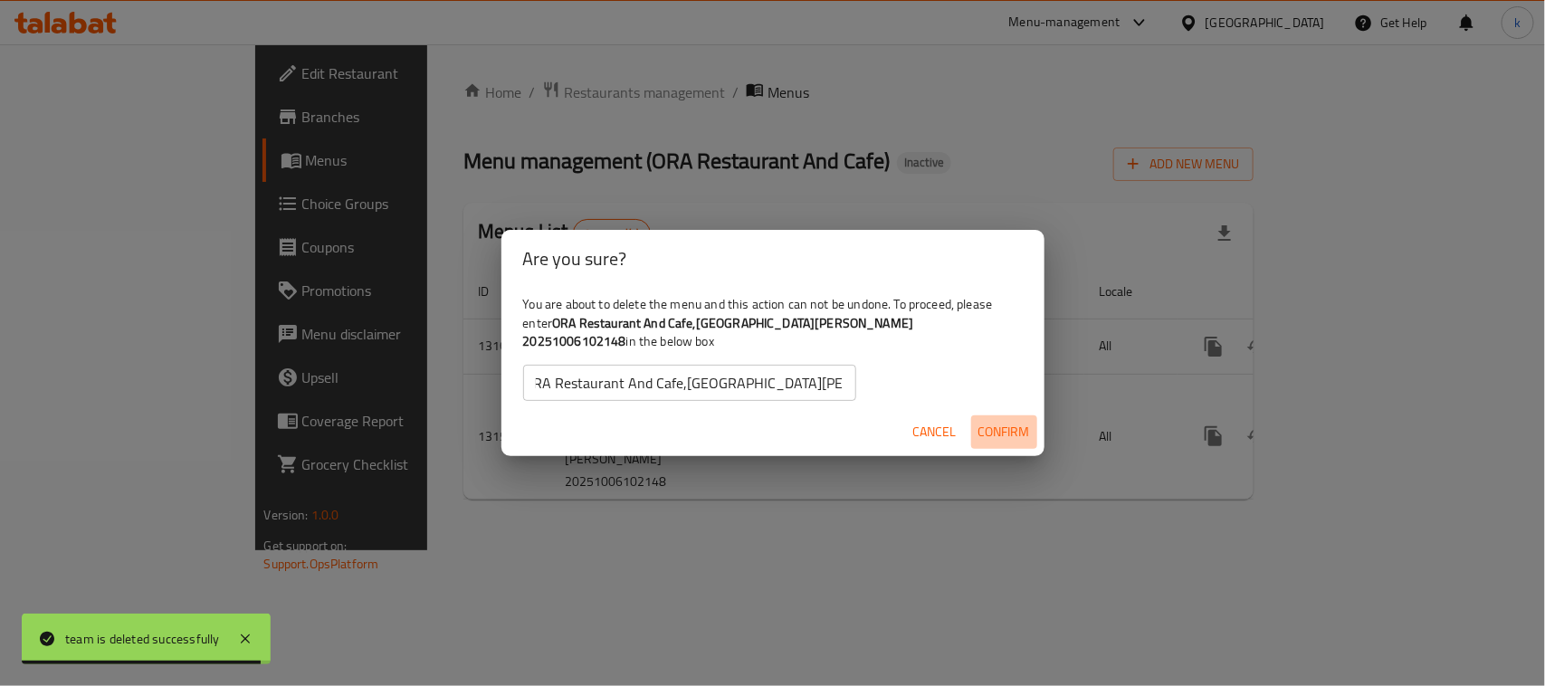
click at [995, 423] on span "Confirm" at bounding box center [1004, 432] width 52 height 23
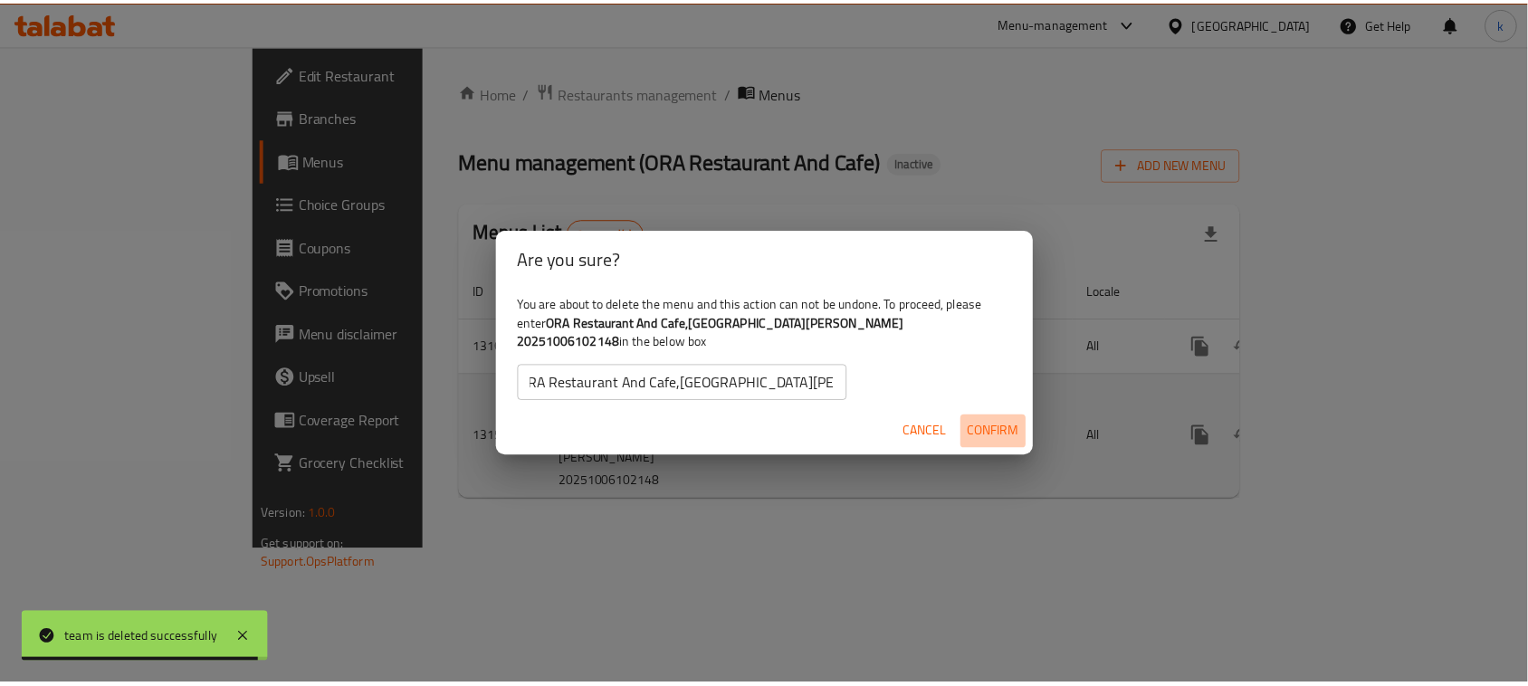
scroll to position [0, 0]
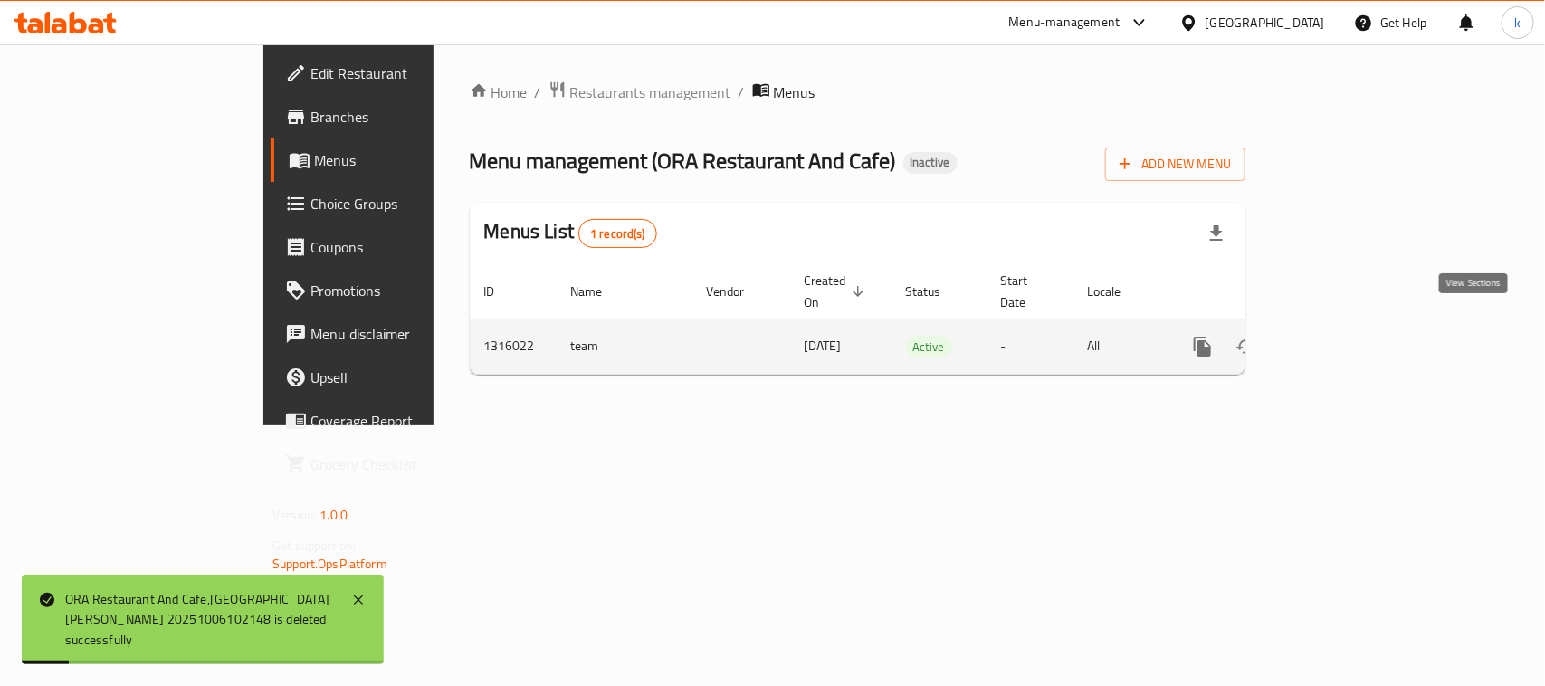
click at [1355, 337] on link "enhanced table" at bounding box center [1332, 346] width 43 height 43
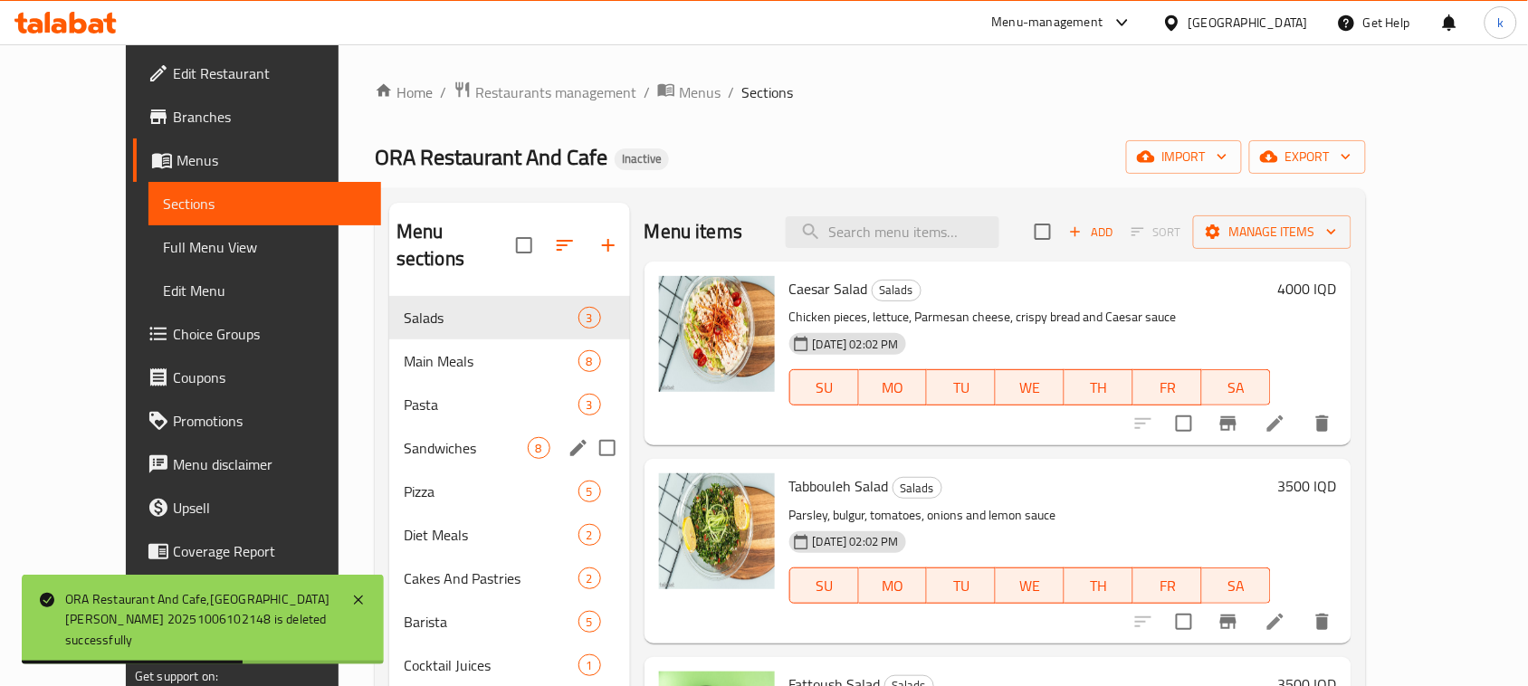
click at [389, 435] on div "Sandwiches 8" at bounding box center [509, 447] width 241 height 43
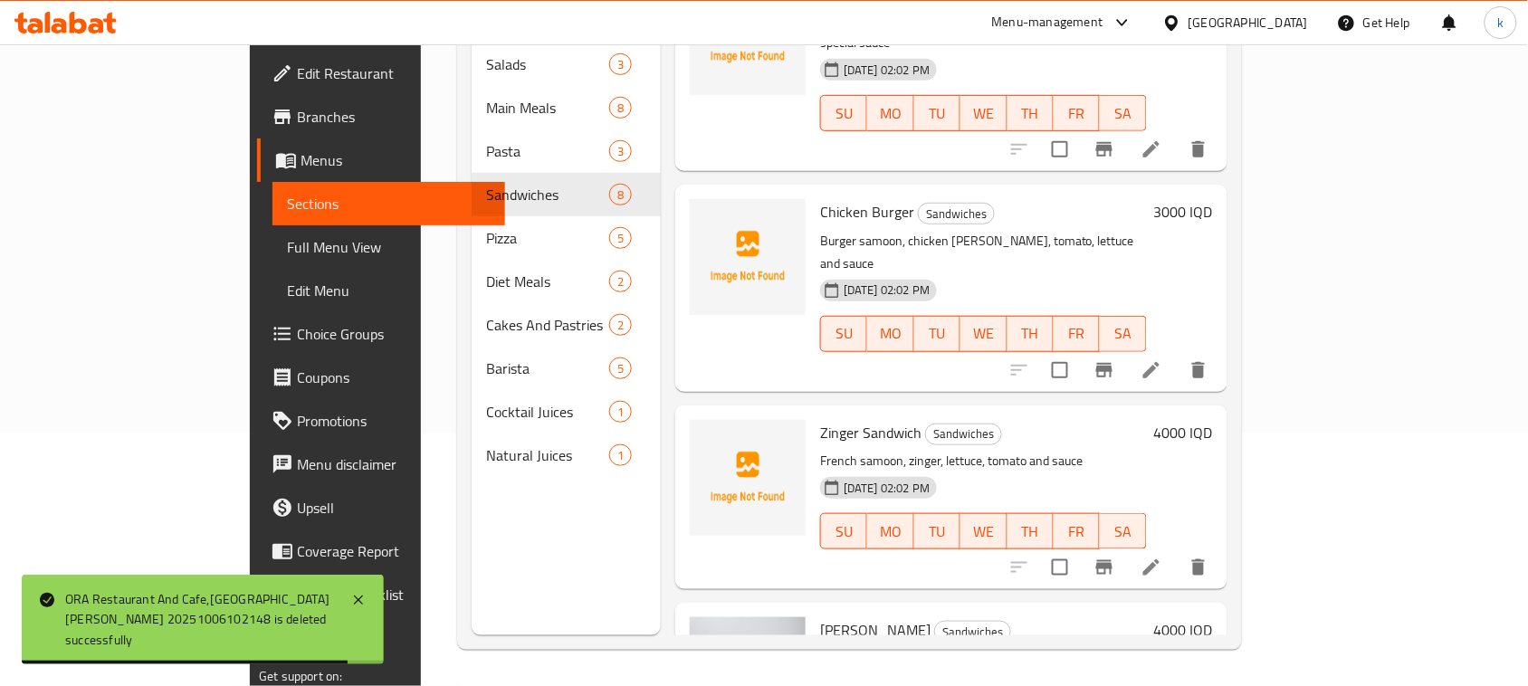
scroll to position [486, 0]
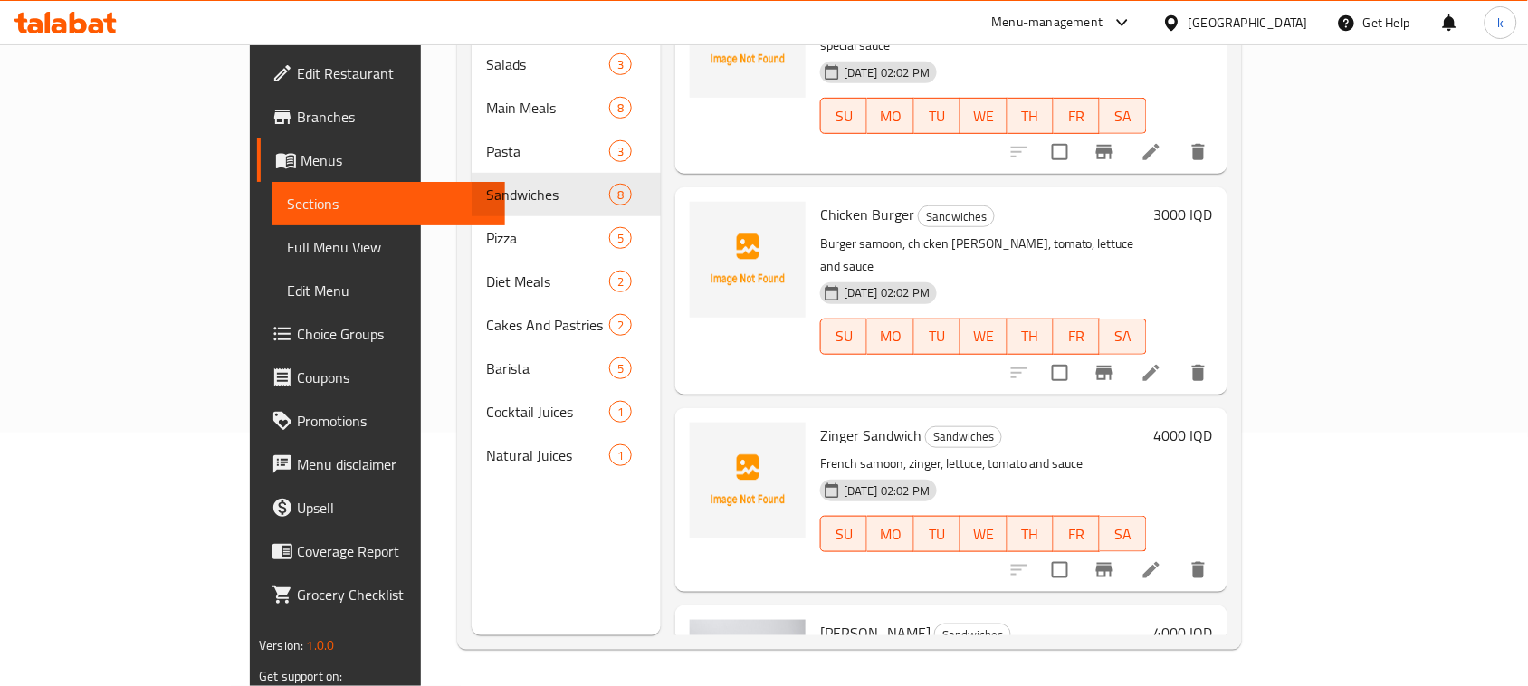
click at [1123, 423] on h6 "Zinger Sandwich Sandwiches" at bounding box center [983, 435] width 327 height 25
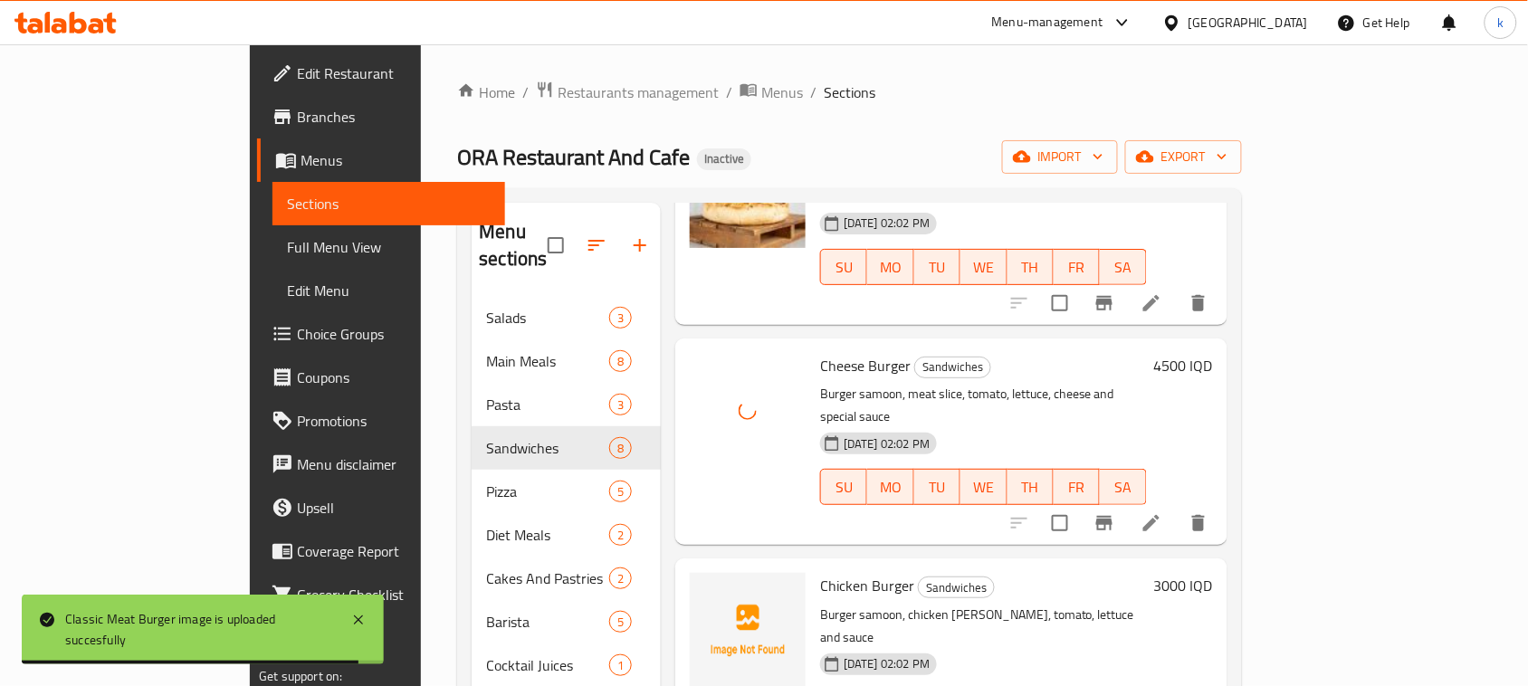
scroll to position [452, 0]
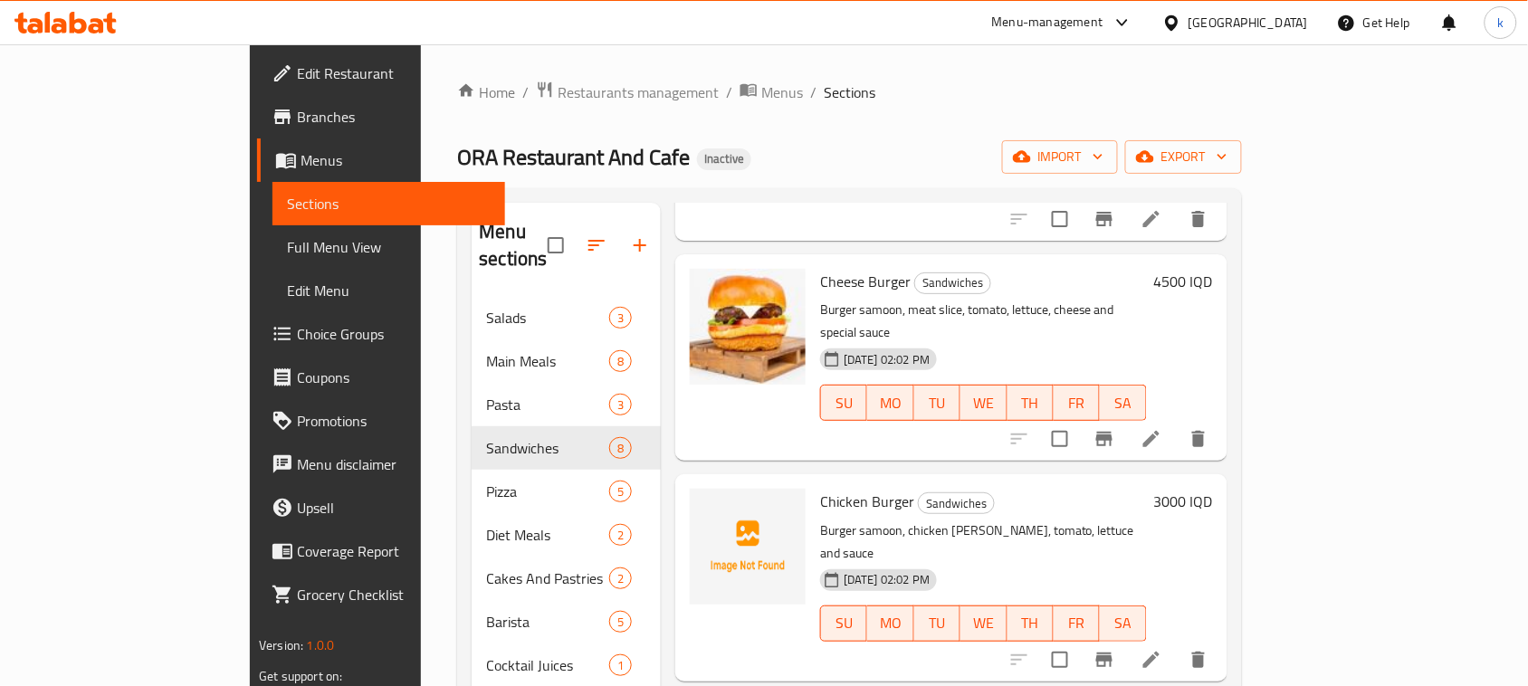
click at [743, 122] on div "Home / Restaurants management / Menus / Sections ORA Restaurant And Cafe Inacti…" at bounding box center [849, 492] width 784 height 823
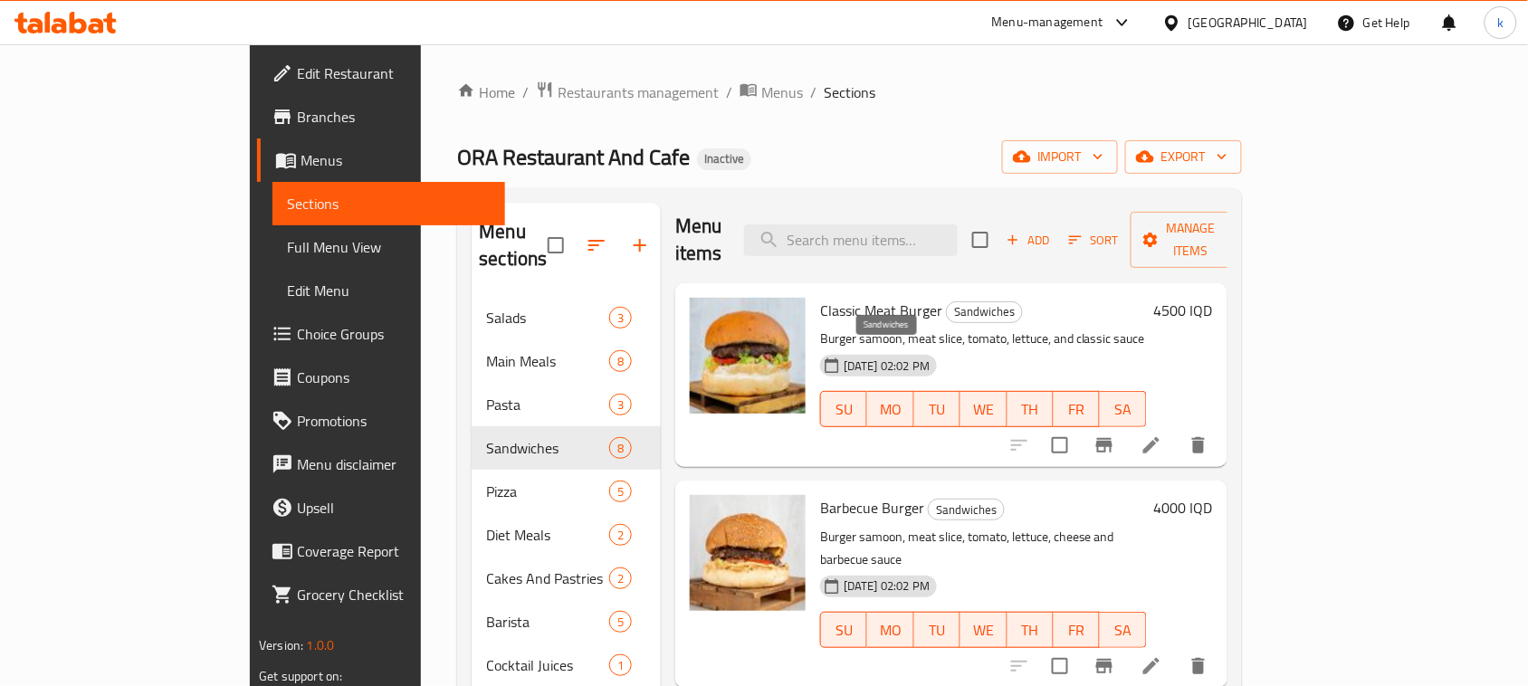
scroll to position [0, 0]
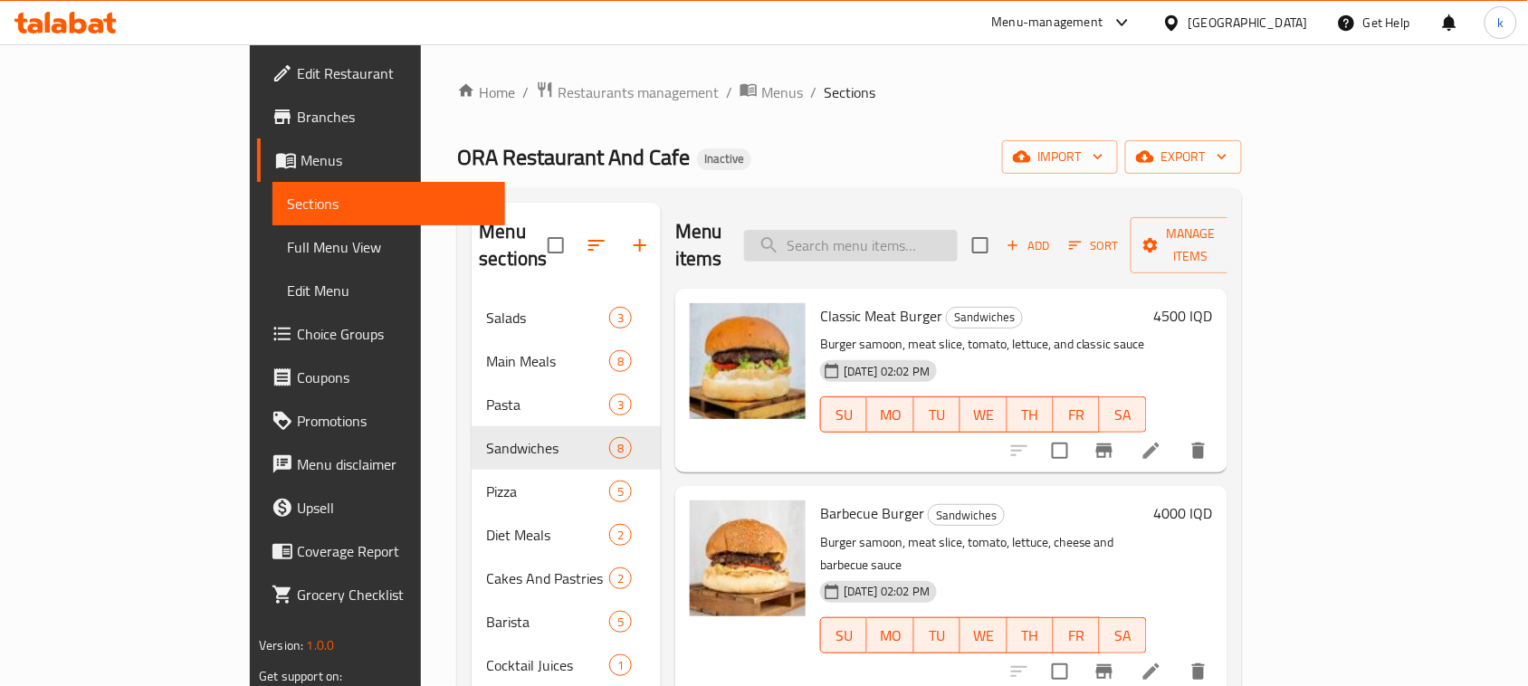
click at [882, 230] on input "search" at bounding box center [851, 246] width 214 height 32
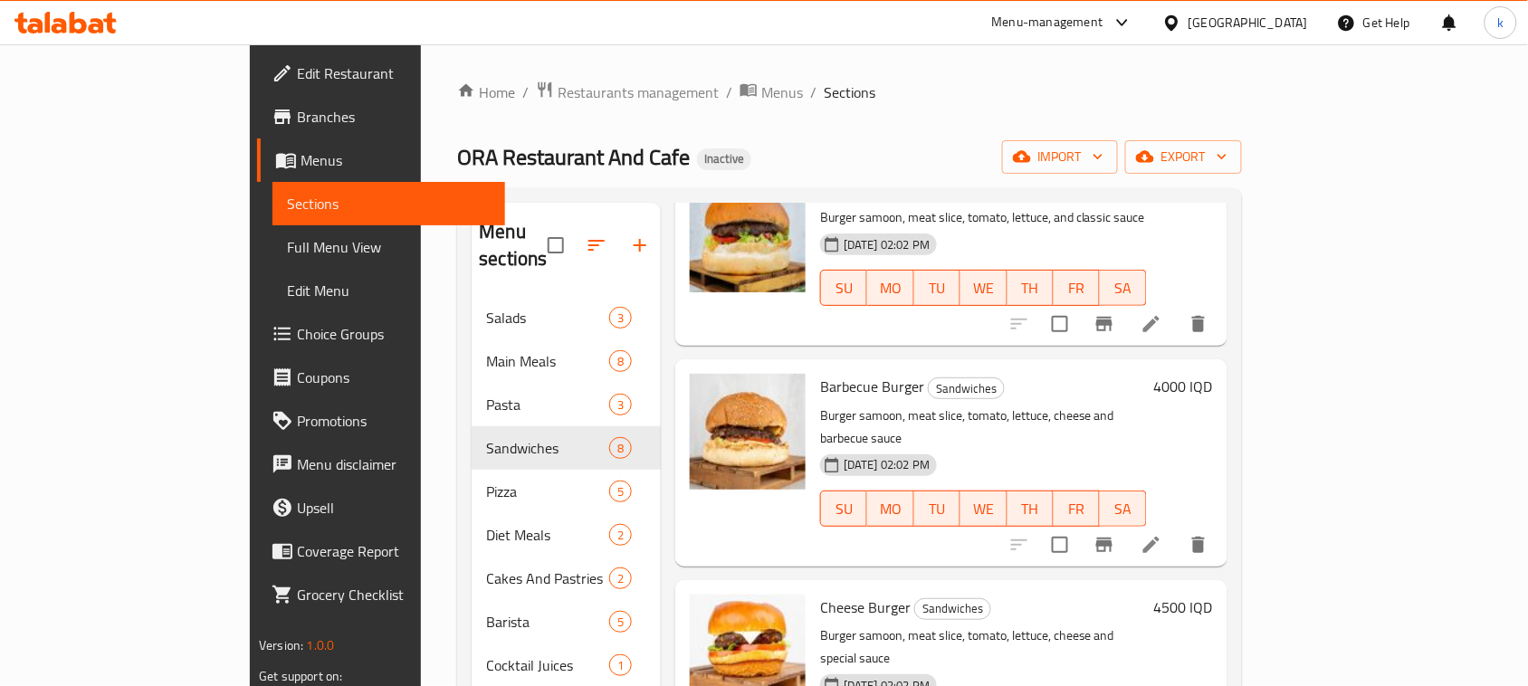
scroll to position [149, 0]
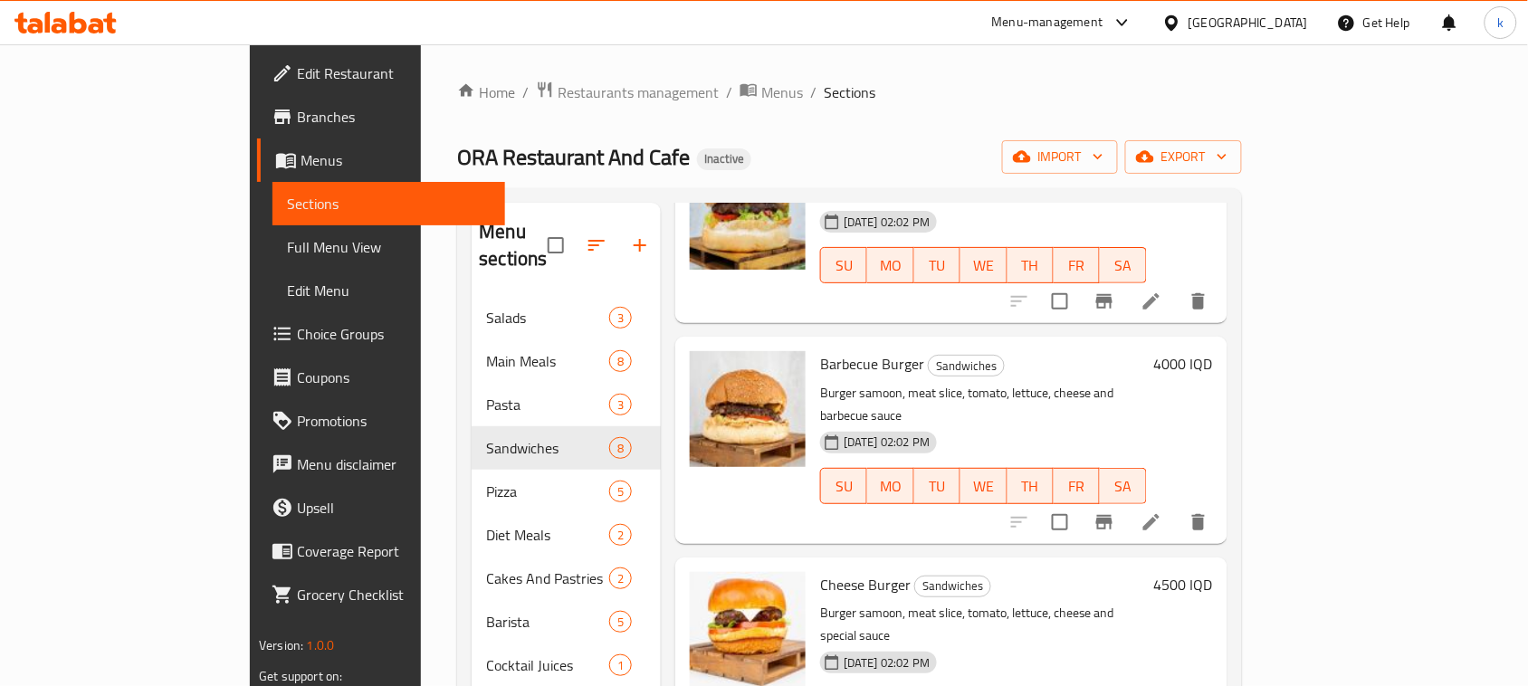
type input "burger"
click at [828, 209] on div "[DATE] 02:02 PM" at bounding box center [855, 222] width 85 height 36
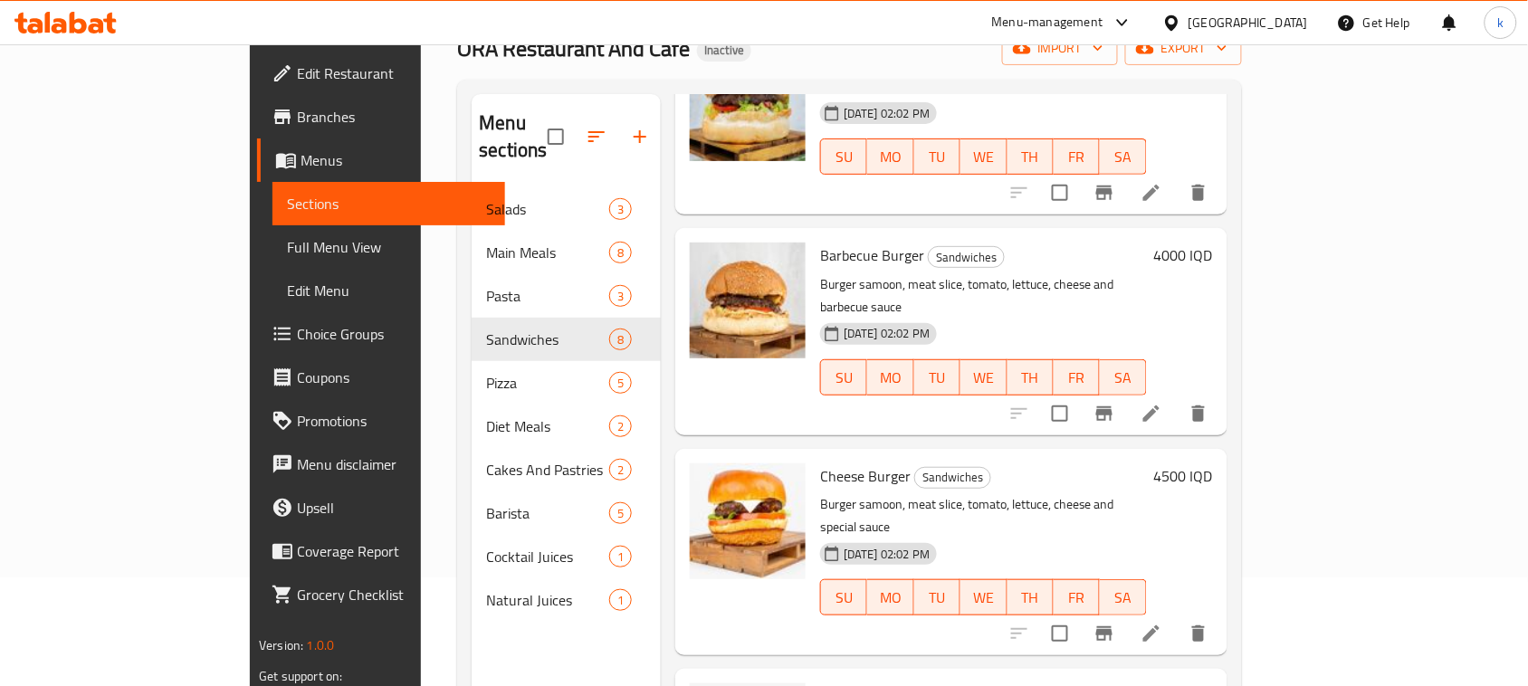
scroll to position [254, 0]
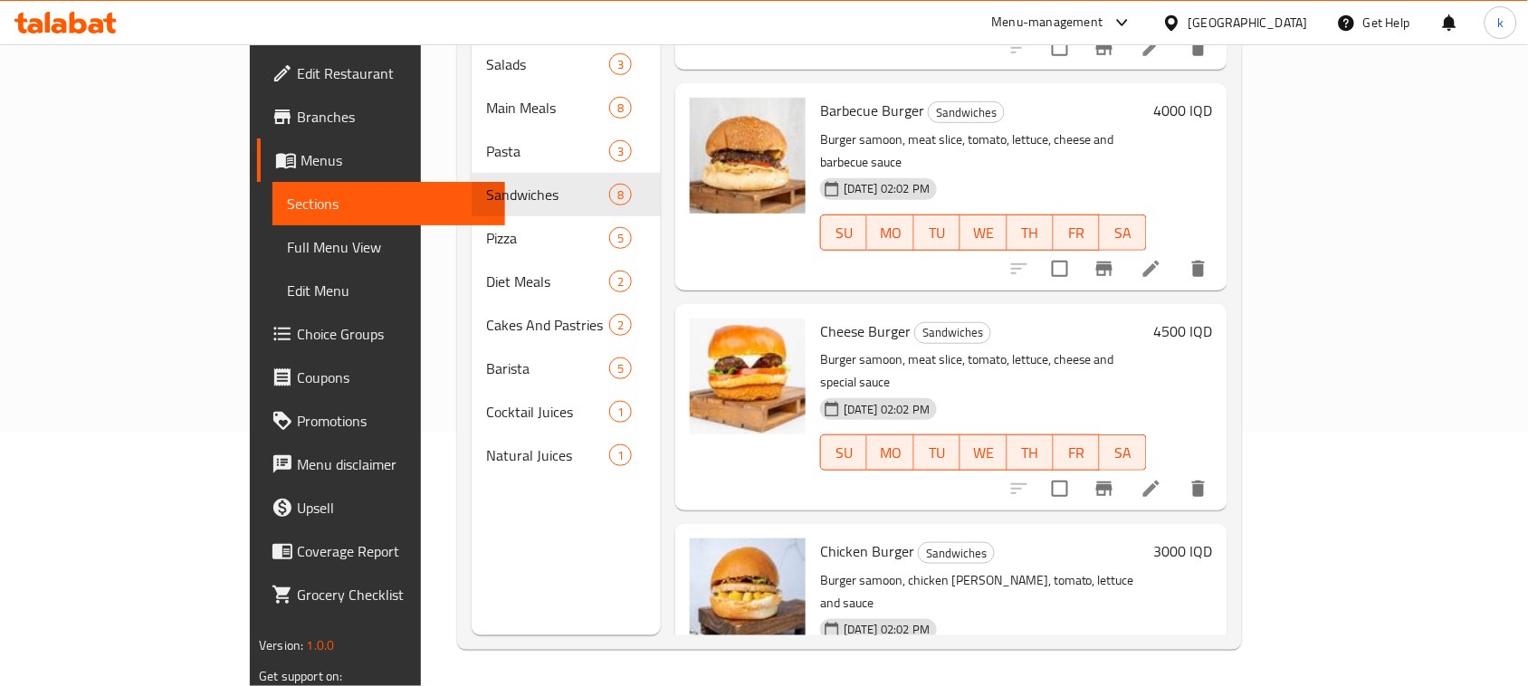
click at [756, 41] on div "Menu-management [GEOGRAPHIC_DATA] Get Help k" at bounding box center [764, 22] width 1528 height 43
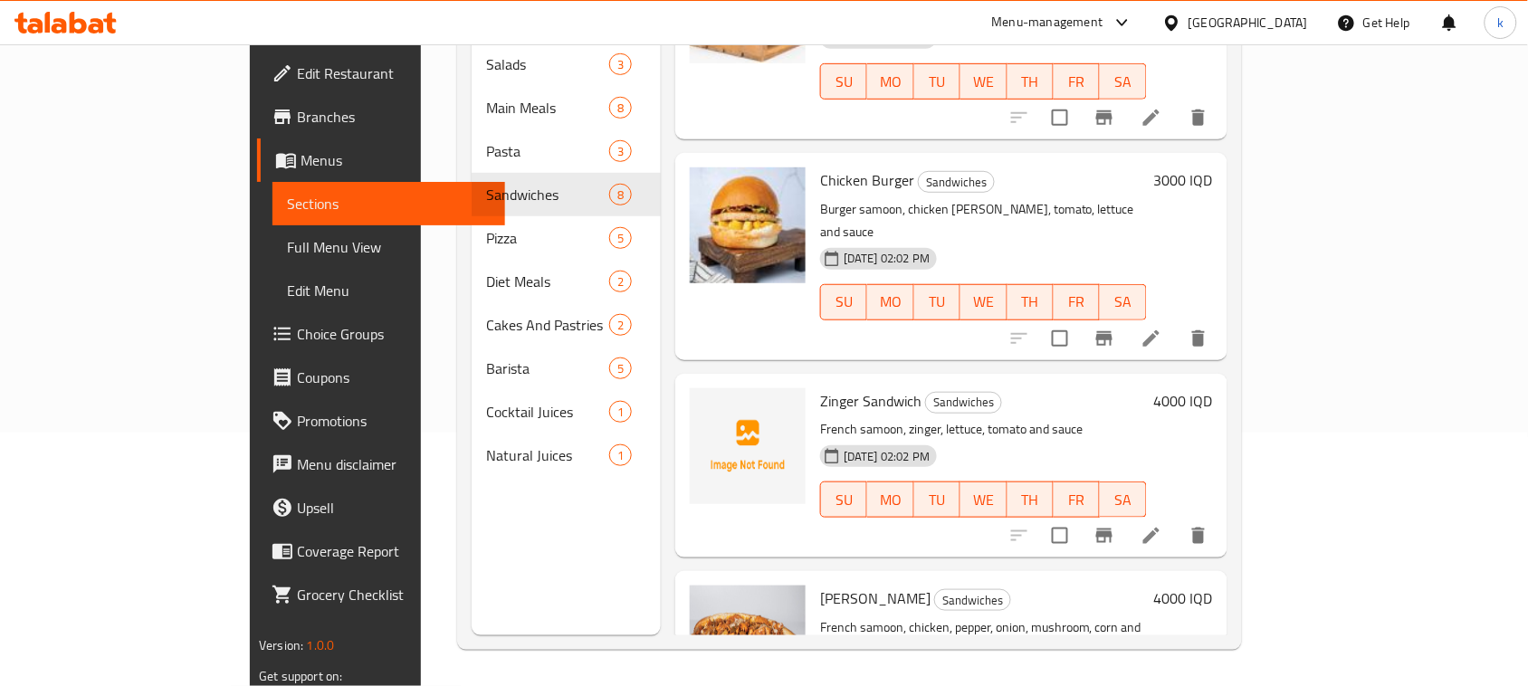
scroll to position [373, 0]
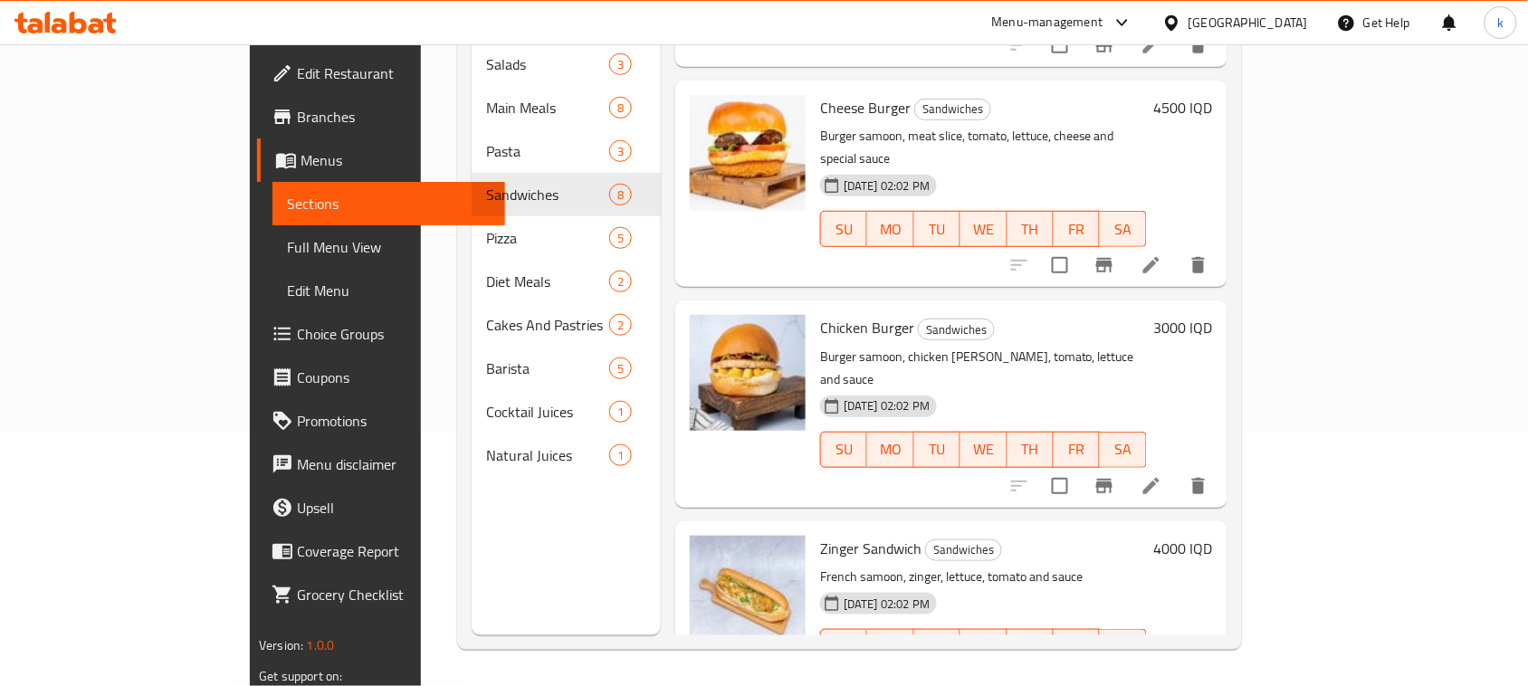
click at [1129, 315] on h6 "Chicken Burger Sandwiches" at bounding box center [983, 327] width 327 height 25
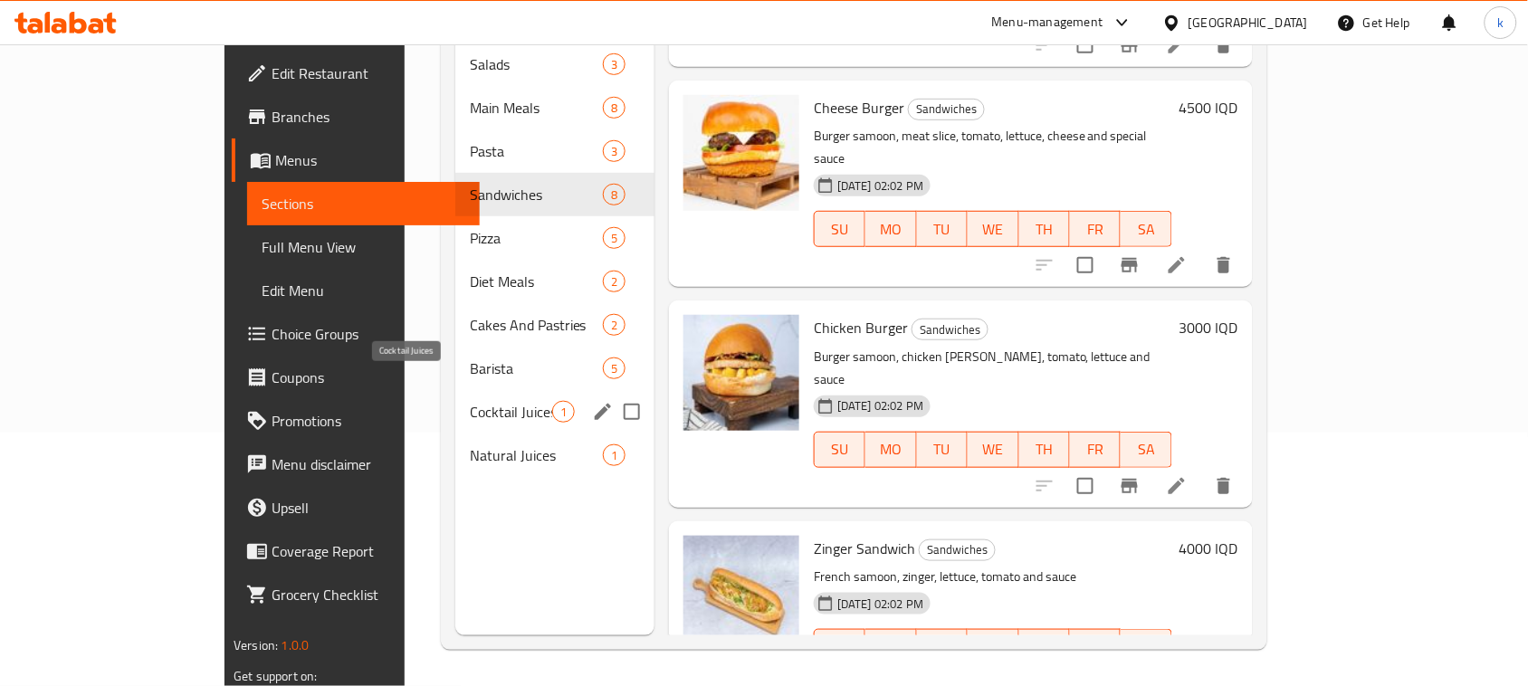
click at [470, 401] on span "Cocktail Juices" at bounding box center [511, 412] width 82 height 22
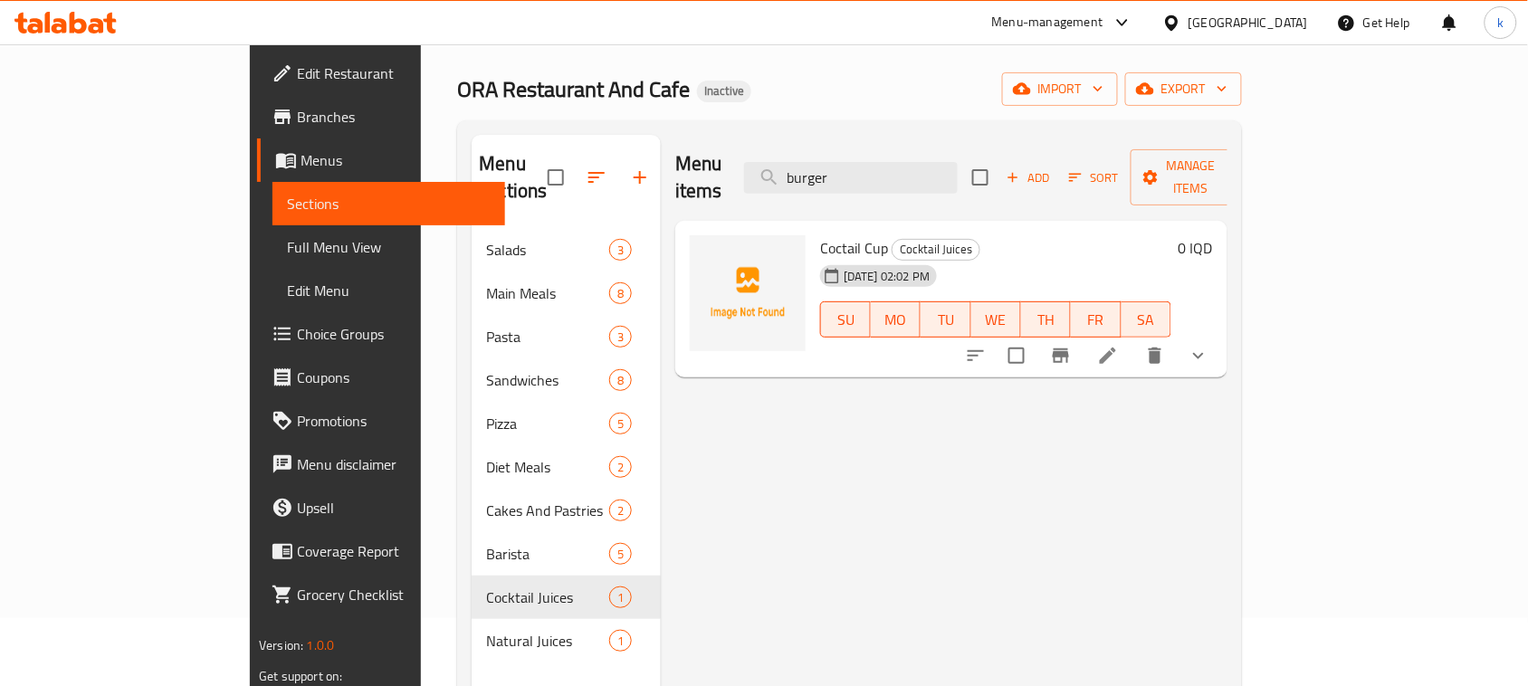
scroll to position [28, 0]
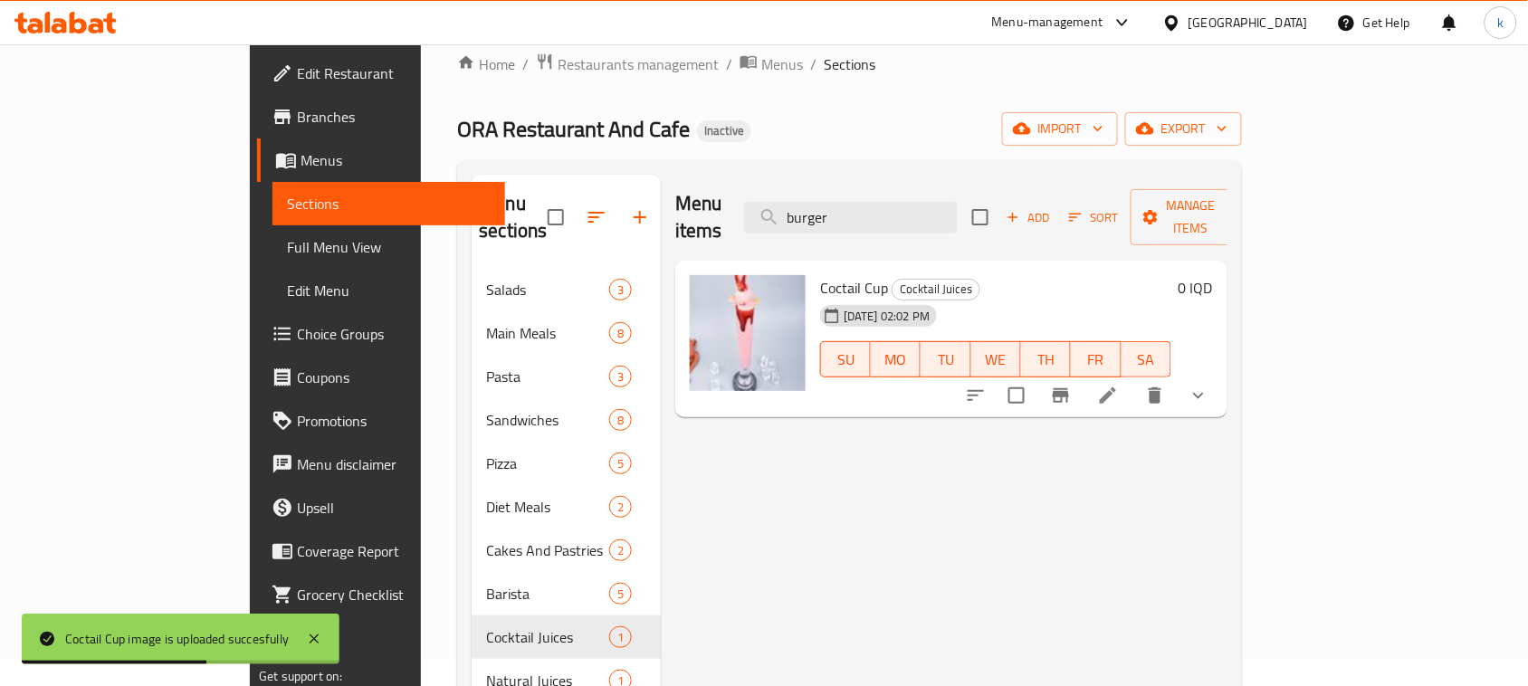
click at [858, 502] on div "Menu items burger Add Sort Manage items Coctail Cup Cocktail Juices [DATE] 02:0…" at bounding box center [944, 518] width 567 height 686
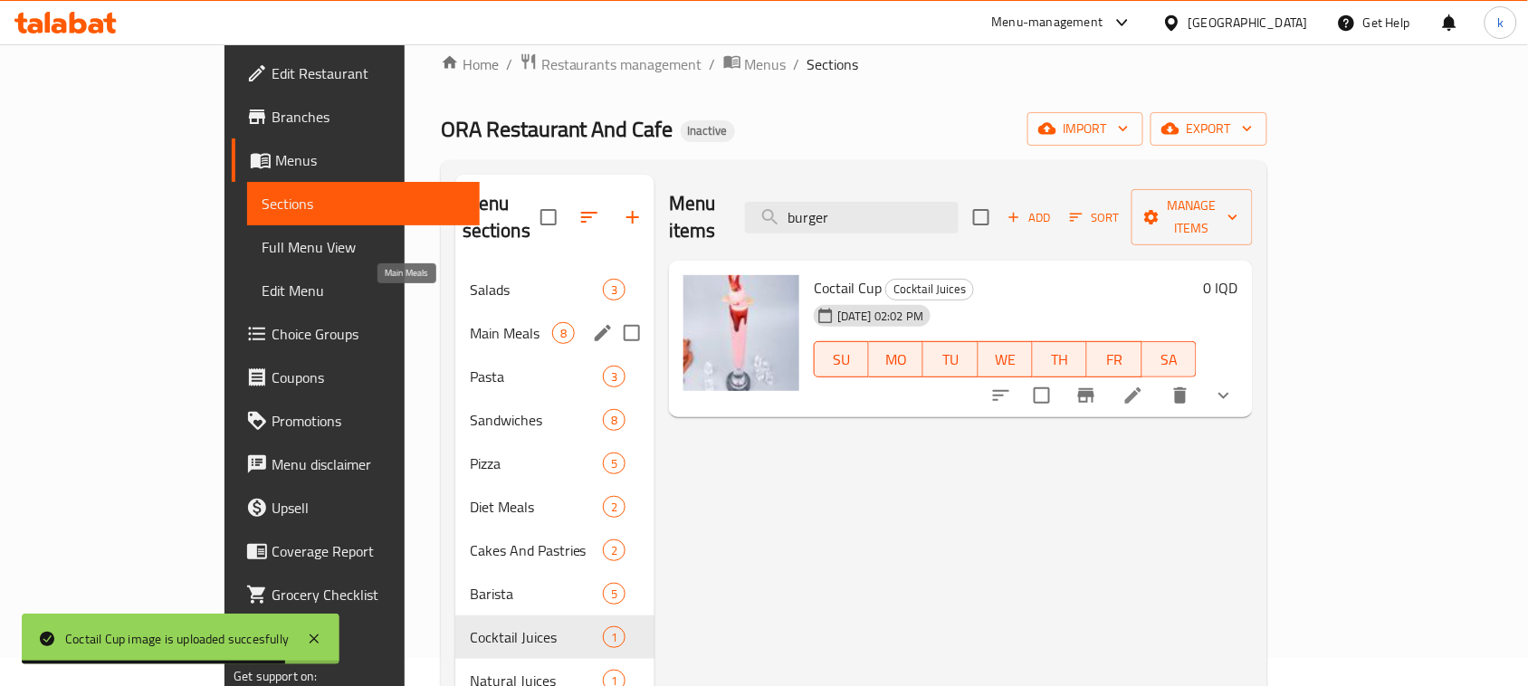
click at [470, 322] on span "Main Meals" at bounding box center [511, 333] width 82 height 22
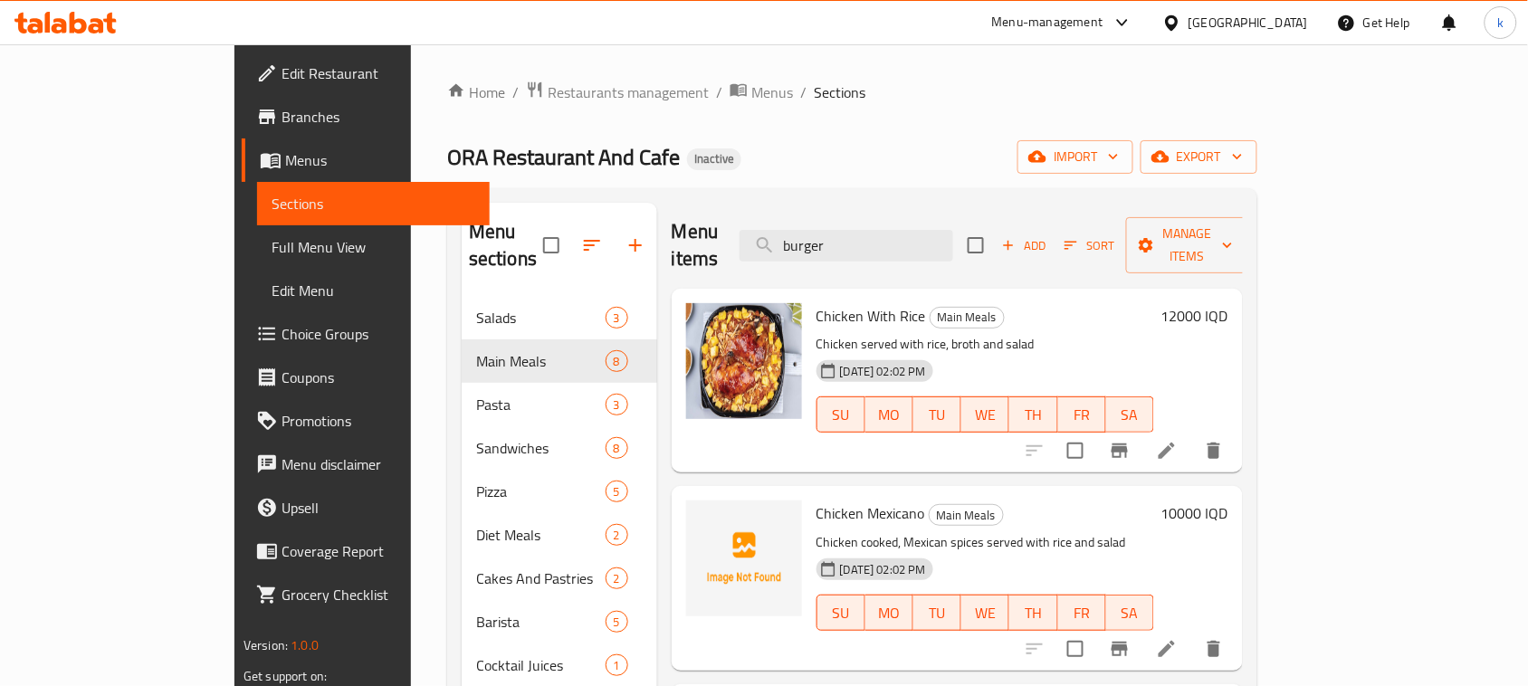
click at [848, 39] on div "Menu-management [GEOGRAPHIC_DATA] Get Help k" at bounding box center [764, 22] width 1528 height 43
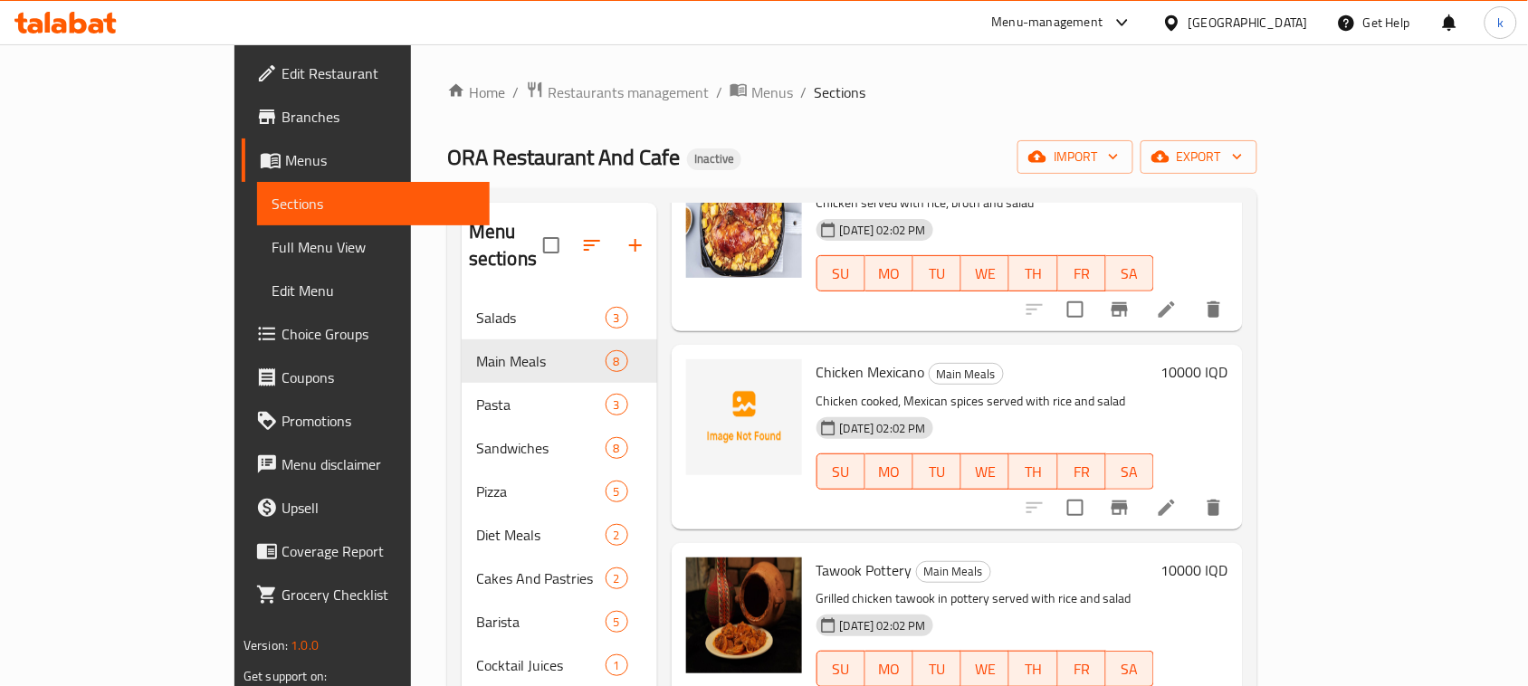
scroll to position [452, 0]
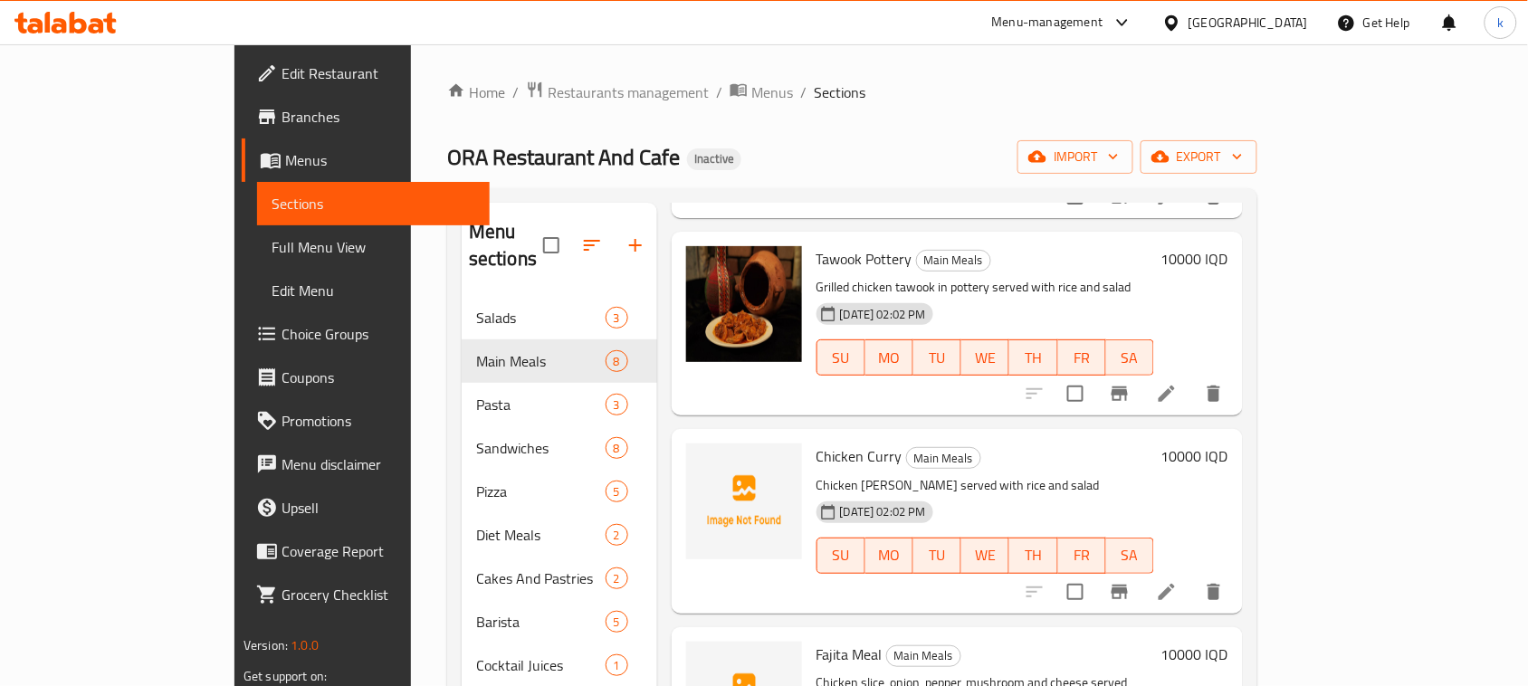
click at [953, 37] on div "Menu-management [GEOGRAPHIC_DATA] Get Help k" at bounding box center [764, 22] width 1528 height 43
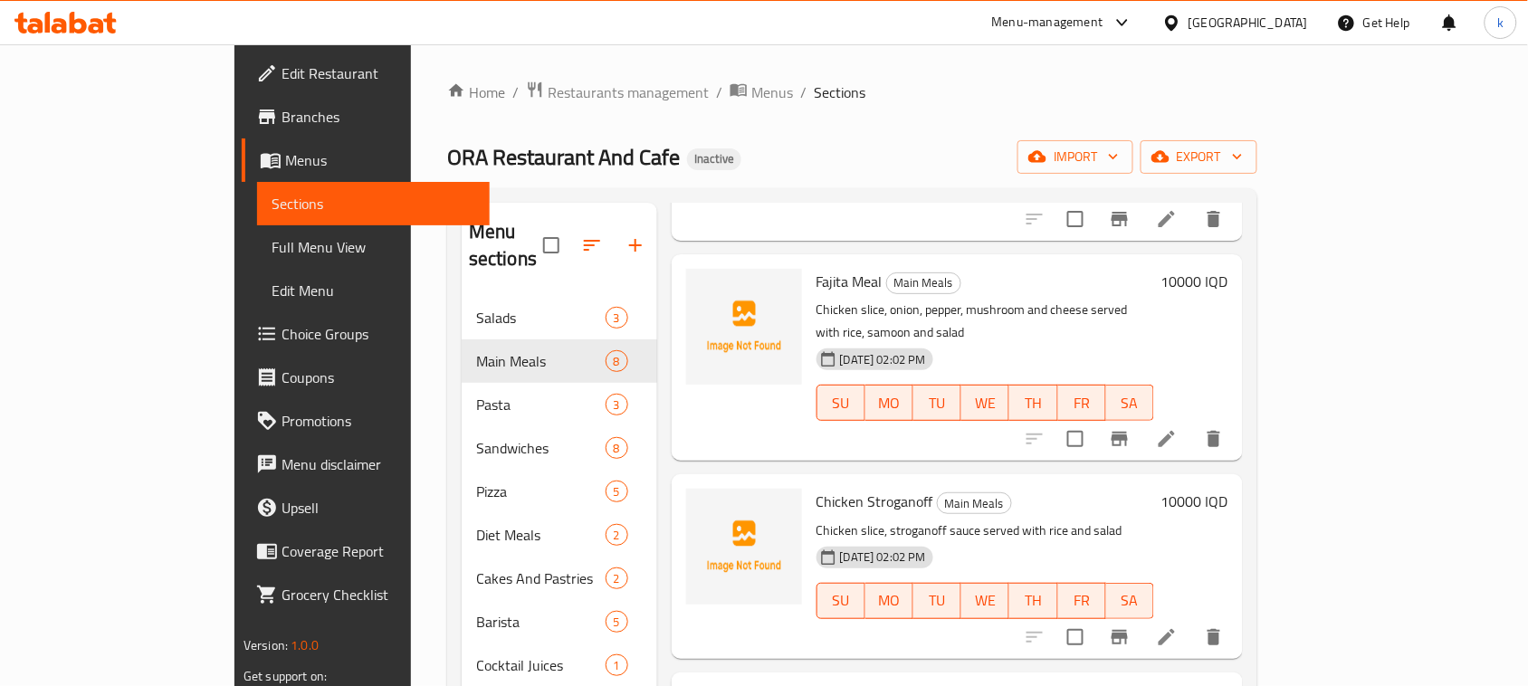
scroll to position [938, 0]
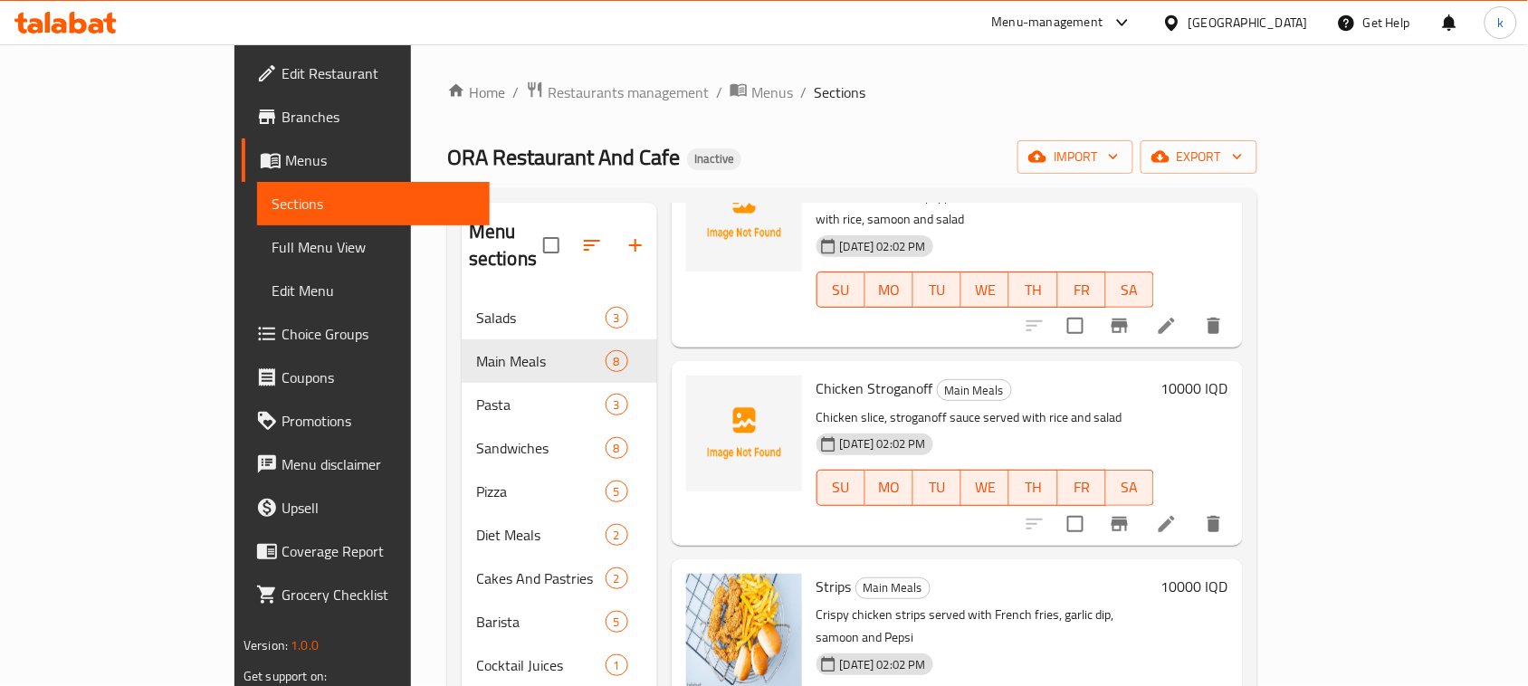
click at [718, 30] on div "Menu-management [GEOGRAPHIC_DATA] Get Help k" at bounding box center [764, 22] width 1528 height 43
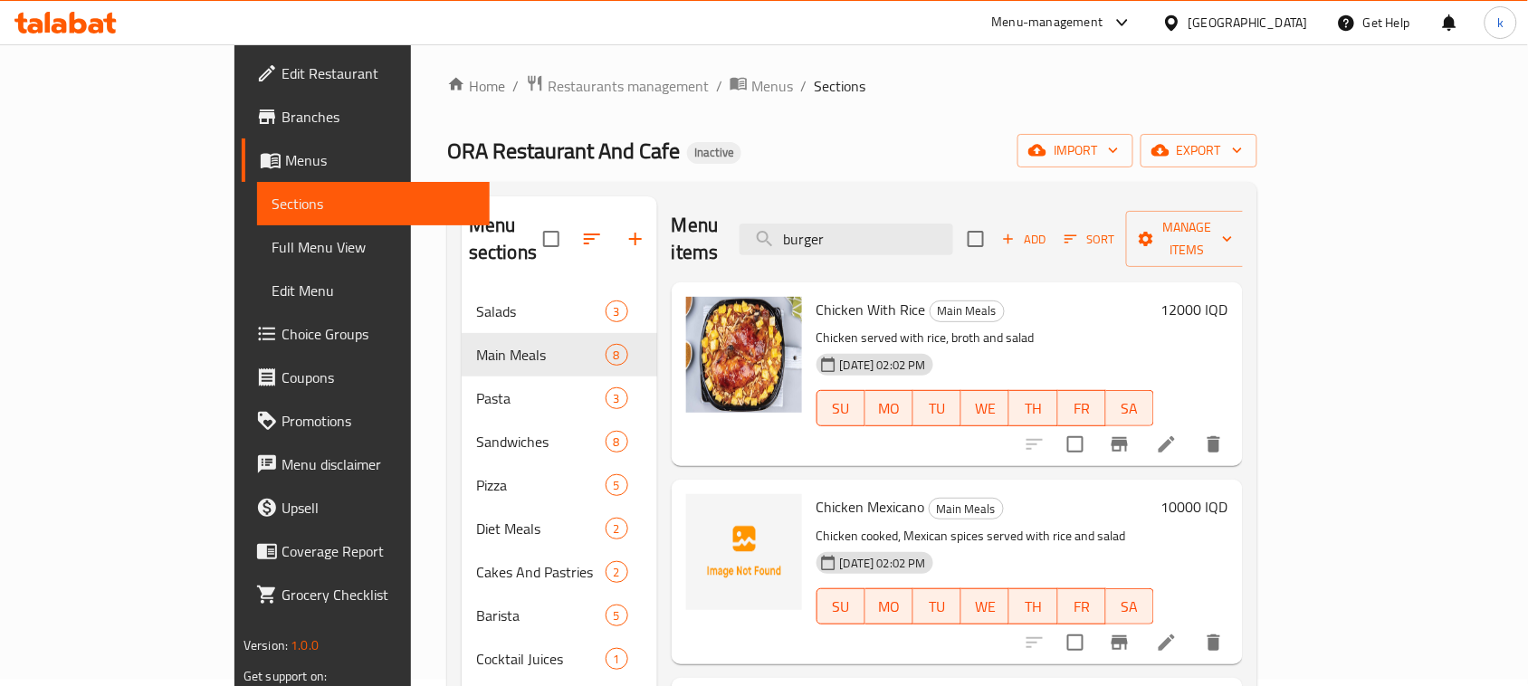
scroll to position [0, 0]
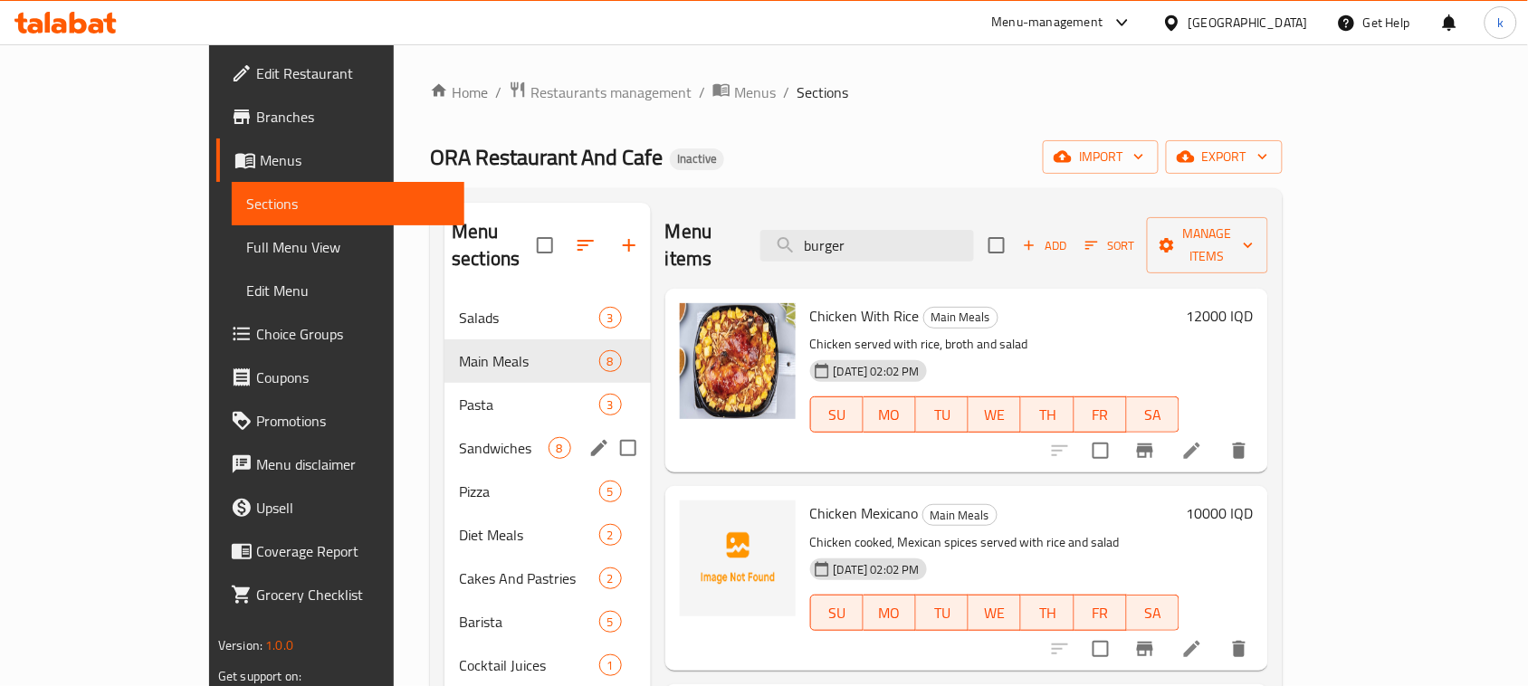
drag, startPoint x: 394, startPoint y: 405, endPoint x: 440, endPoint y: 421, distance: 48.6
click at [444, 426] on div "Sandwiches 8" at bounding box center [546, 447] width 205 height 43
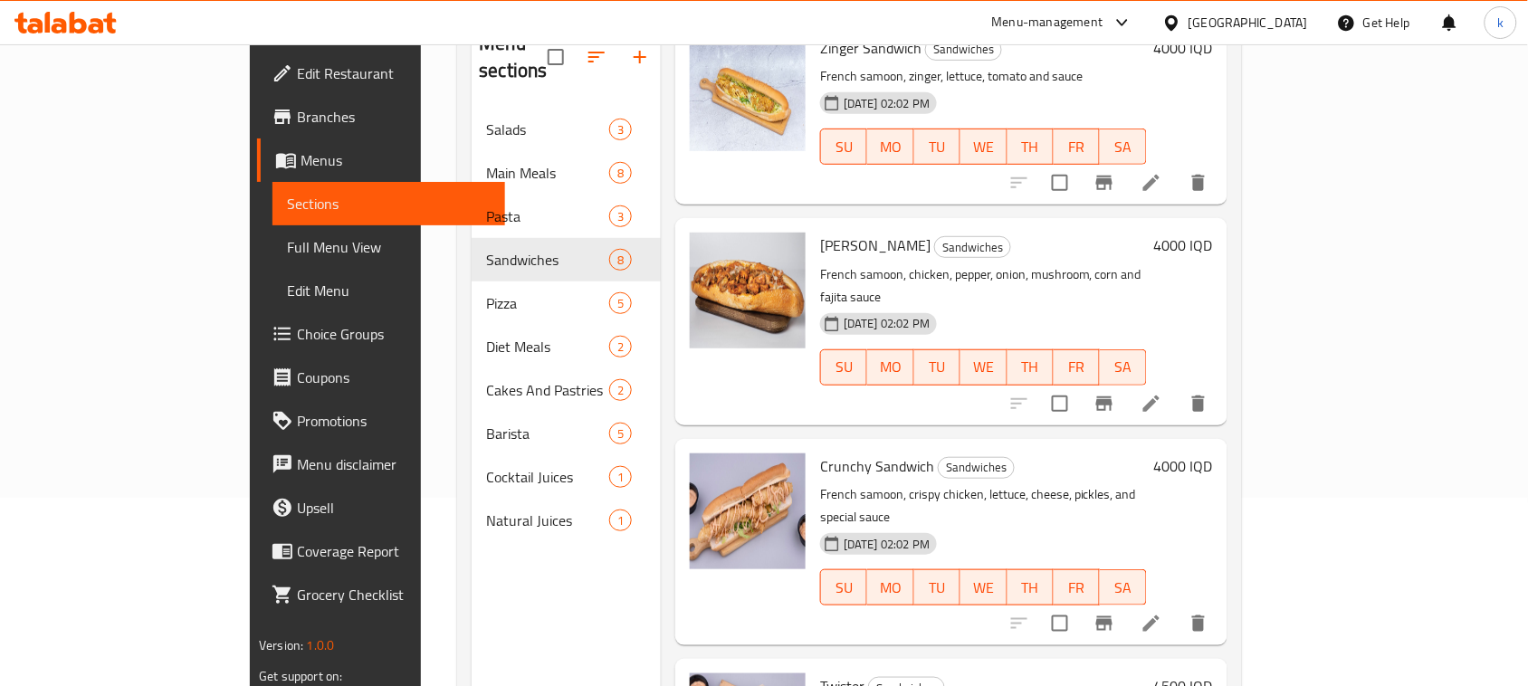
scroll to position [254, 0]
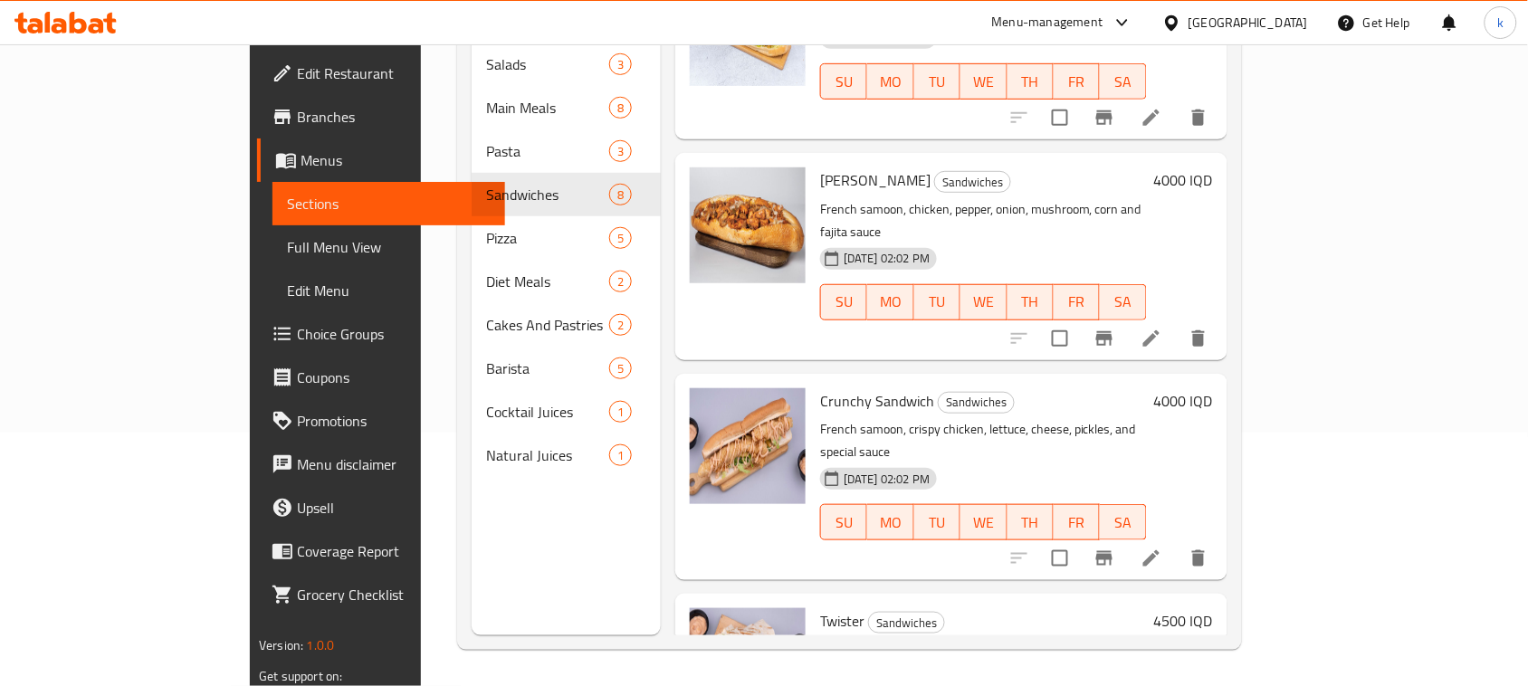
click at [287, 246] on span "Full Menu View" at bounding box center [389, 247] width 204 height 22
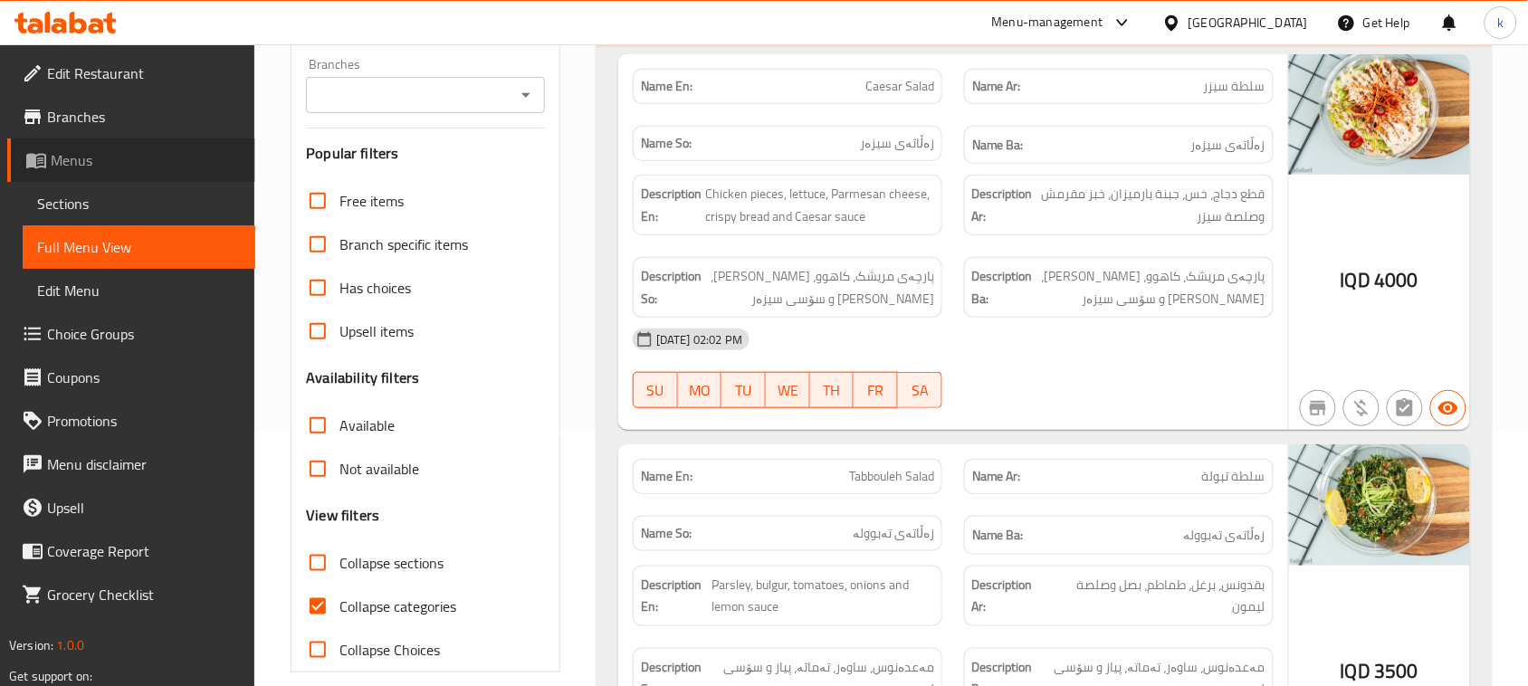
click at [68, 157] on span "Menus" at bounding box center [146, 160] width 190 height 22
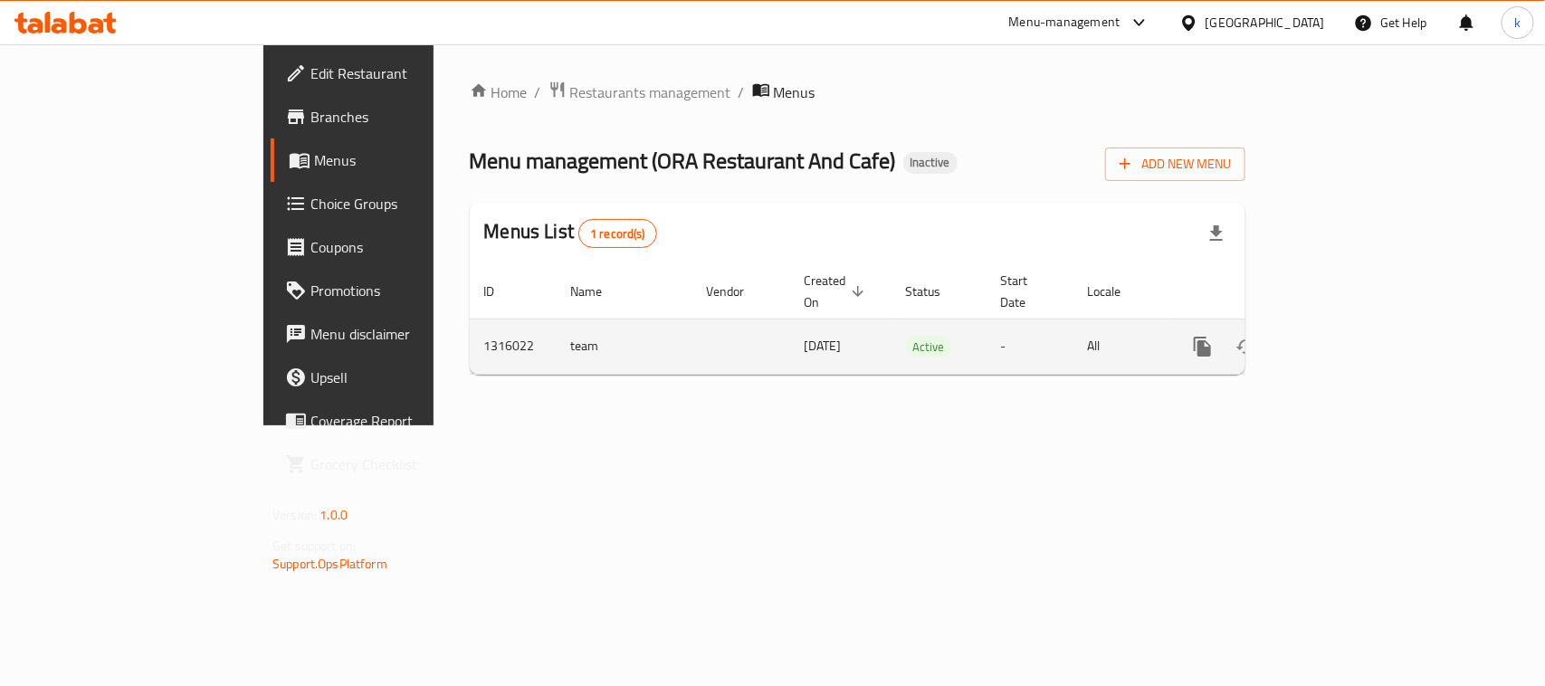
click at [1355, 326] on link "enhanced table" at bounding box center [1332, 346] width 43 height 43
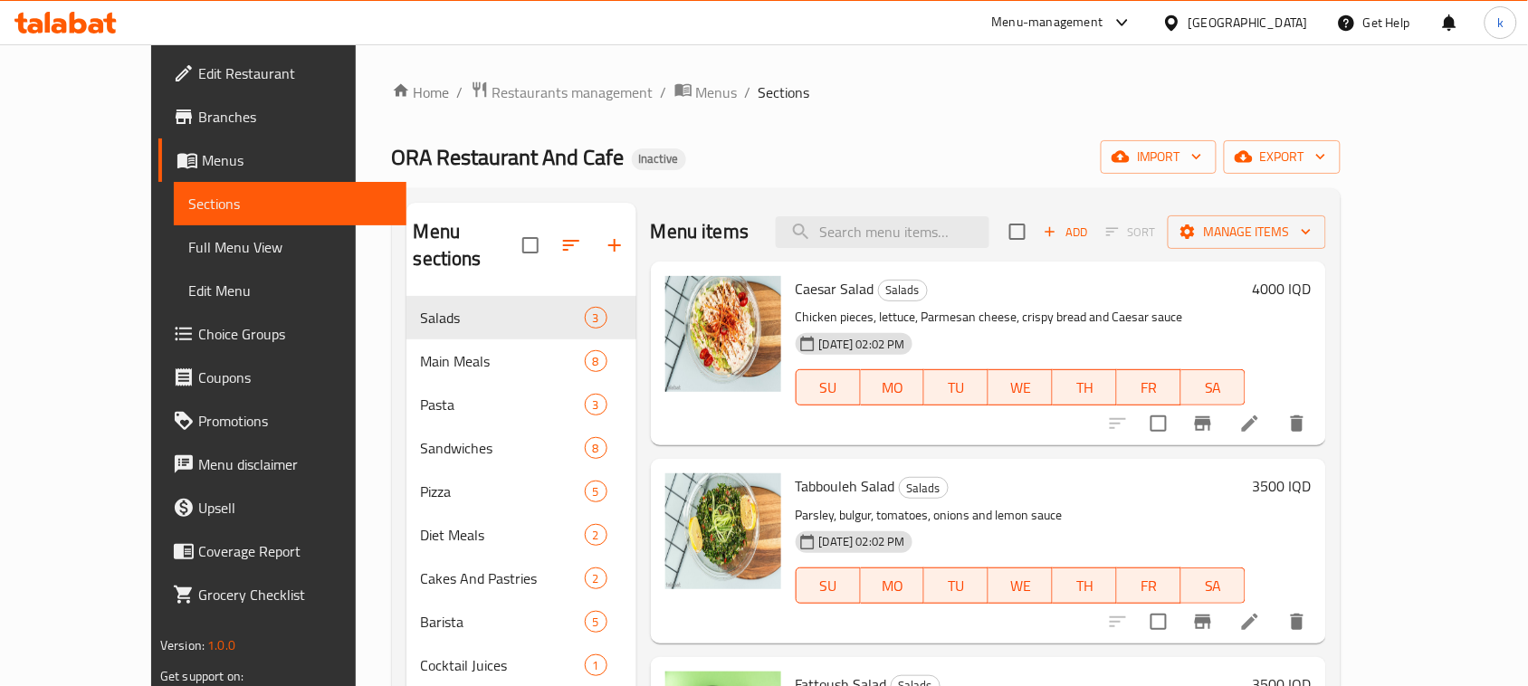
click at [188, 255] on span "Full Menu View" at bounding box center [290, 247] width 204 height 22
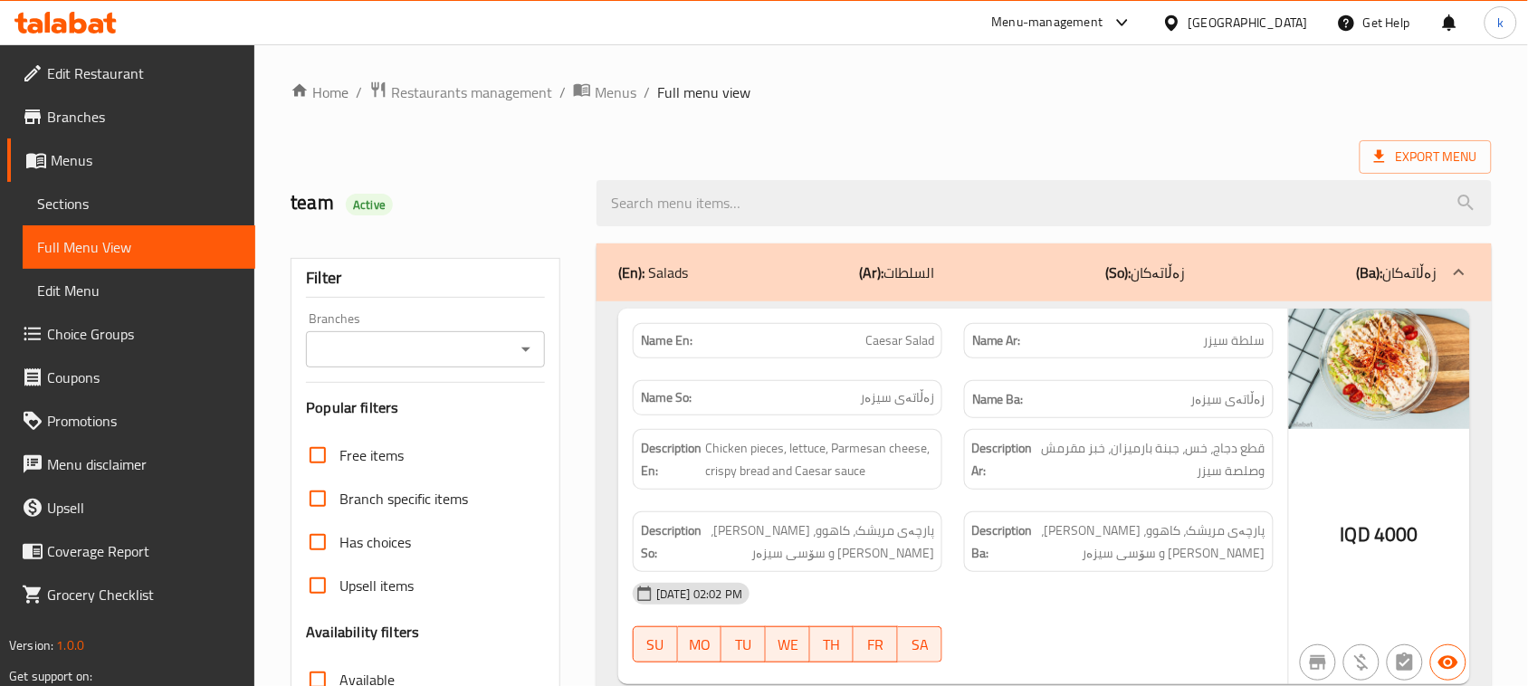
click at [538, 353] on div "Branches" at bounding box center [425, 349] width 239 height 36
click at [511, 355] on div "Branches" at bounding box center [425, 349] width 239 height 36
click at [525, 351] on icon "Open" at bounding box center [525, 350] width 9 height 5
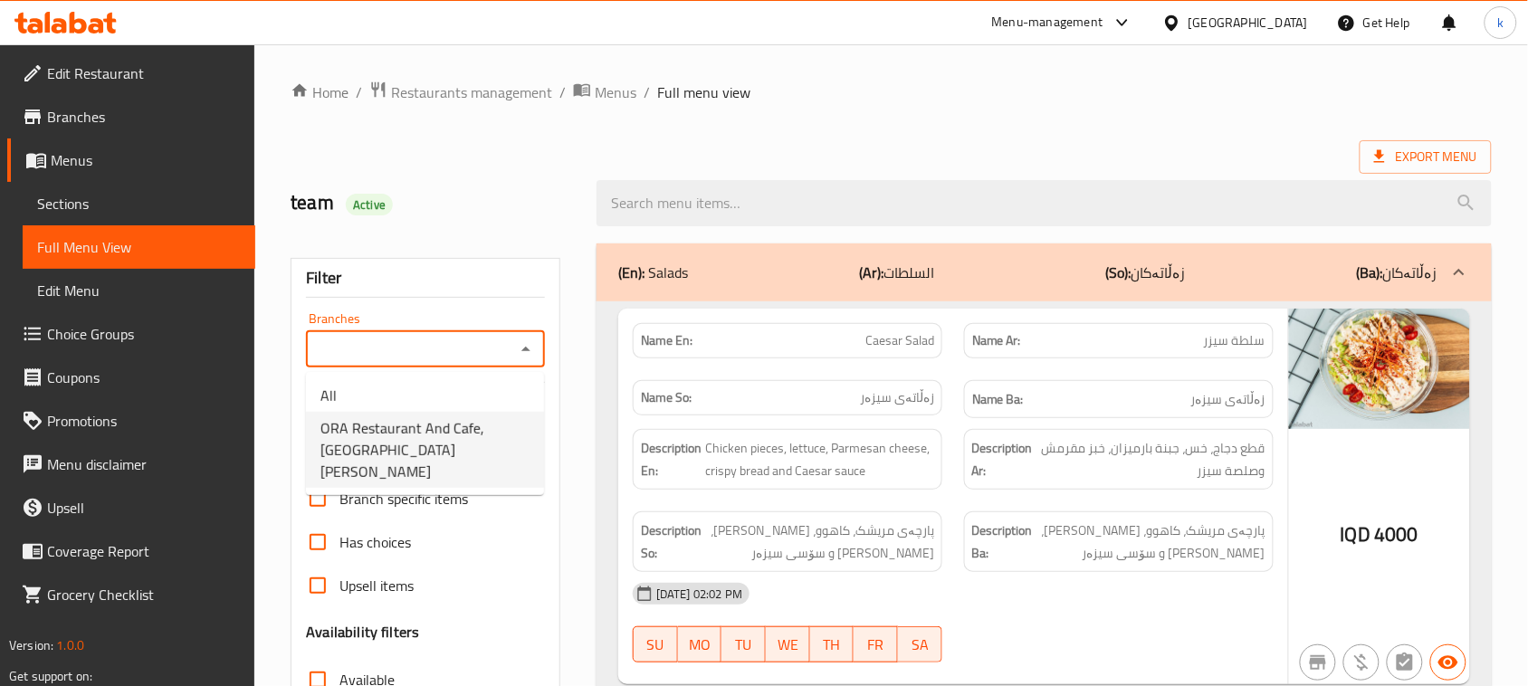
click at [435, 442] on li "ORA Restaurant And Cafe, [GEOGRAPHIC_DATA][PERSON_NAME]" at bounding box center [425, 450] width 238 height 76
type input "ORA Restaurant And Cafe, [GEOGRAPHIC_DATA][PERSON_NAME]"
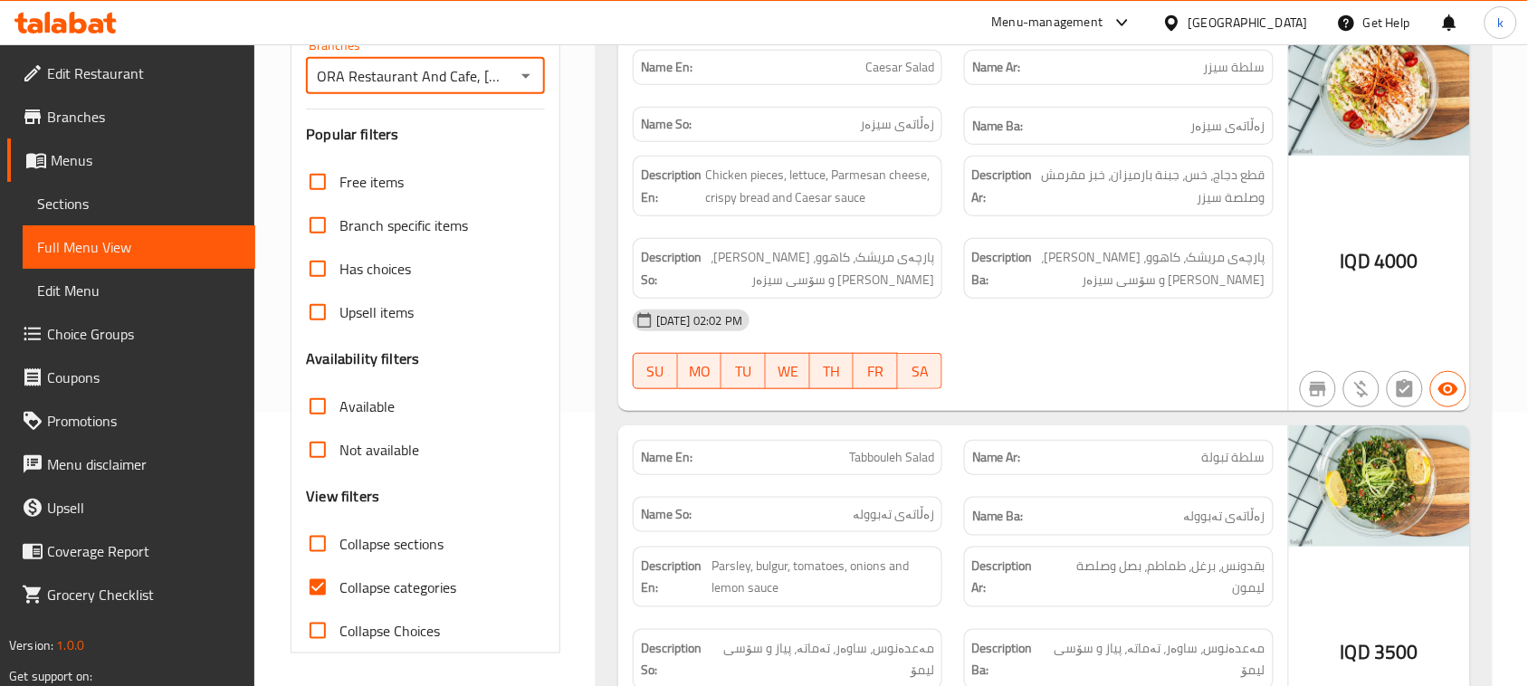
scroll to position [277, 0]
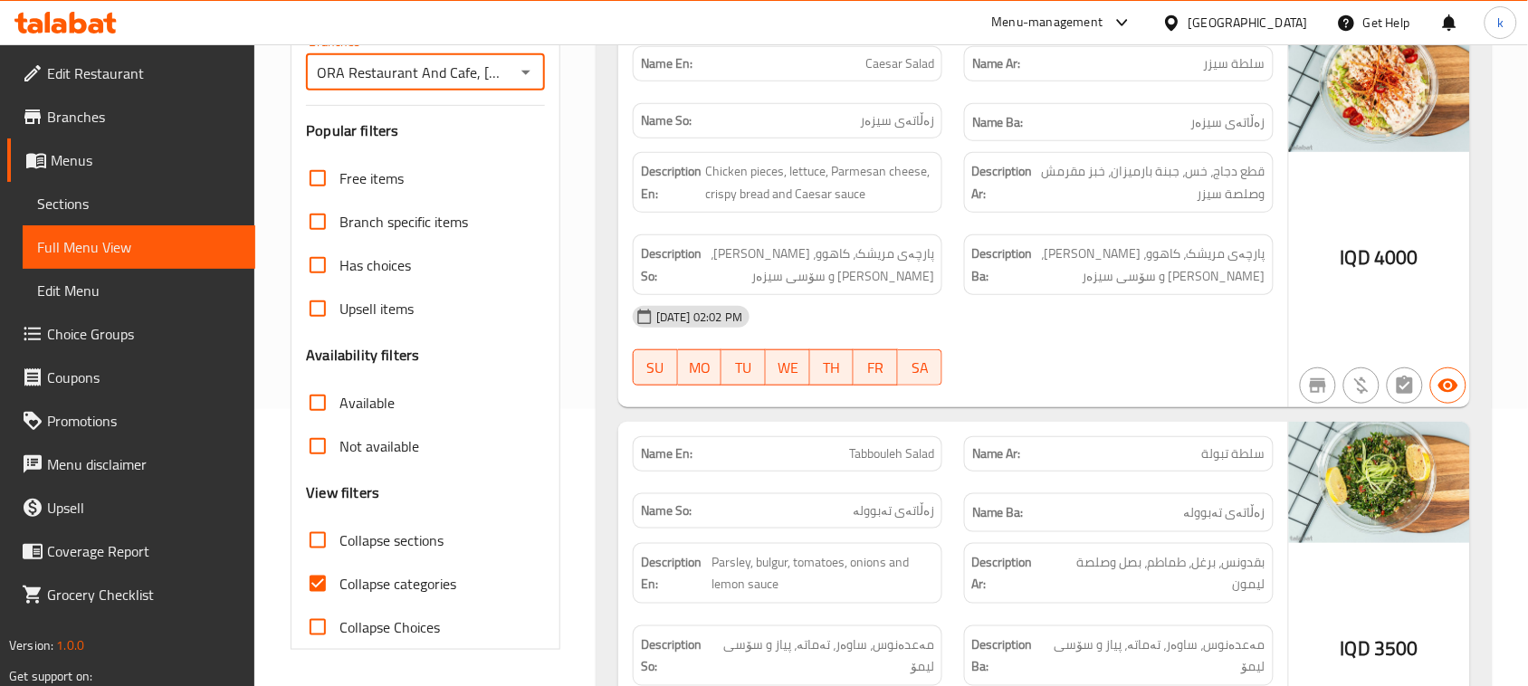
click at [315, 585] on input "Collapse categories" at bounding box center [317, 583] width 43 height 43
checkbox input "false"
click at [314, 557] on input "Collapse sections" at bounding box center [317, 540] width 43 height 43
checkbox input "true"
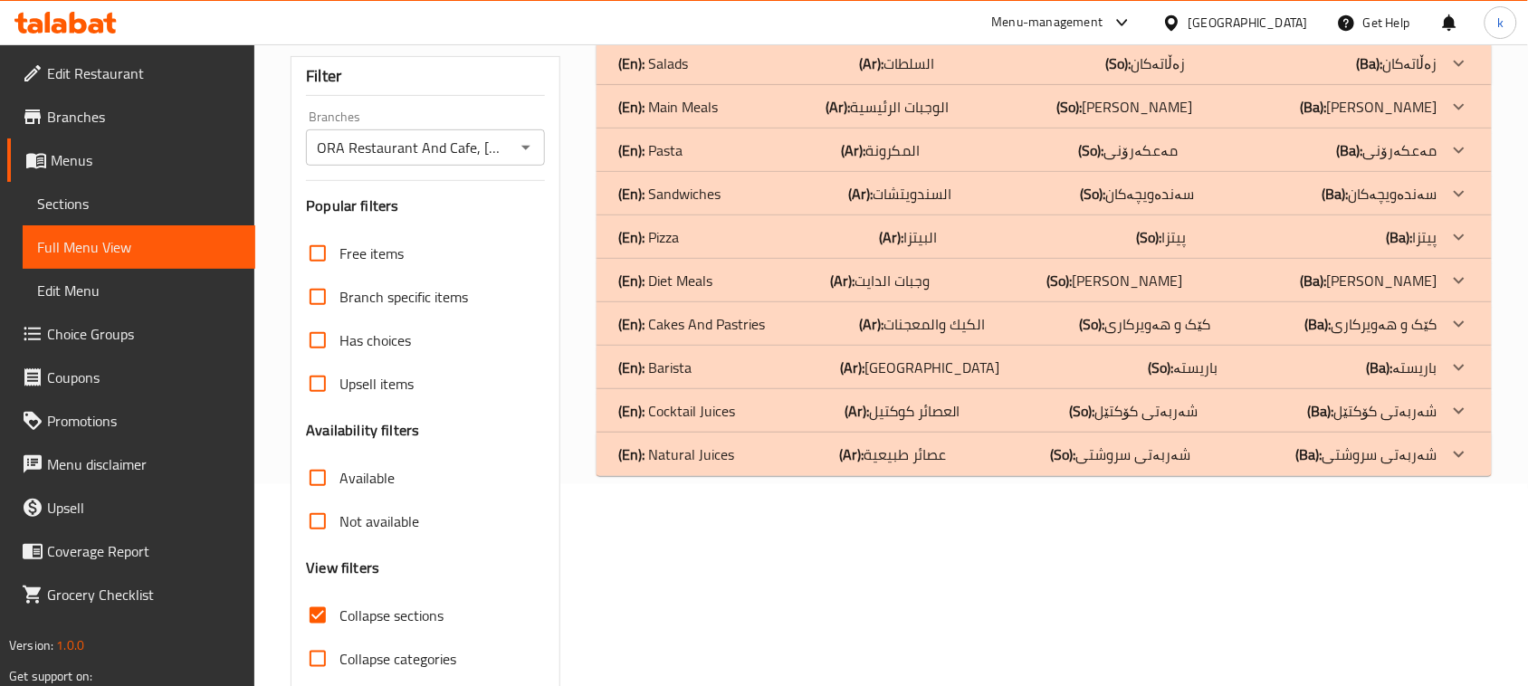
scroll to position [164, 0]
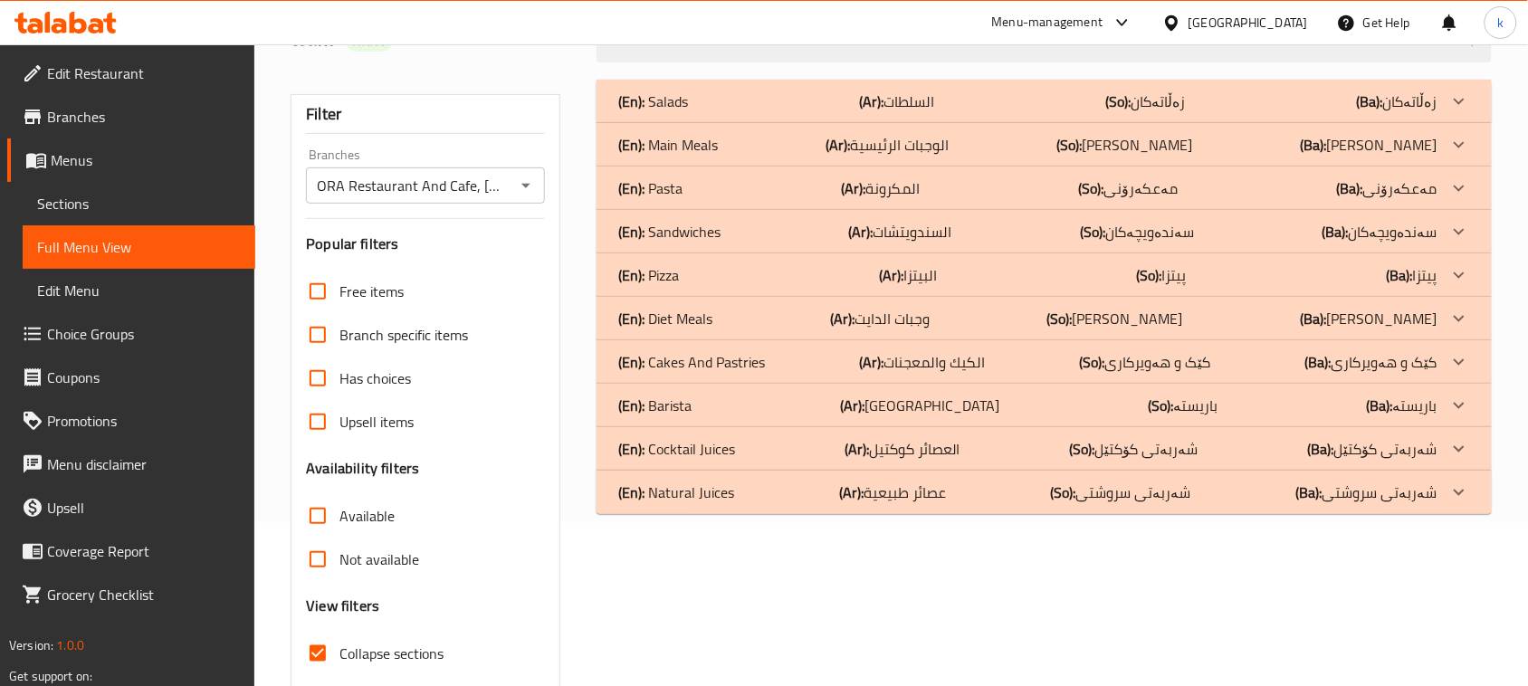
click at [698, 134] on p "(En): Main Meals" at bounding box center [668, 145] width 100 height 22
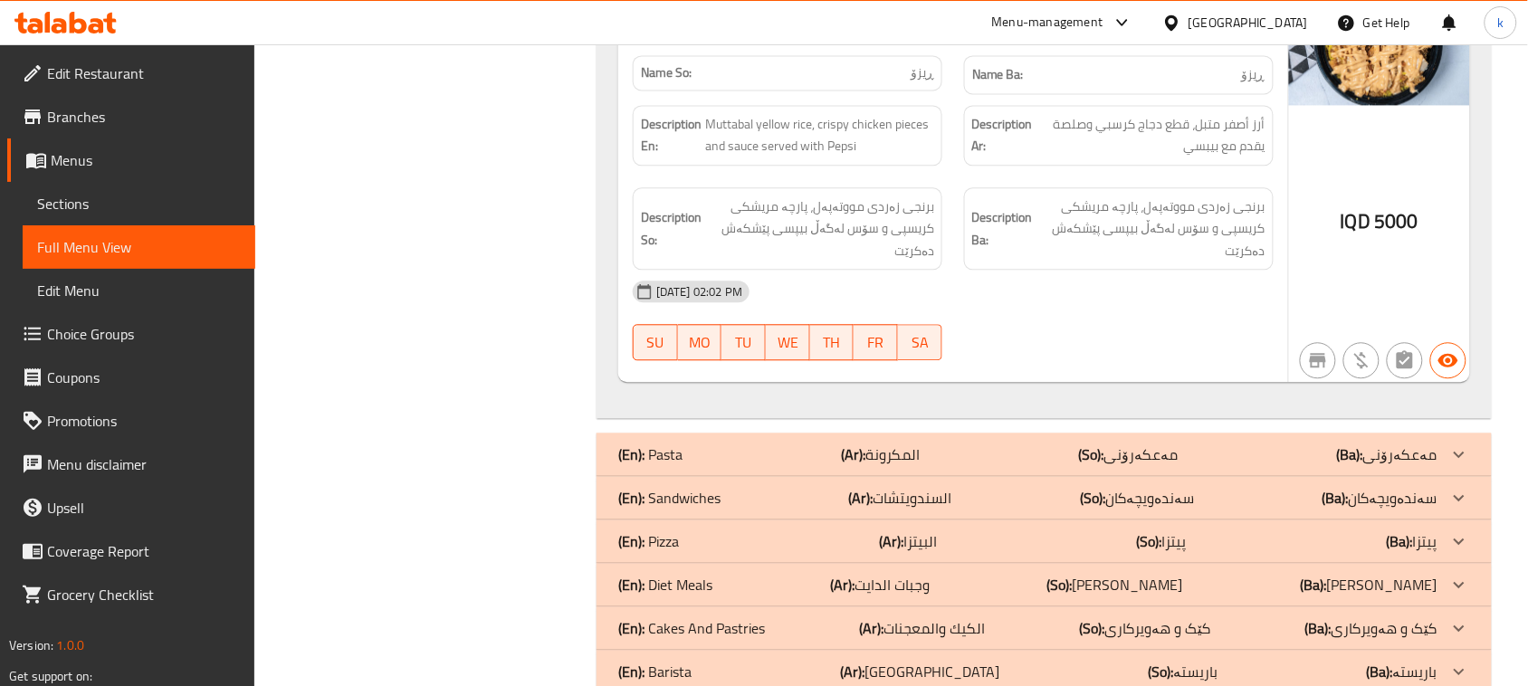
scroll to position [3281, 0]
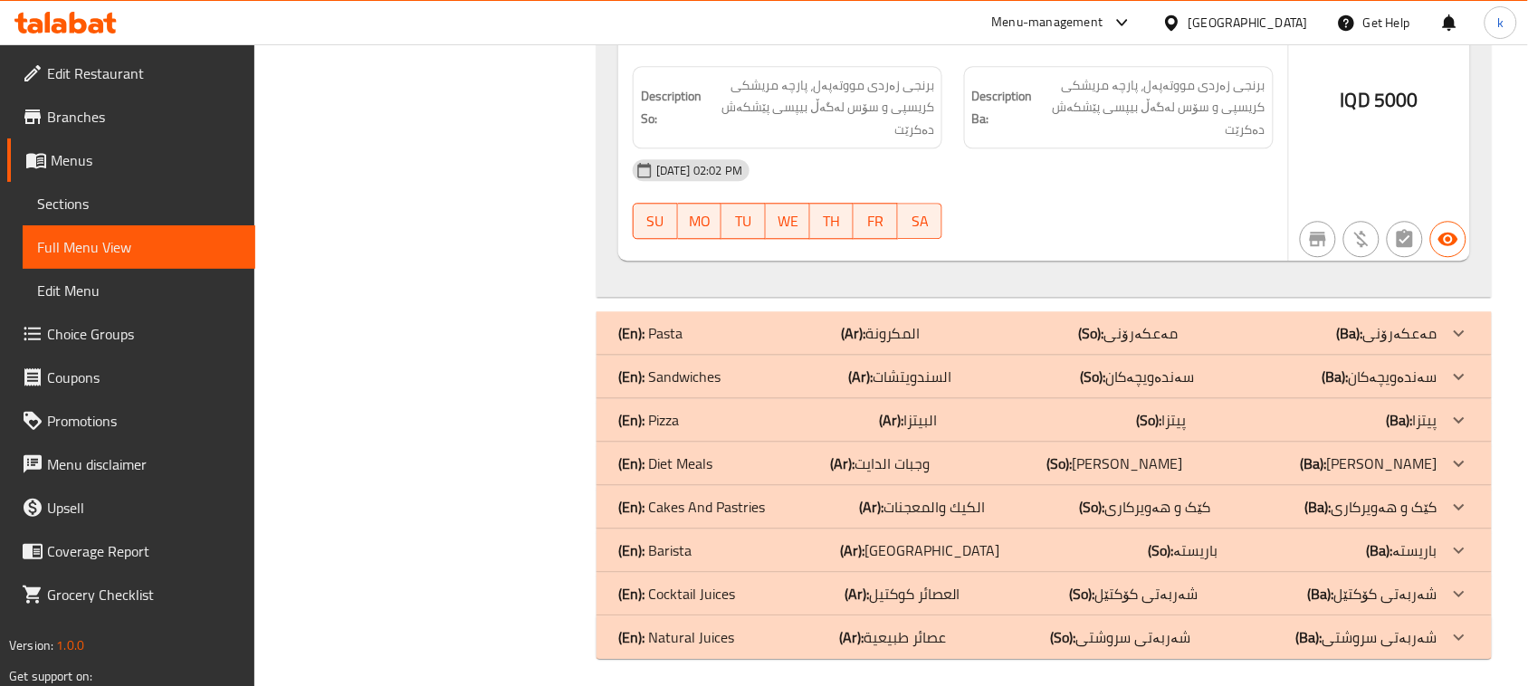
click at [715, 366] on p "(En): Sandwiches" at bounding box center [669, 377] width 102 height 22
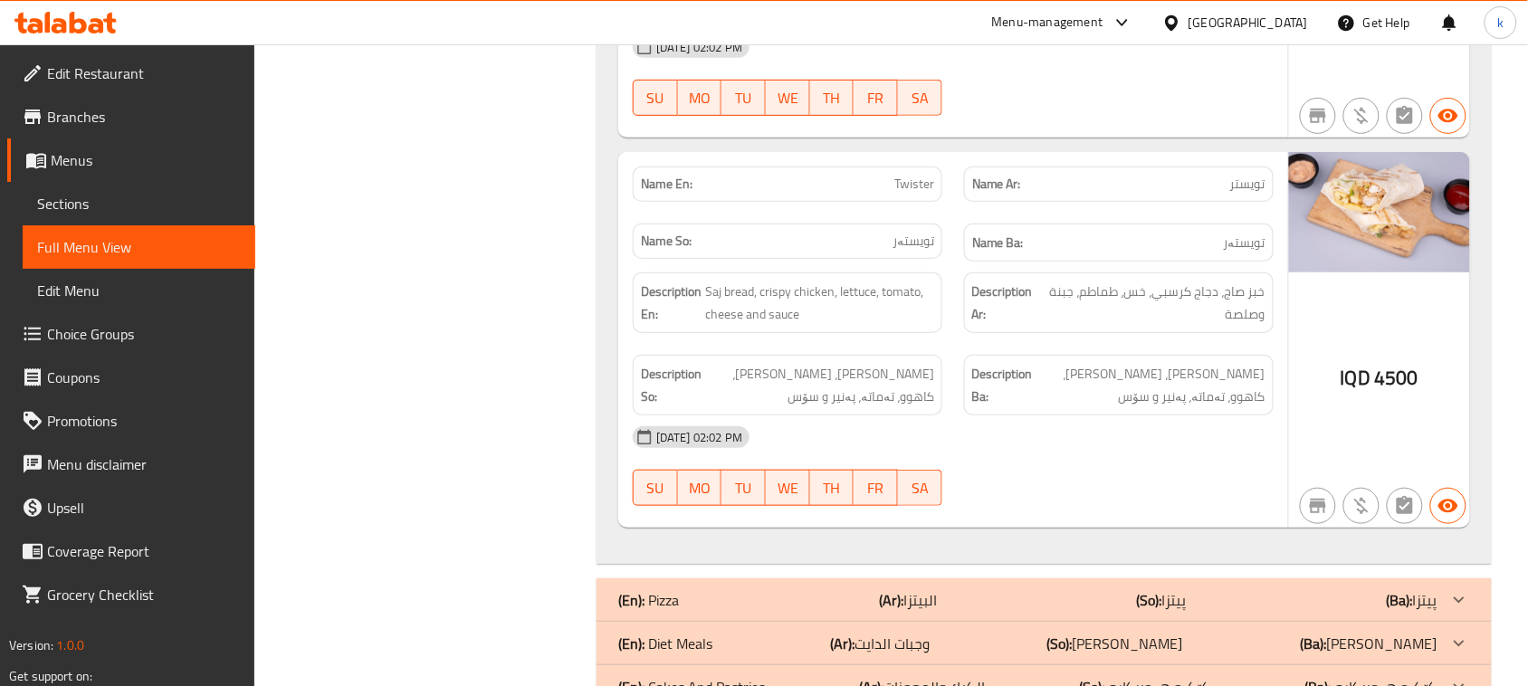
scroll to position [6490, 0]
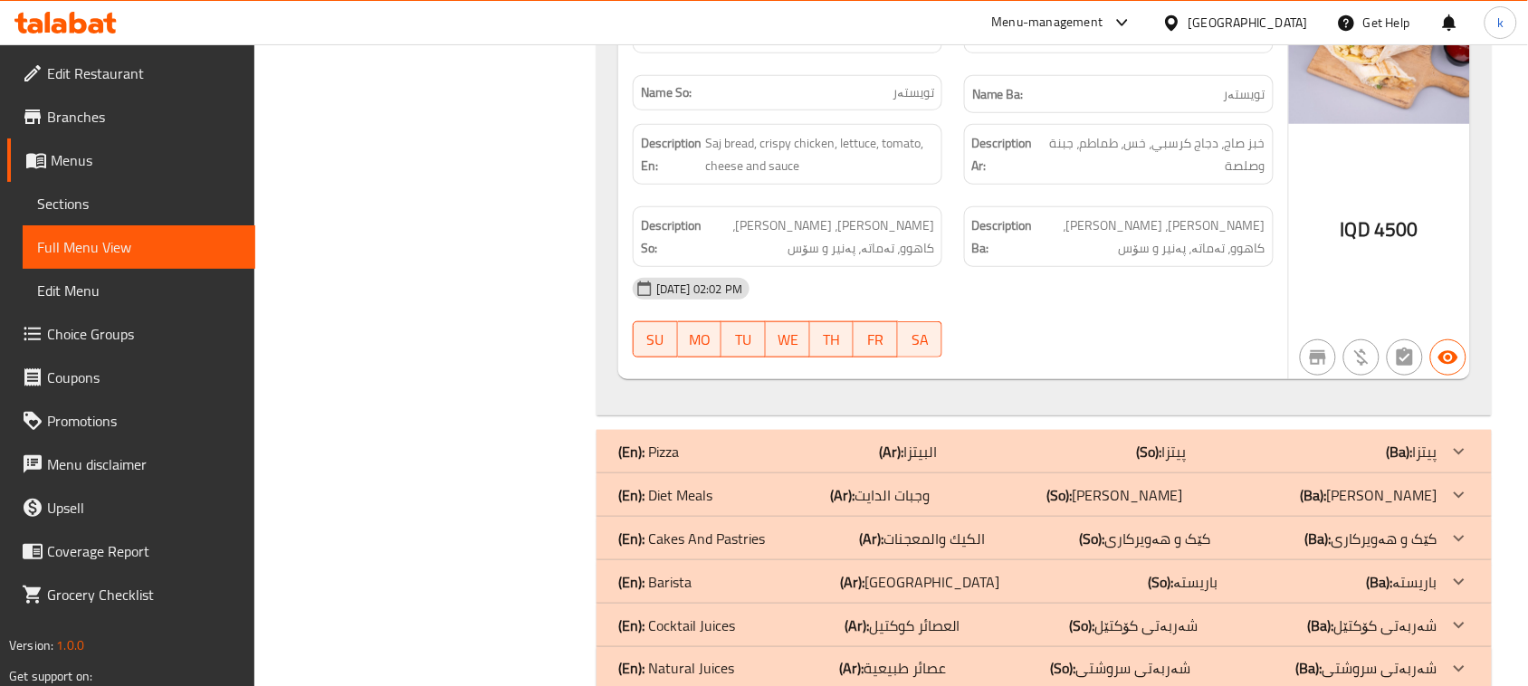
click at [748, 614] on div "(En): Cocktail Juices (Ar): العصائر كوكتيل (So): شەربەتی کۆکتێل (Ba): شەربەتی ک…" at bounding box center [1027, 625] width 819 height 22
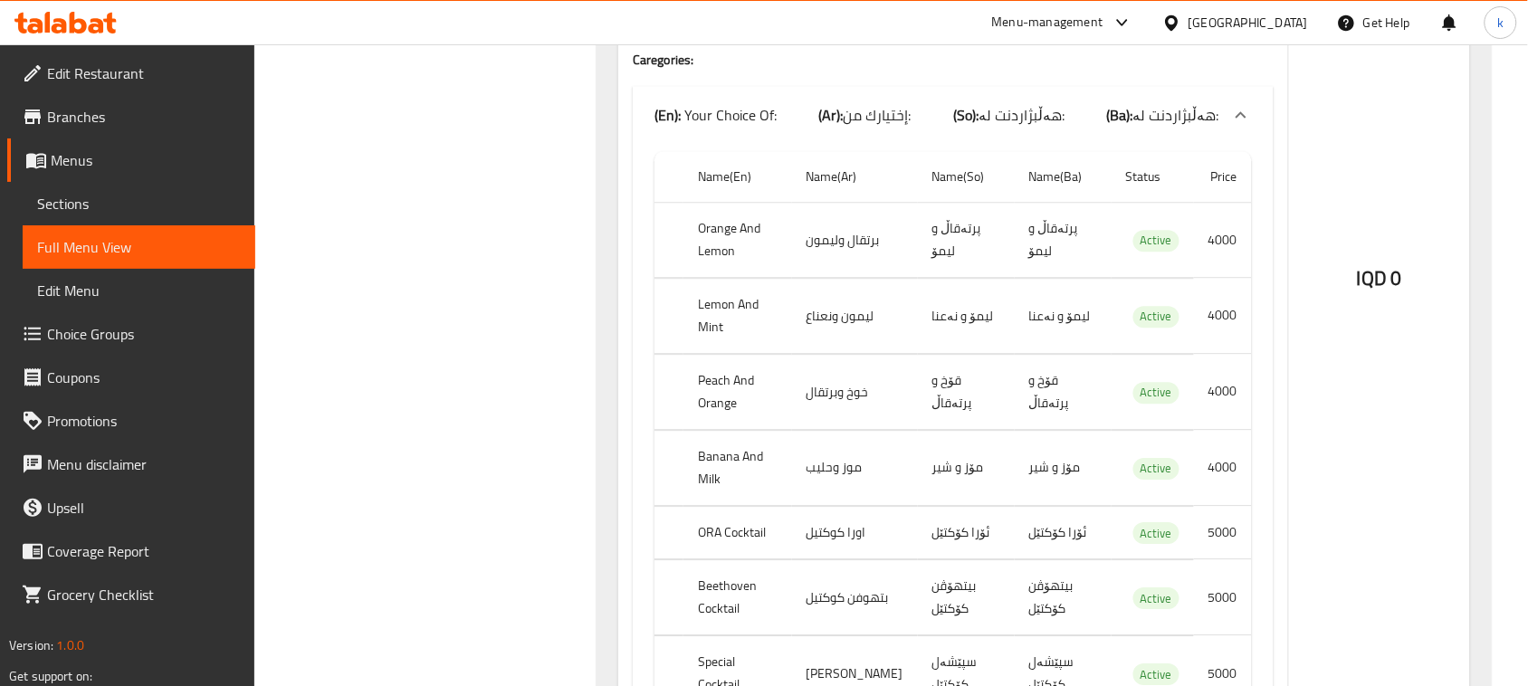
scroll to position [7508, 0]
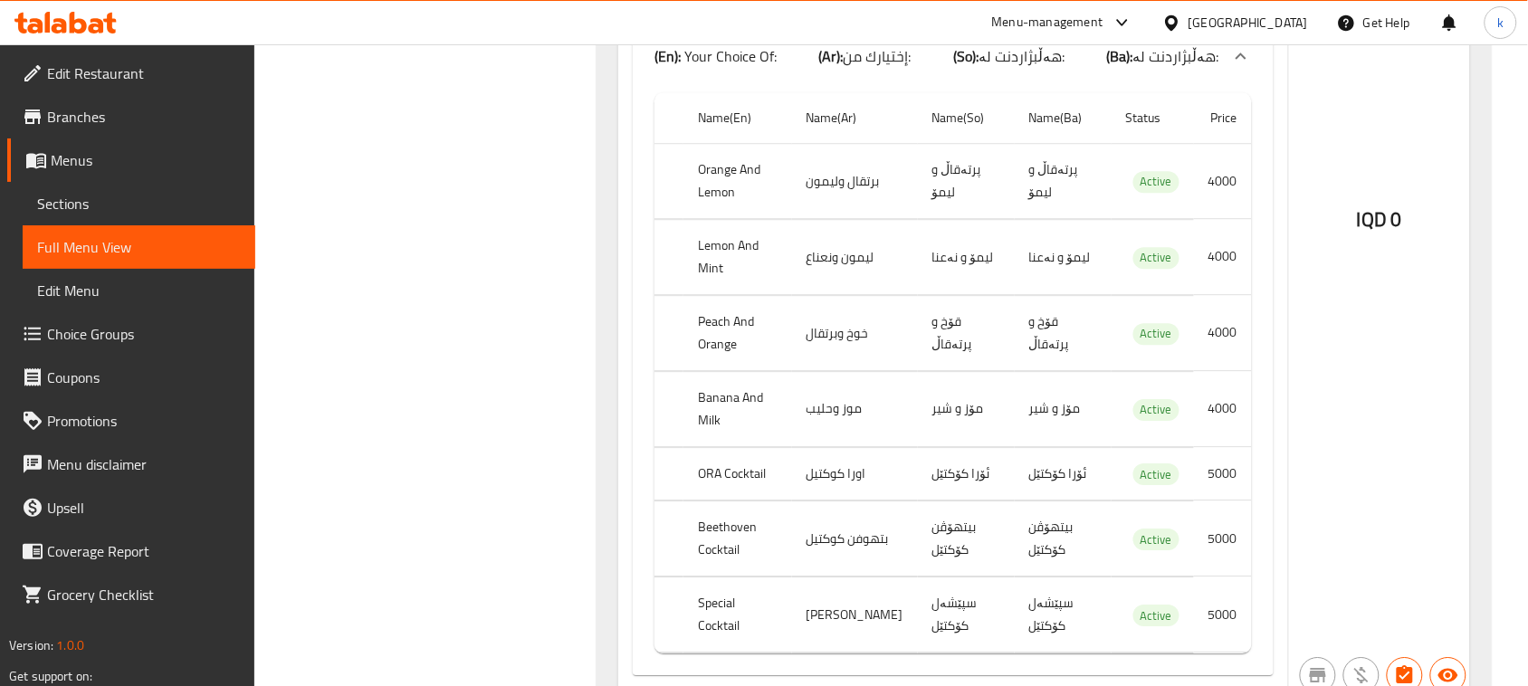
click at [83, 161] on span "Menus" at bounding box center [146, 160] width 190 height 22
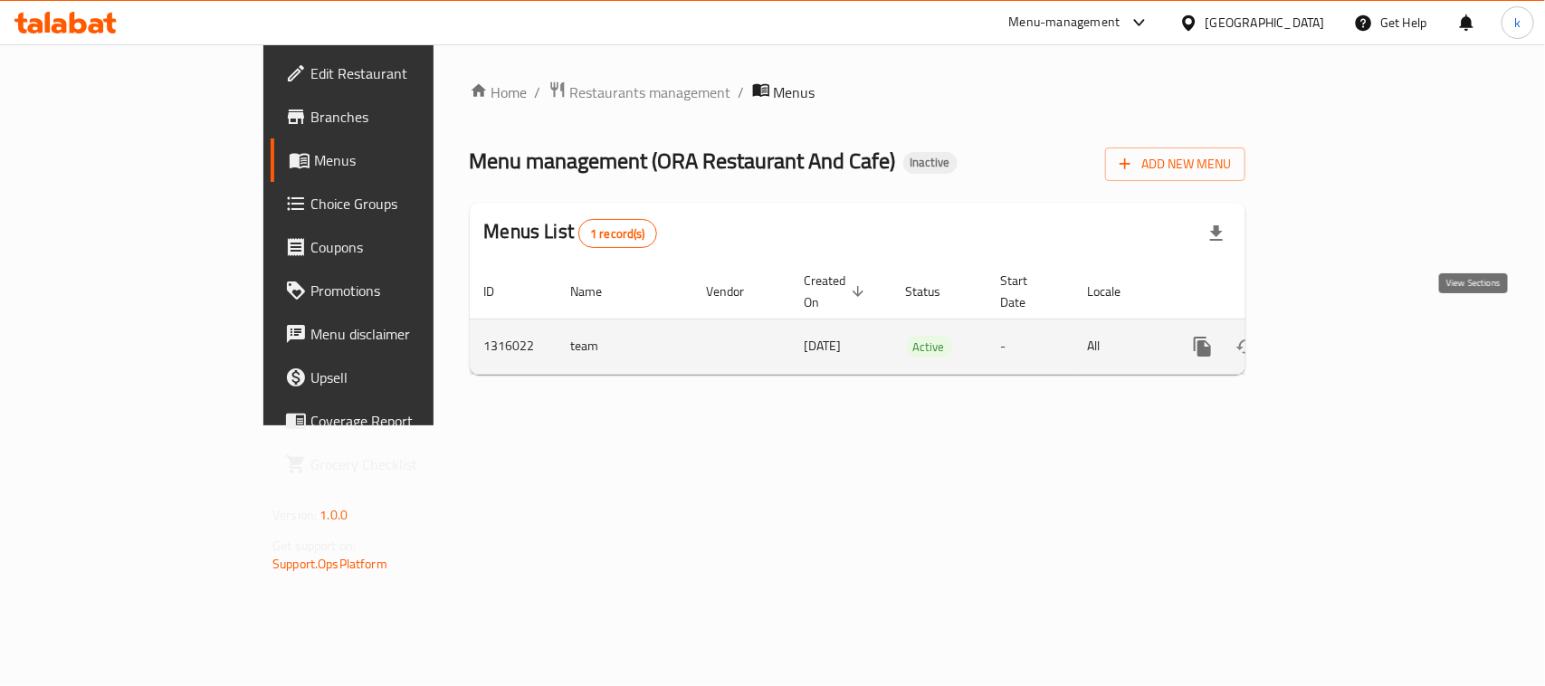
click at [1344, 336] on icon "enhanced table" at bounding box center [1333, 347] width 22 height 22
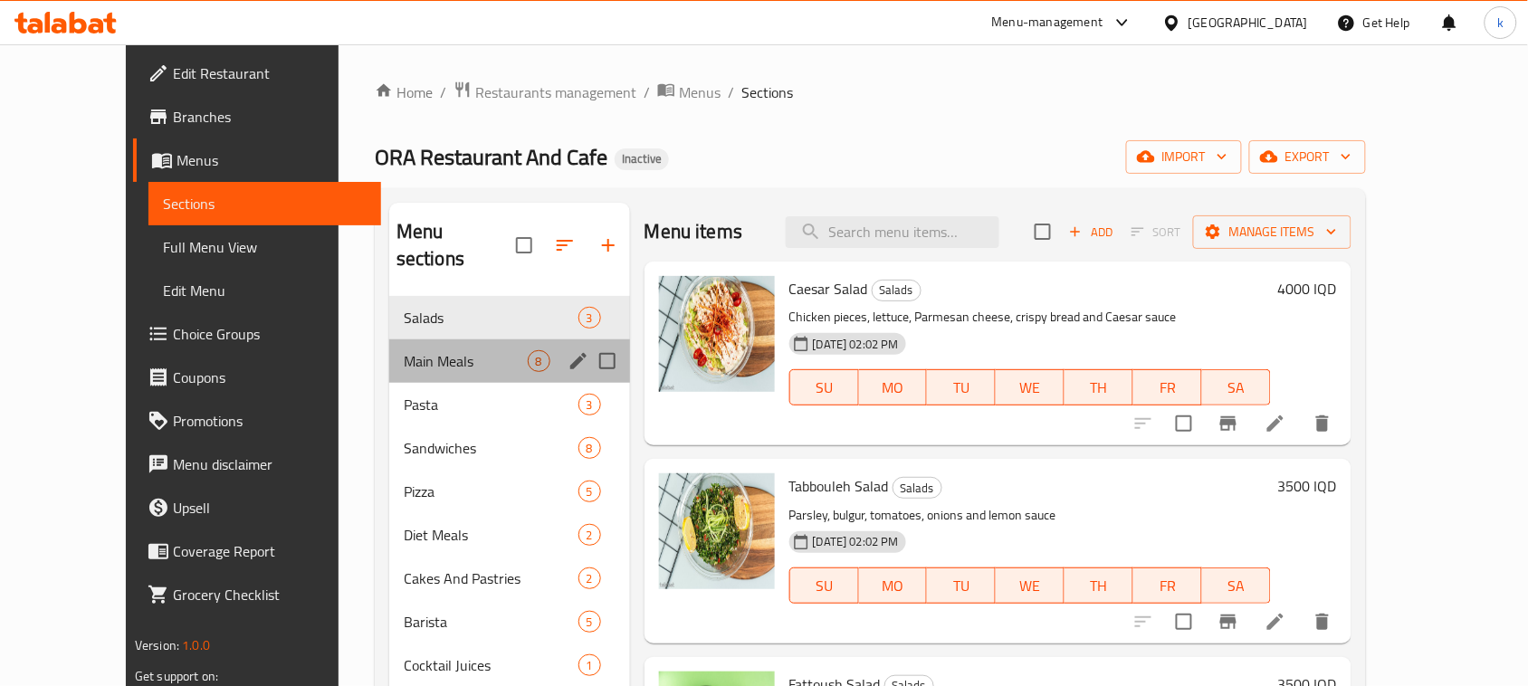
click at [404, 350] on span "Main Meals" at bounding box center [466, 361] width 124 height 22
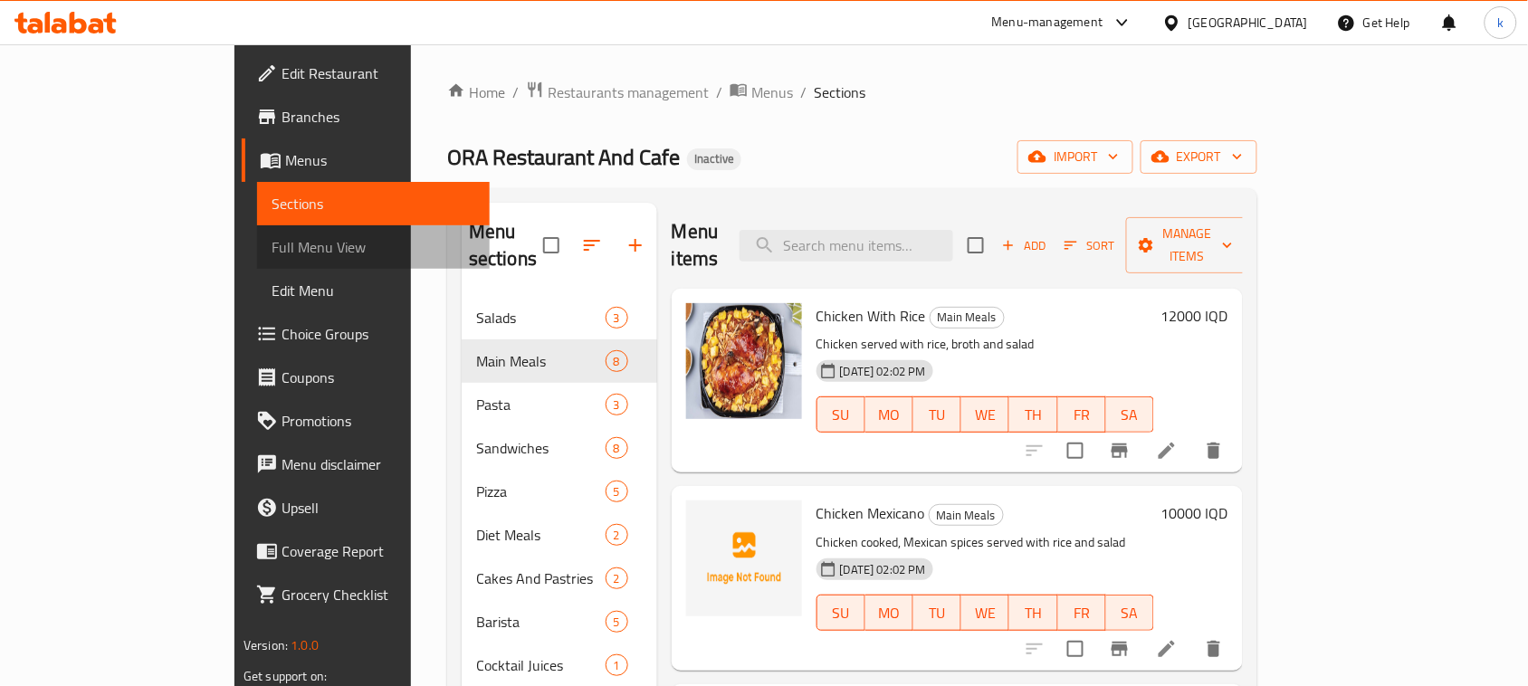
click at [271, 252] on span "Full Menu View" at bounding box center [373, 247] width 204 height 22
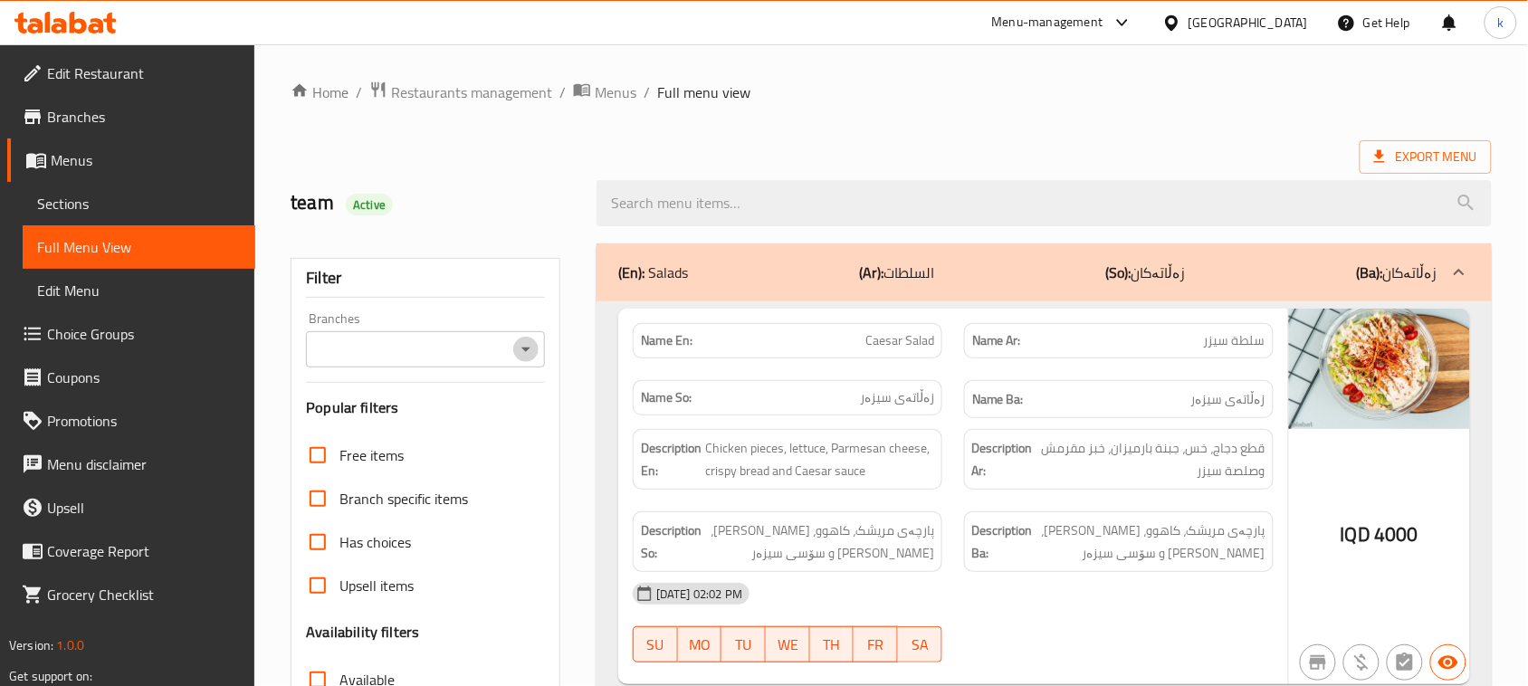
click at [522, 351] on icon "Open" at bounding box center [526, 349] width 22 height 22
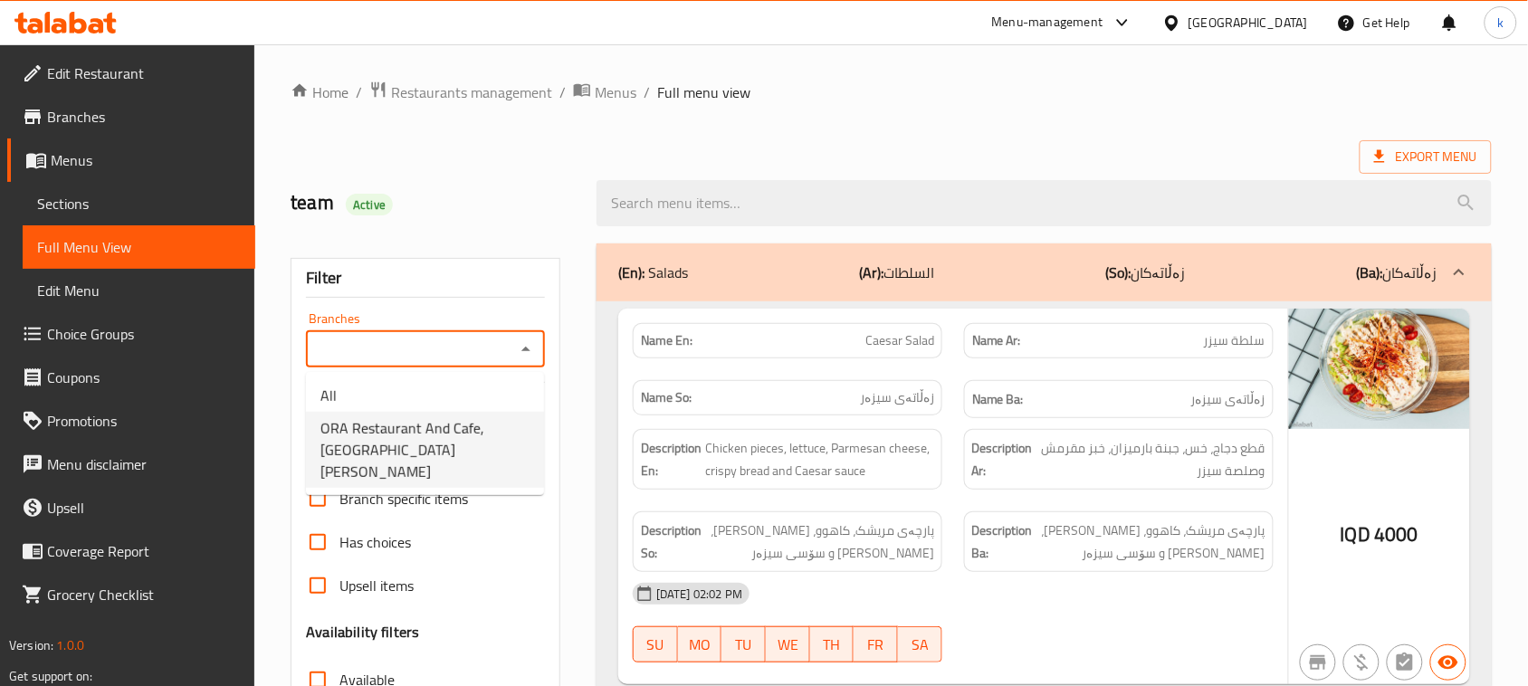
click at [419, 423] on span "ORA Restaurant And Cafe, [GEOGRAPHIC_DATA][PERSON_NAME]" at bounding box center [424, 449] width 209 height 65
type input "ORA Restaurant And Cafe, [GEOGRAPHIC_DATA][PERSON_NAME]"
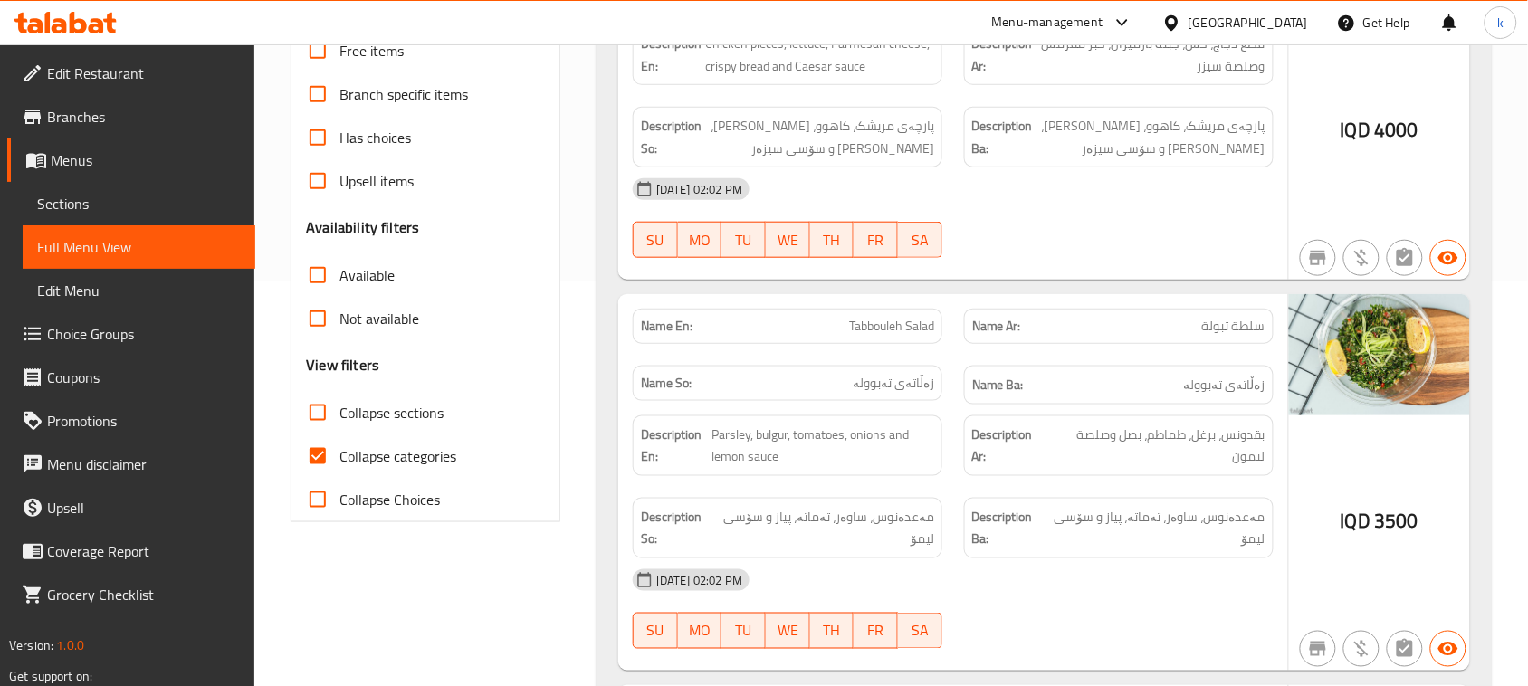
scroll to position [452, 0]
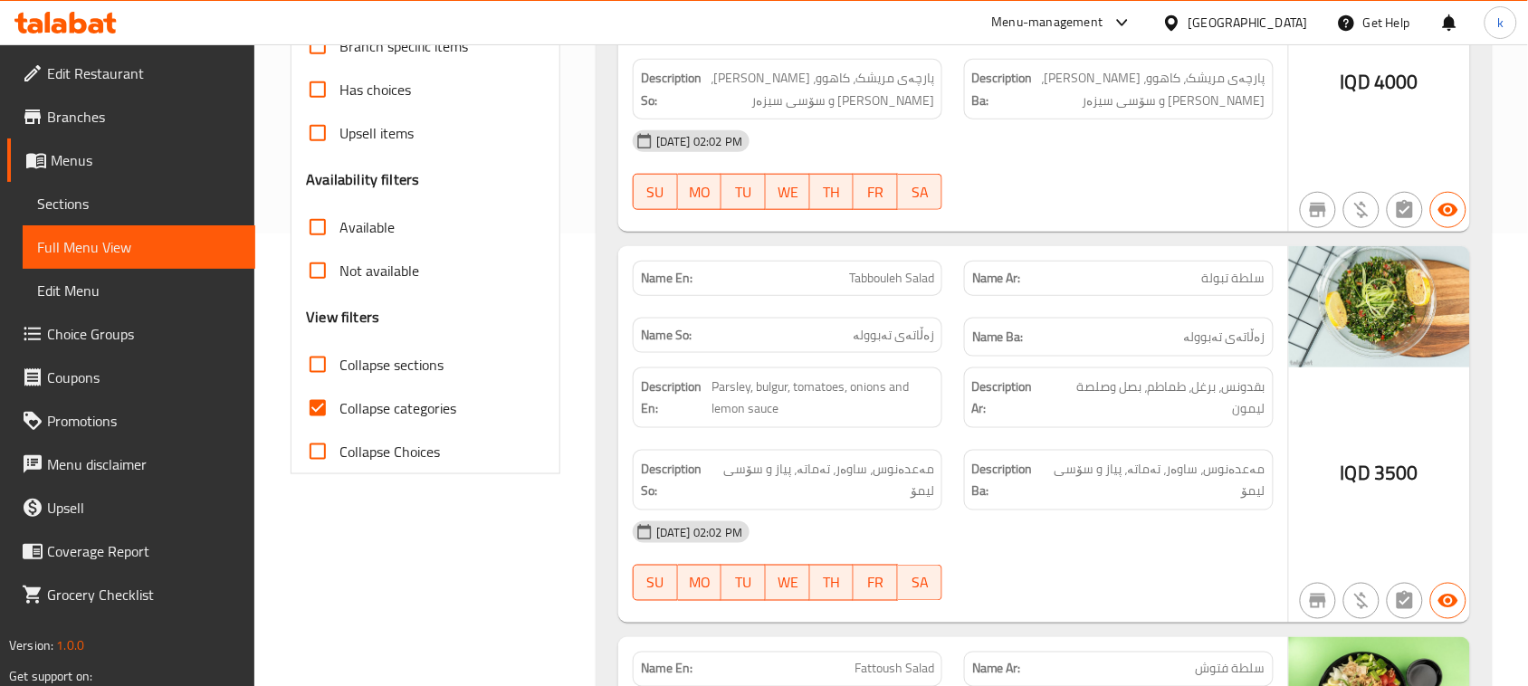
click at [313, 404] on input "Collapse categories" at bounding box center [317, 407] width 43 height 43
checkbox input "false"
click at [322, 364] on input "Collapse sections" at bounding box center [317, 364] width 43 height 43
checkbox input "true"
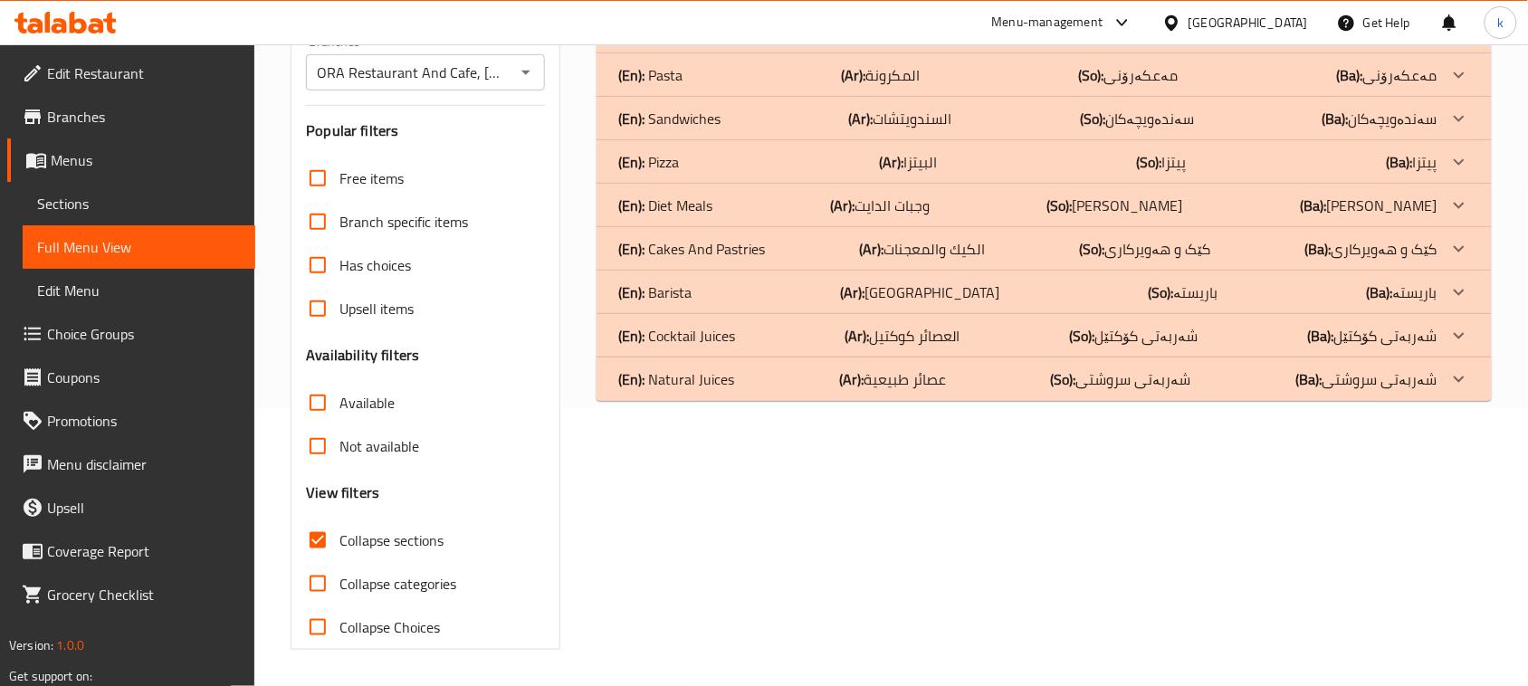
scroll to position [277, 0]
click at [689, 328] on p "(En): Cocktail Juices" at bounding box center [676, 336] width 117 height 22
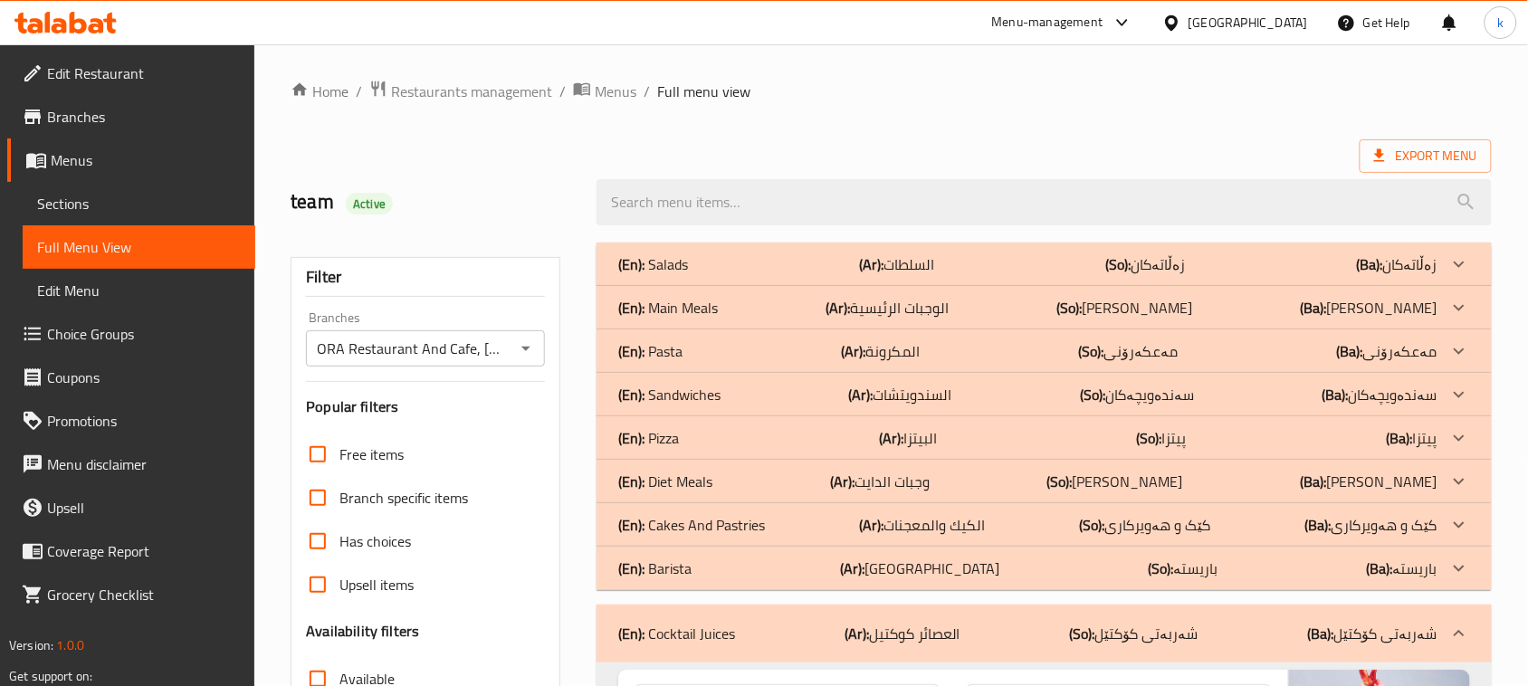
scroll to position [0, 0]
click at [697, 392] on p "(En): Sandwiches" at bounding box center [669, 396] width 102 height 22
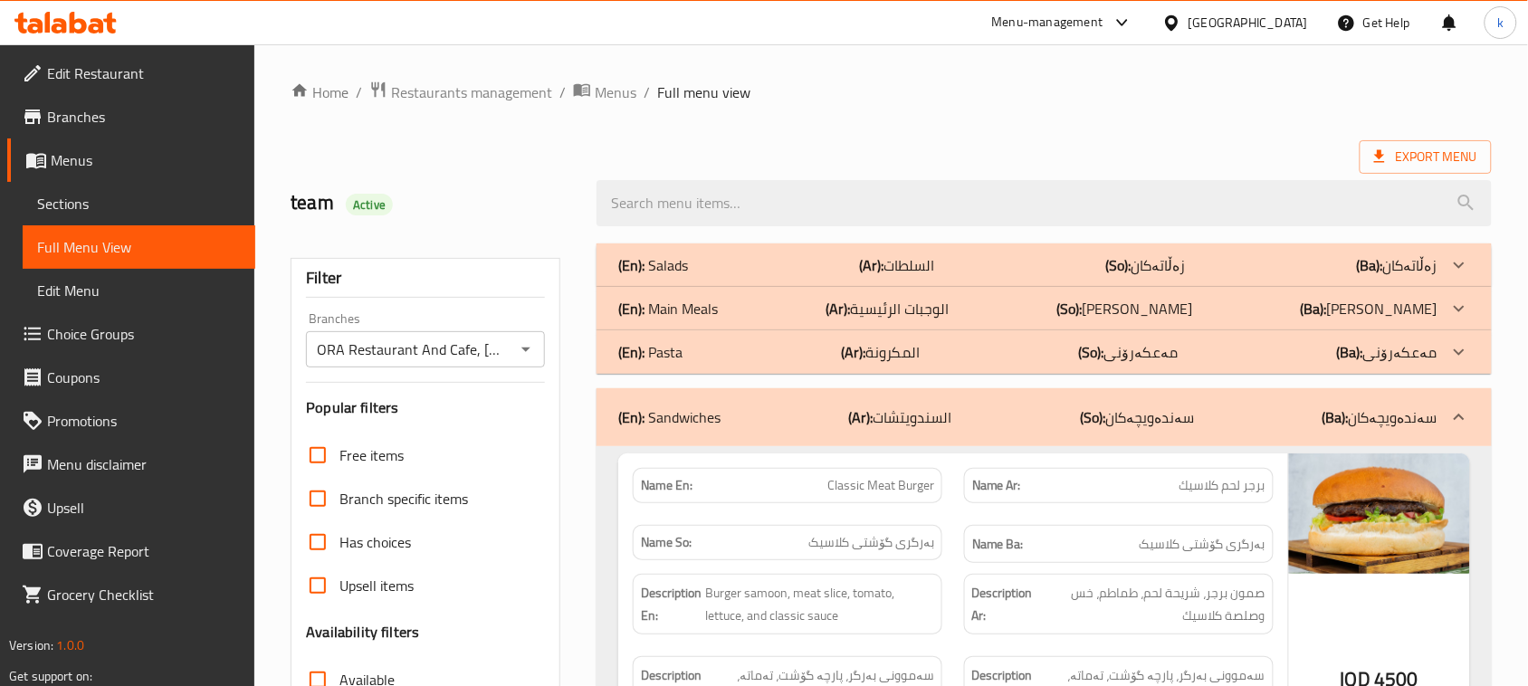
click at [679, 314] on p "(En): Main Meals" at bounding box center [668, 309] width 100 height 22
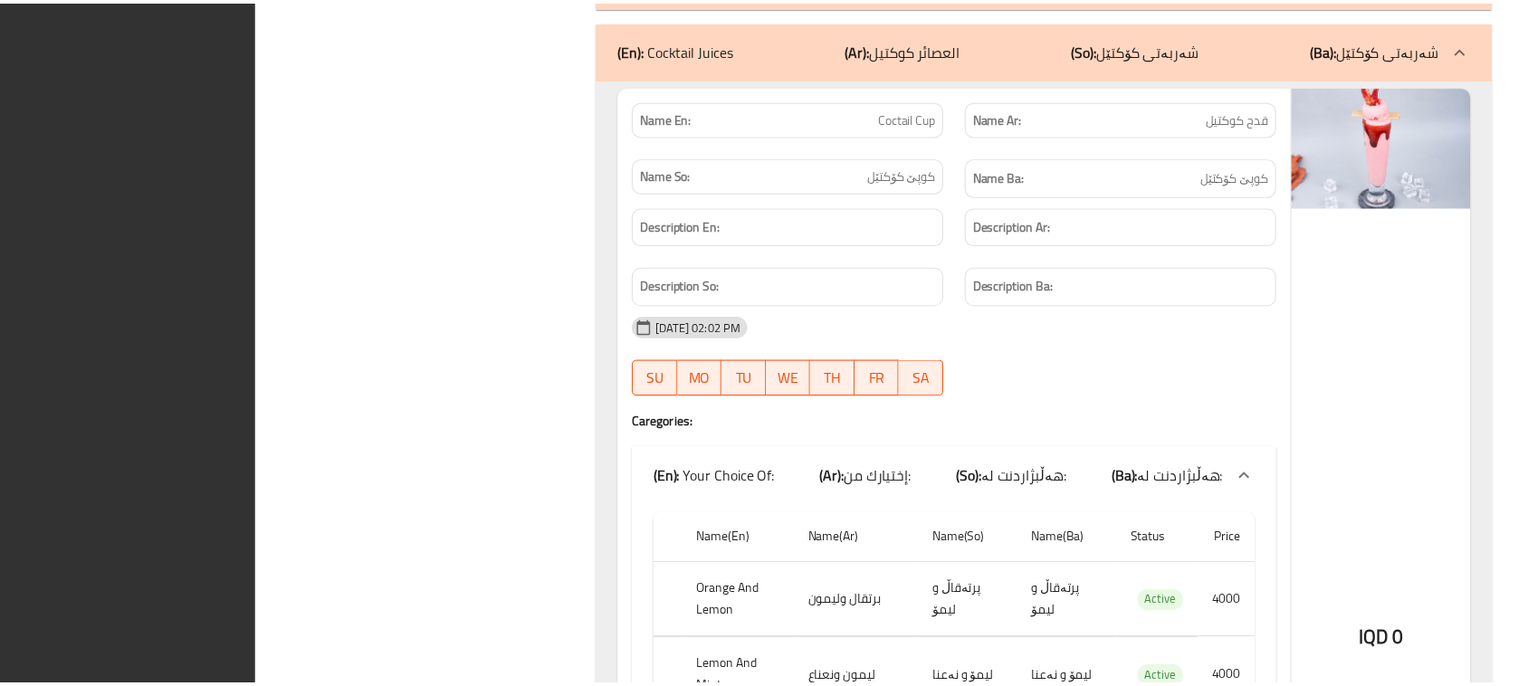
scroll to position [7527, 0]
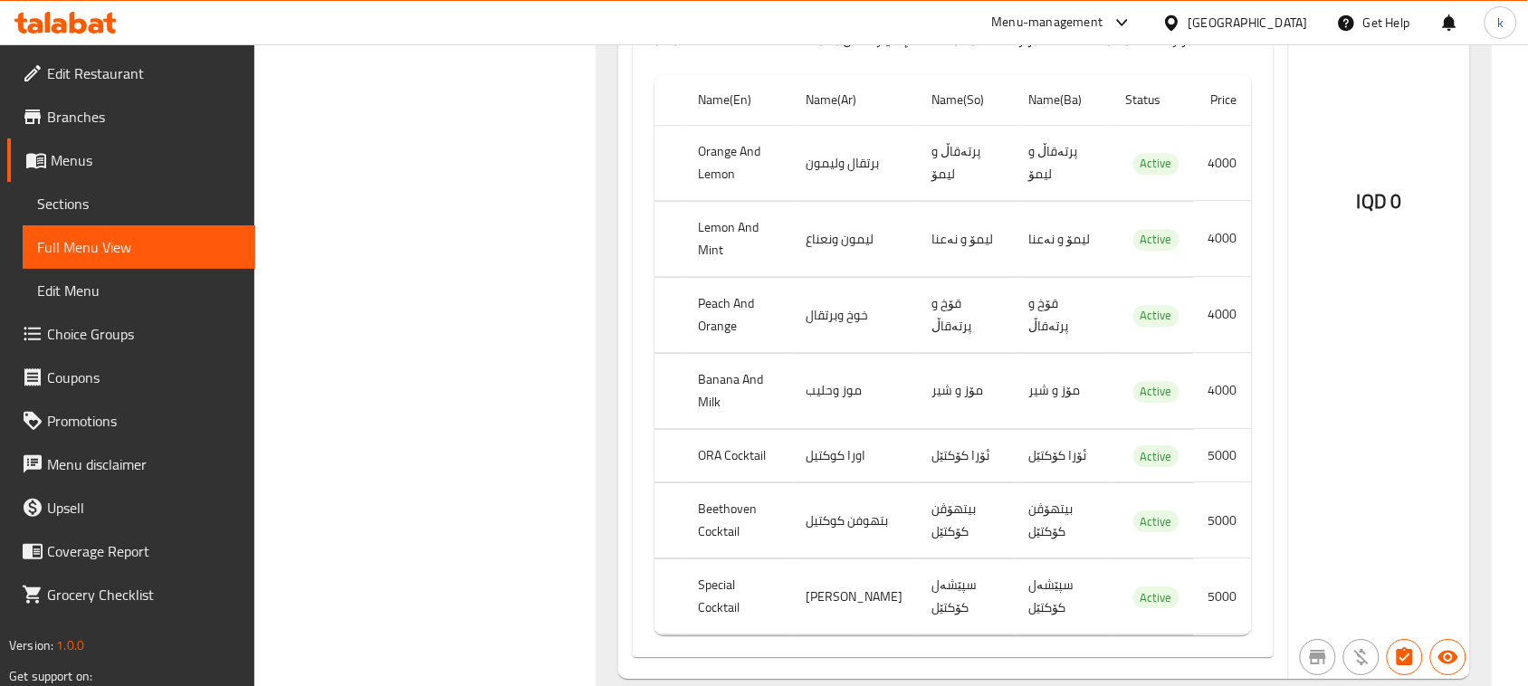
click at [92, 33] on icon at bounding box center [96, 25] width 15 height 15
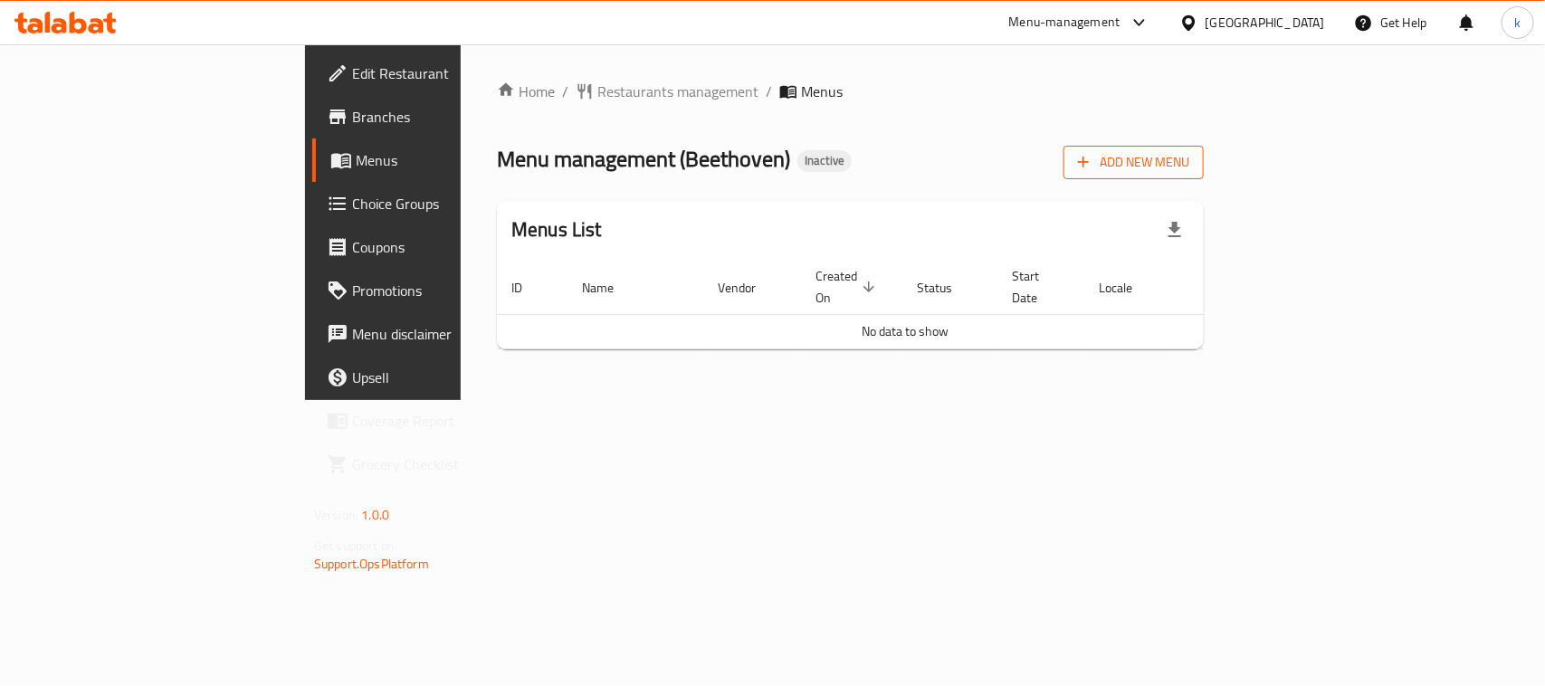
click at [1189, 167] on span "Add New Menu" at bounding box center [1133, 162] width 111 height 23
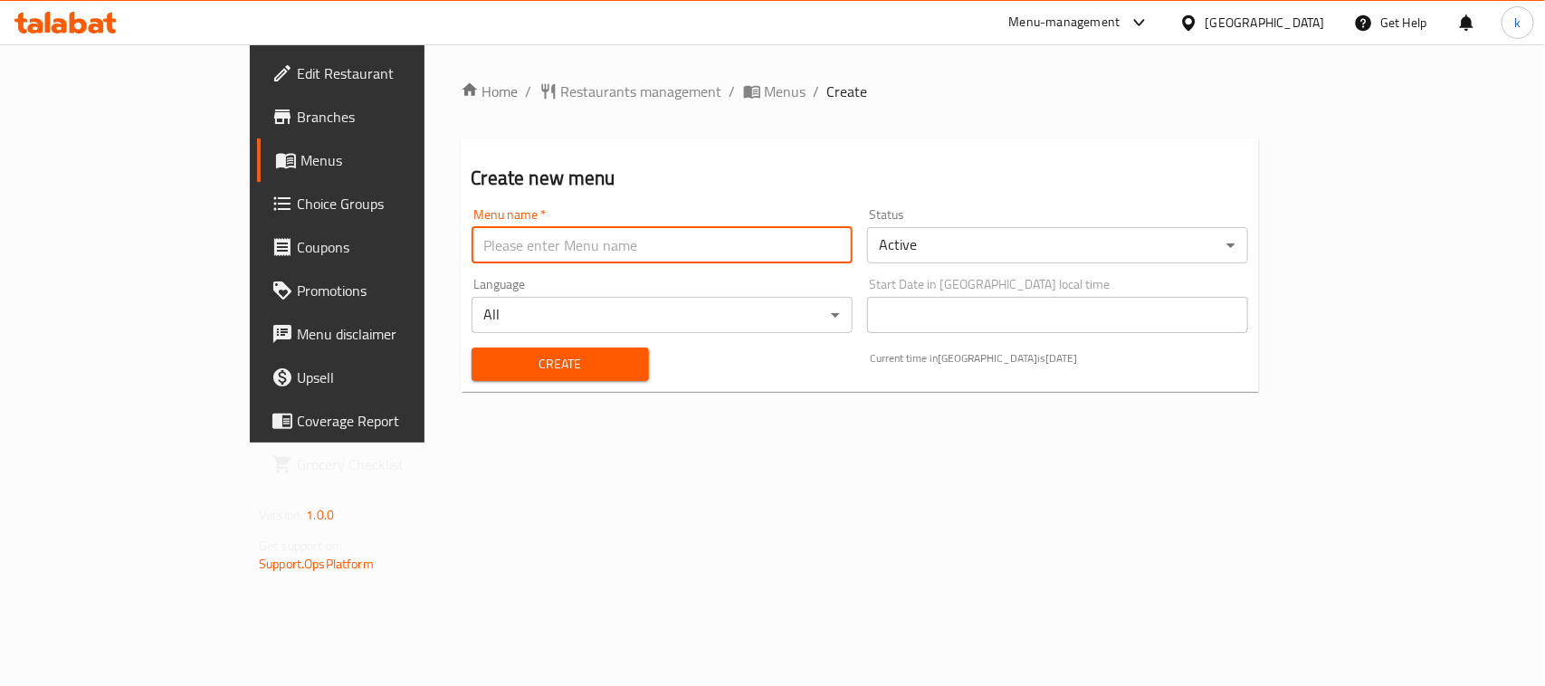
click at [471, 256] on input "text" at bounding box center [661, 245] width 381 height 36
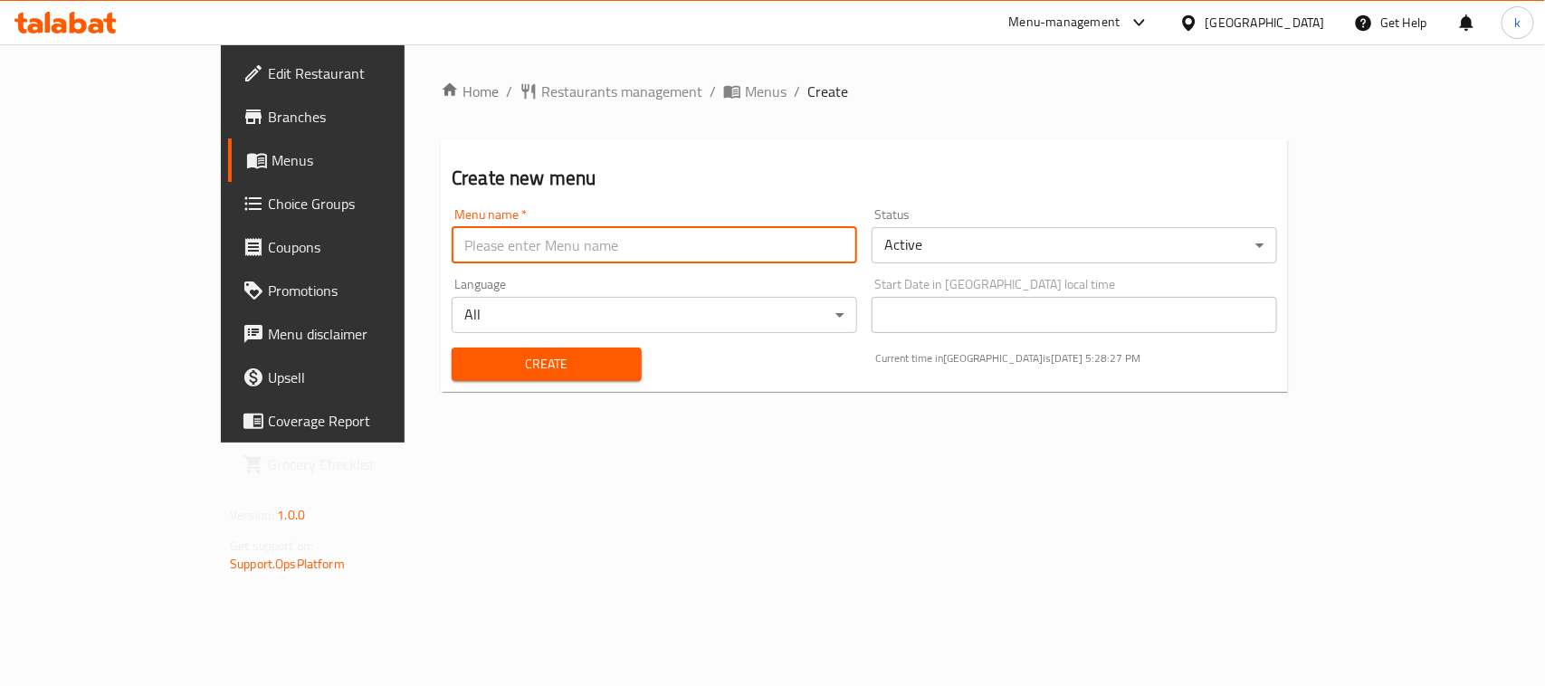
type input "Menu"
click at [452, 349] on button "Create" at bounding box center [547, 364] width 190 height 33
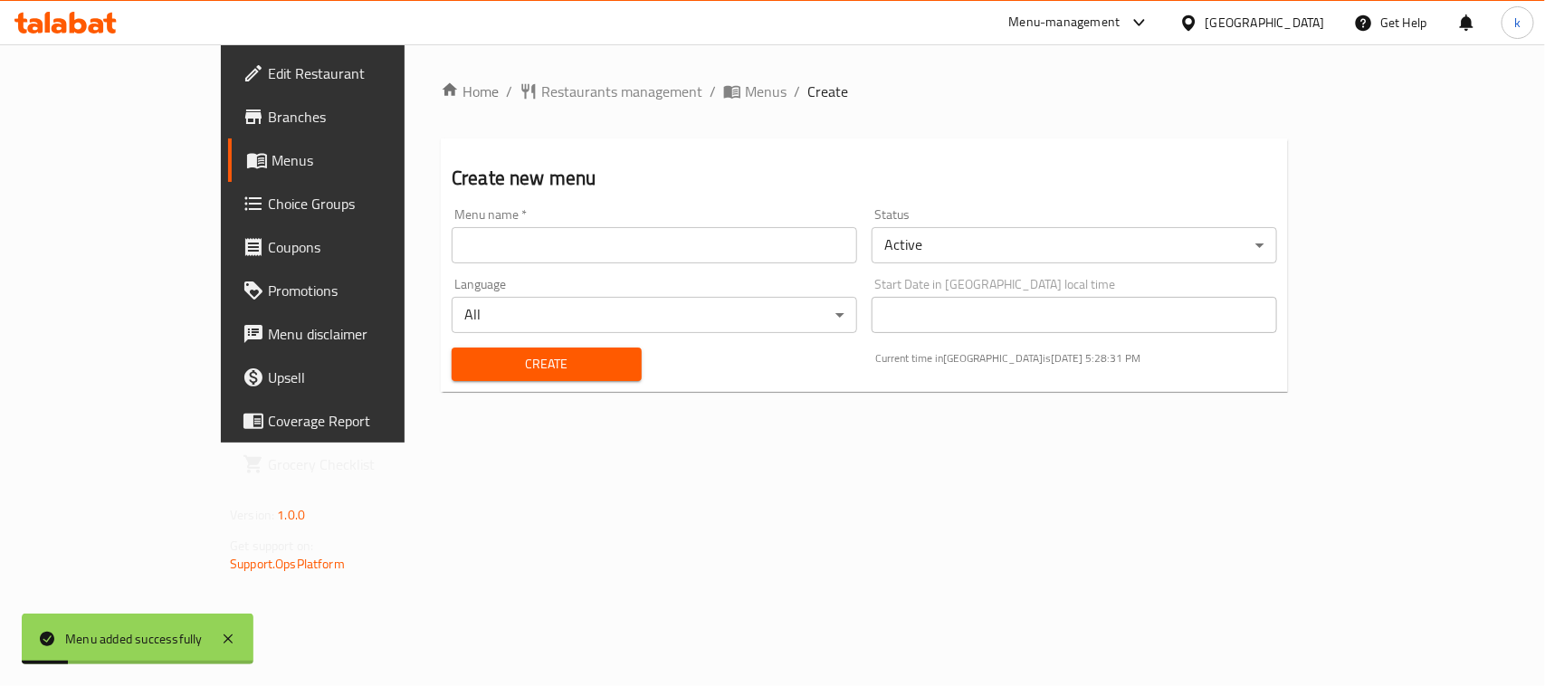
click at [271, 170] on span "Menus" at bounding box center [367, 160] width 193 height 22
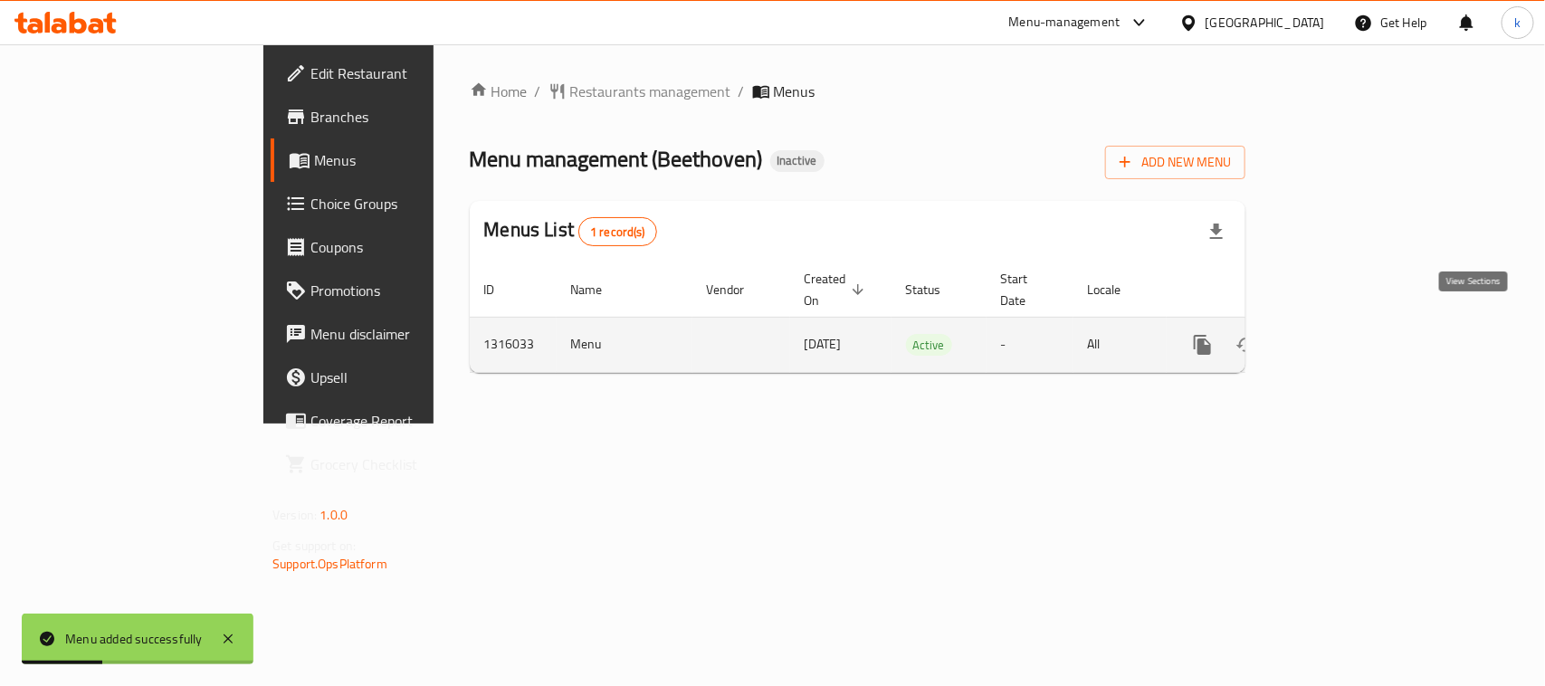
click at [1355, 323] on link "enhanced table" at bounding box center [1332, 344] width 43 height 43
